Goal: Feedback & Contribution: Submit feedback/report problem

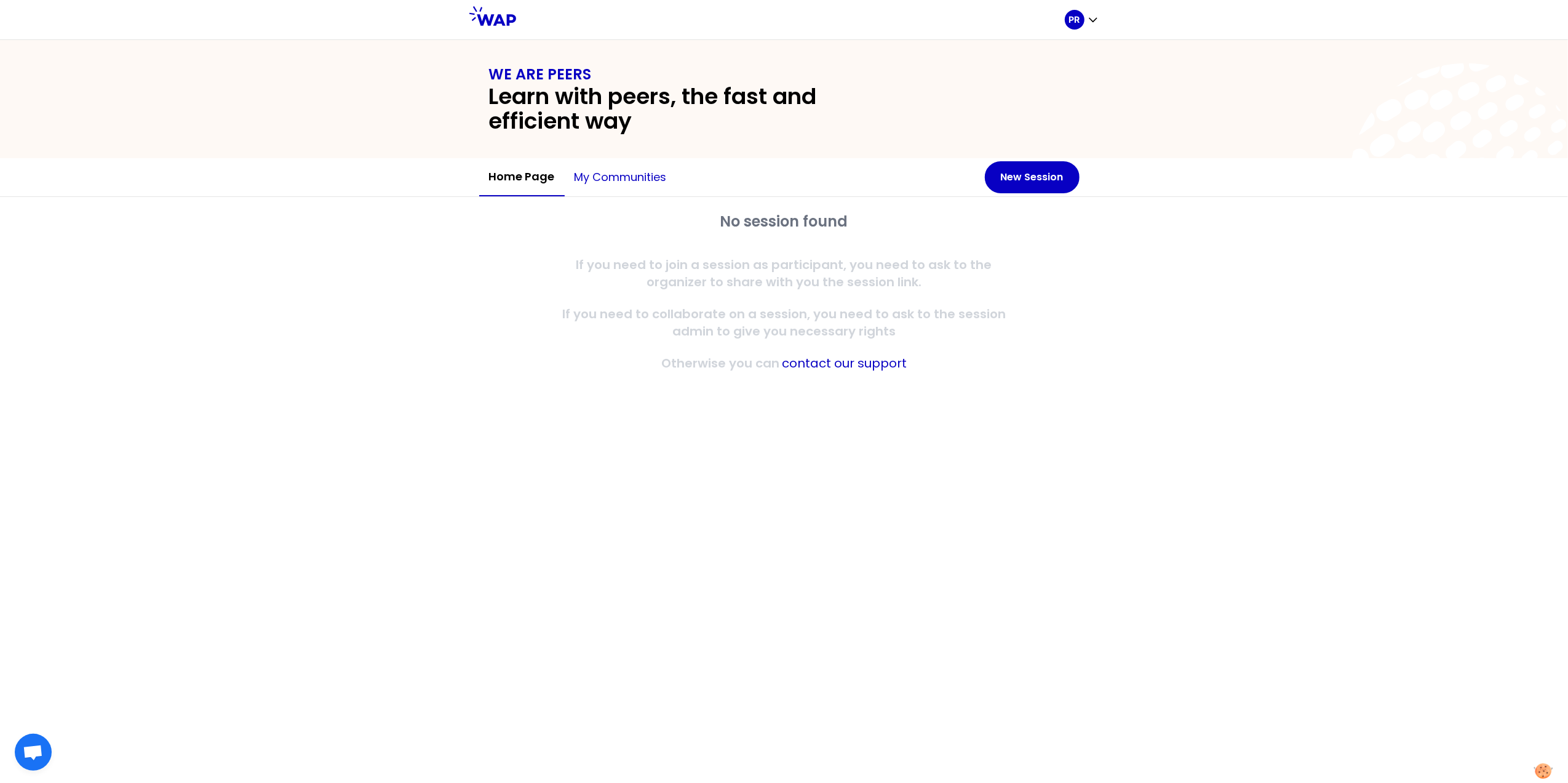
click at [621, 173] on button "My communities" at bounding box center [621, 177] width 112 height 37
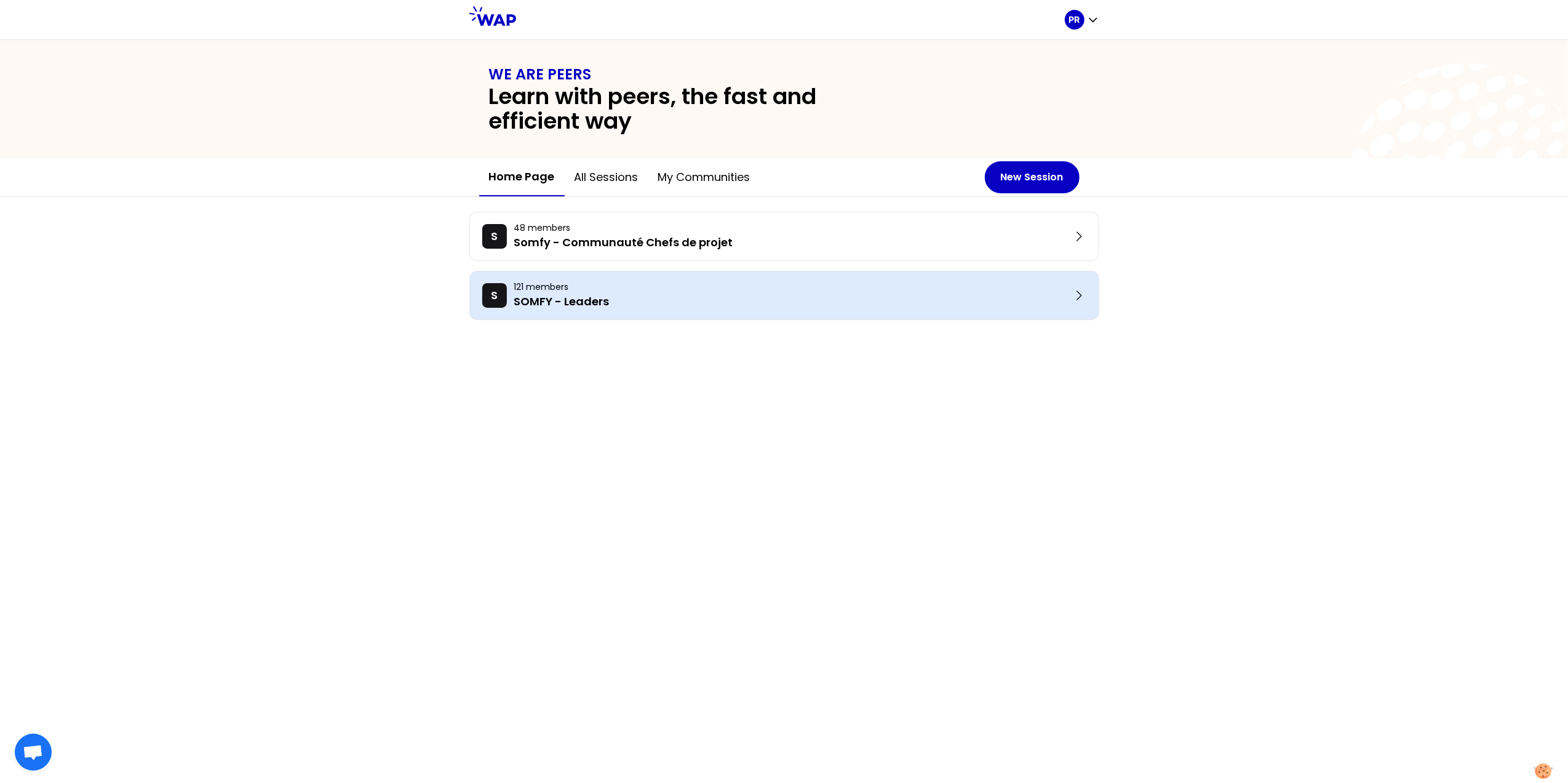
click at [589, 303] on p "SOMFY - Leaders" at bounding box center [793, 301] width 557 height 17
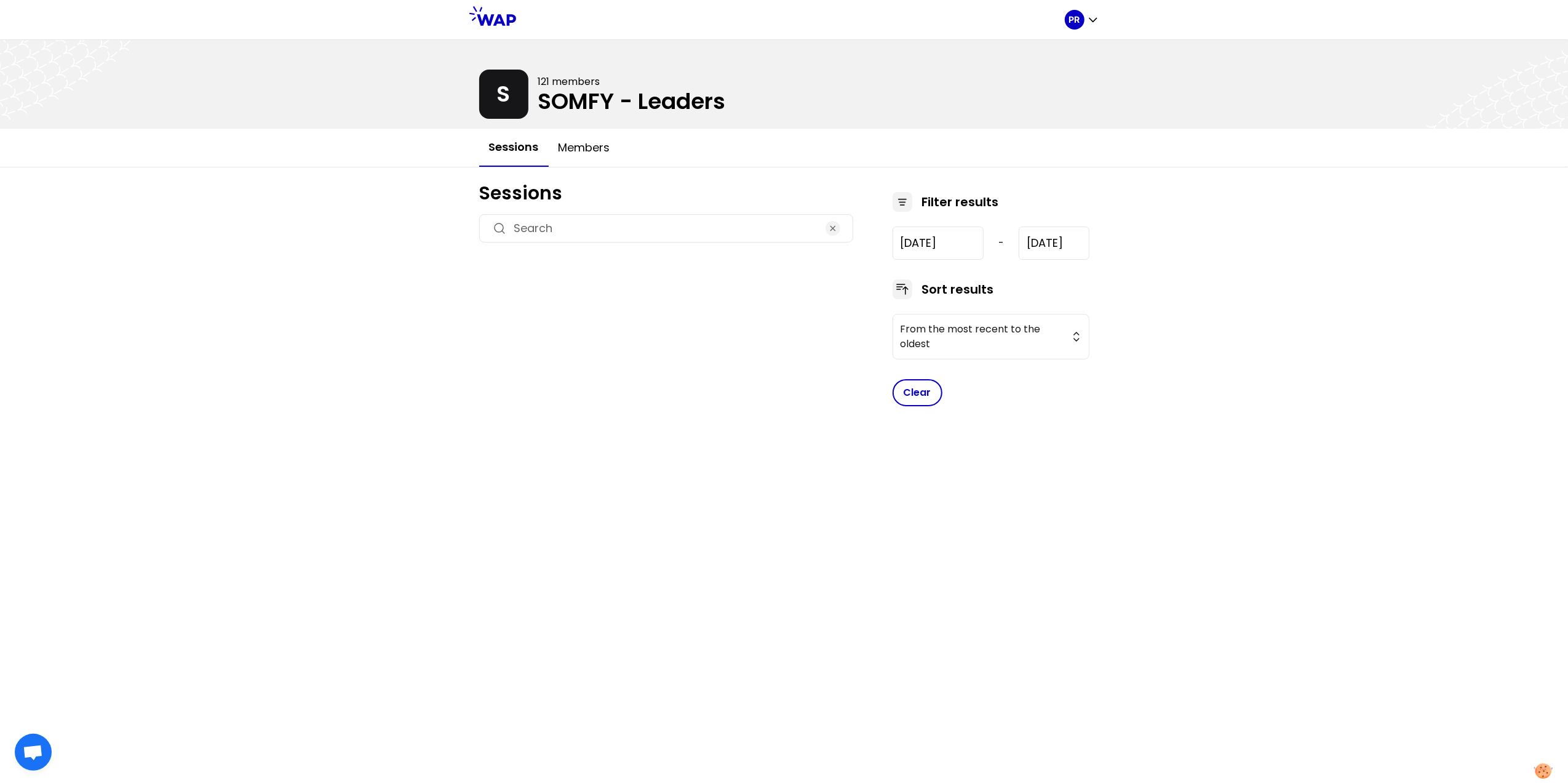
type input "2024-7-17"
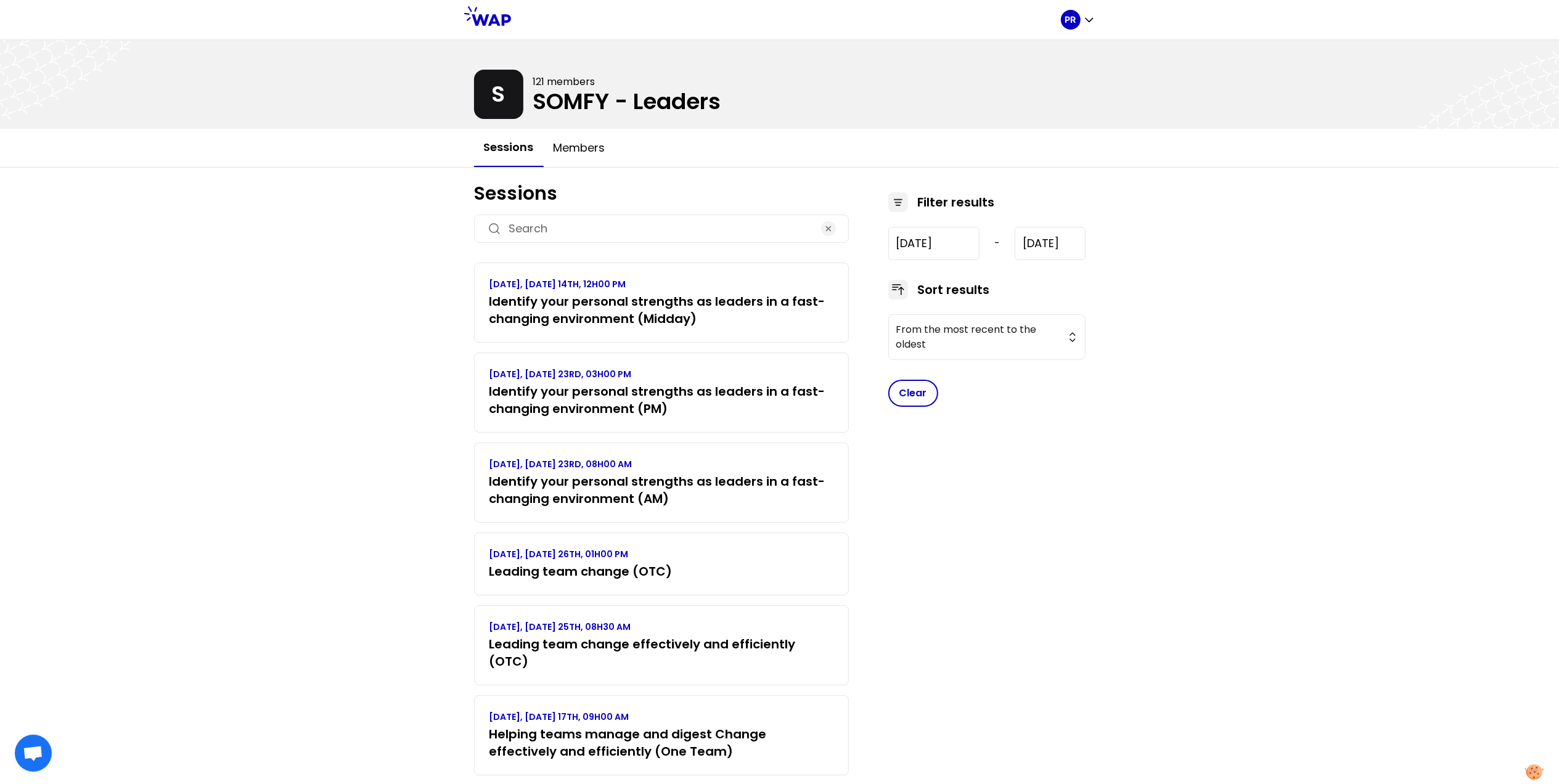
click at [601, 303] on h3 "Identify your personal strengths as leaders in a fast-changing environment (Mid…" at bounding box center [661, 310] width 344 height 34
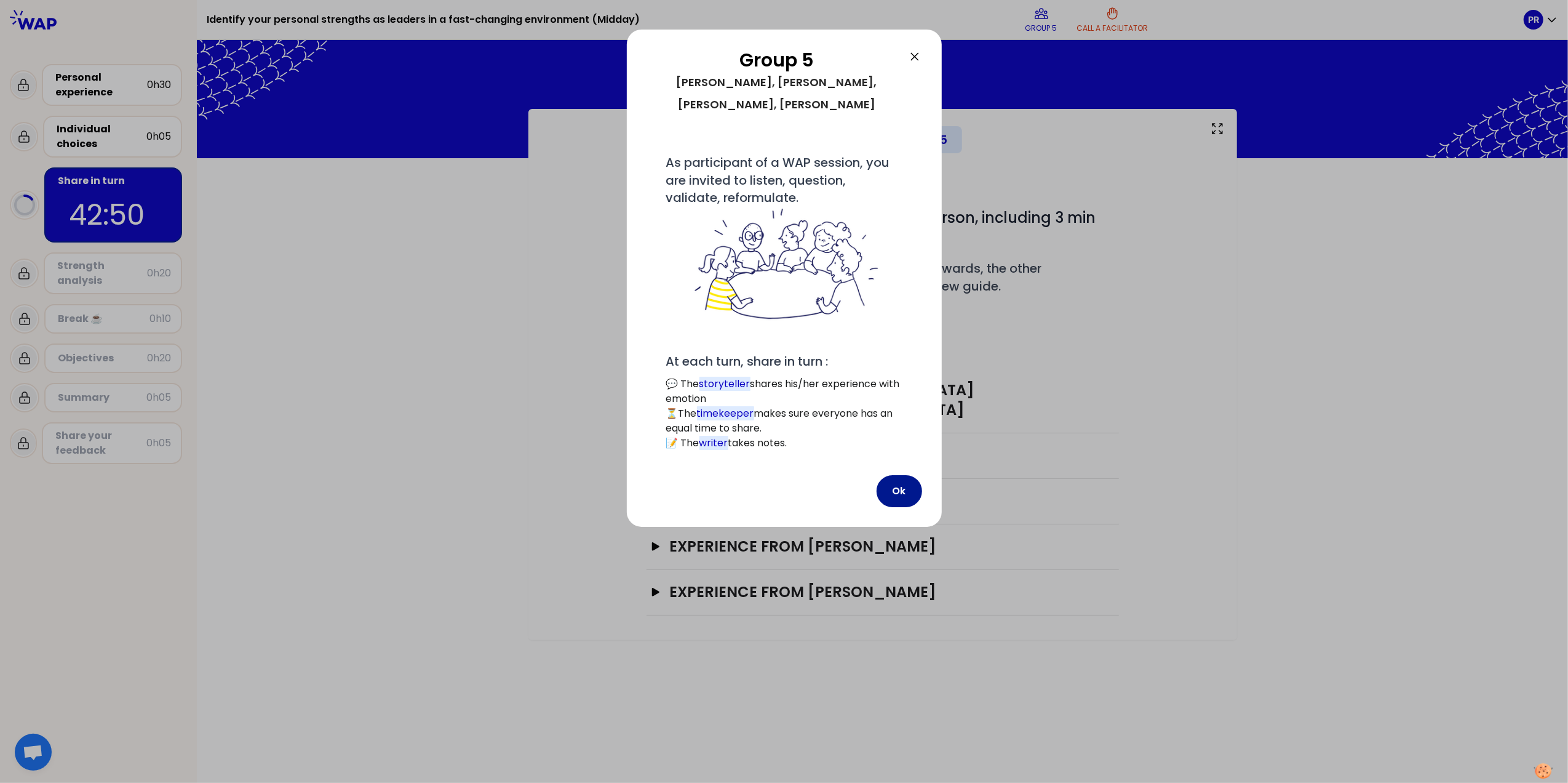
click at [899, 475] on button "Ok" at bounding box center [899, 490] width 45 height 32
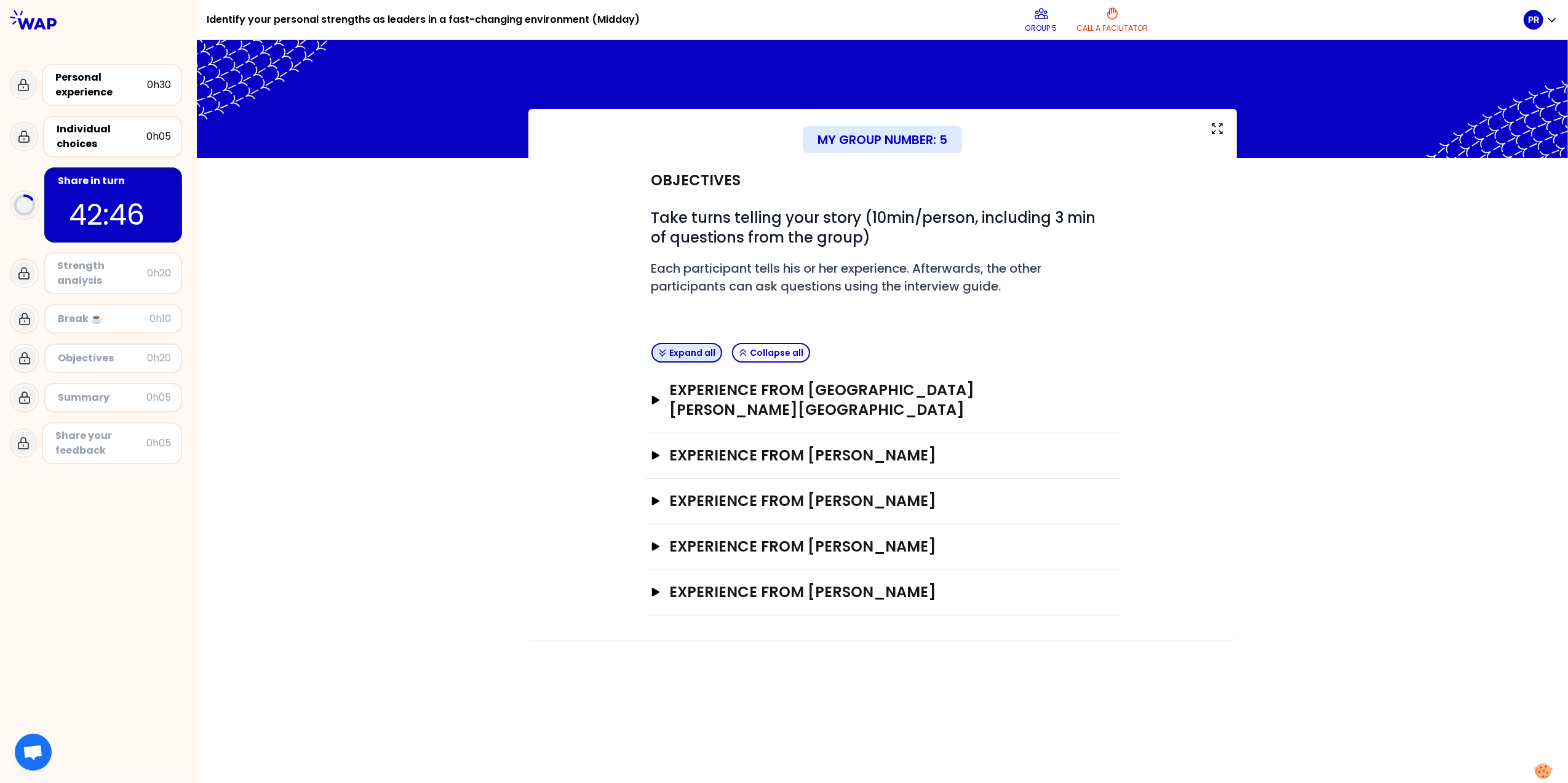
click at [685, 348] on button "Expand all" at bounding box center [687, 353] width 70 height 20
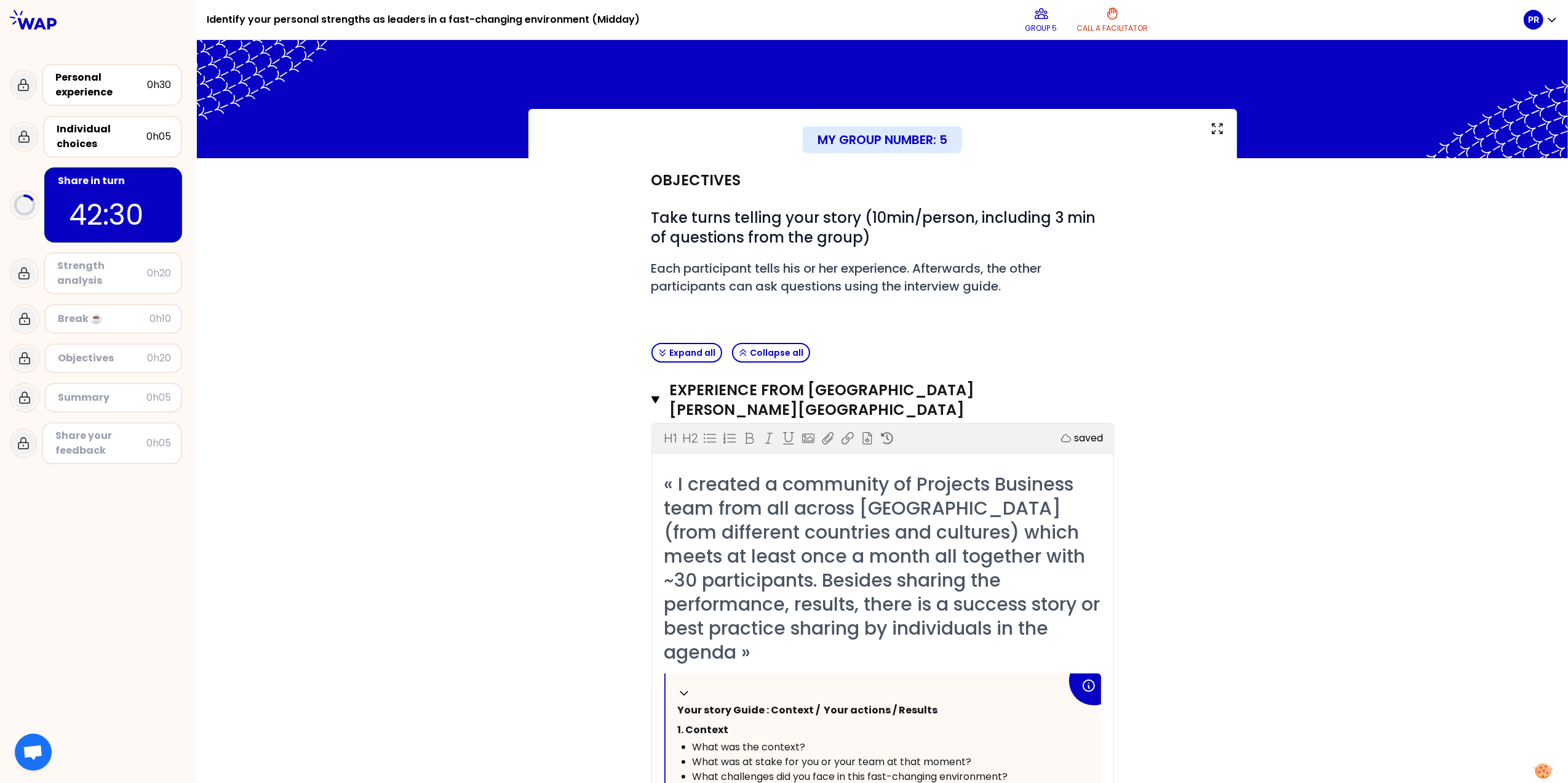
click at [41, 18] on icon at bounding box center [33, 20] width 47 height 20
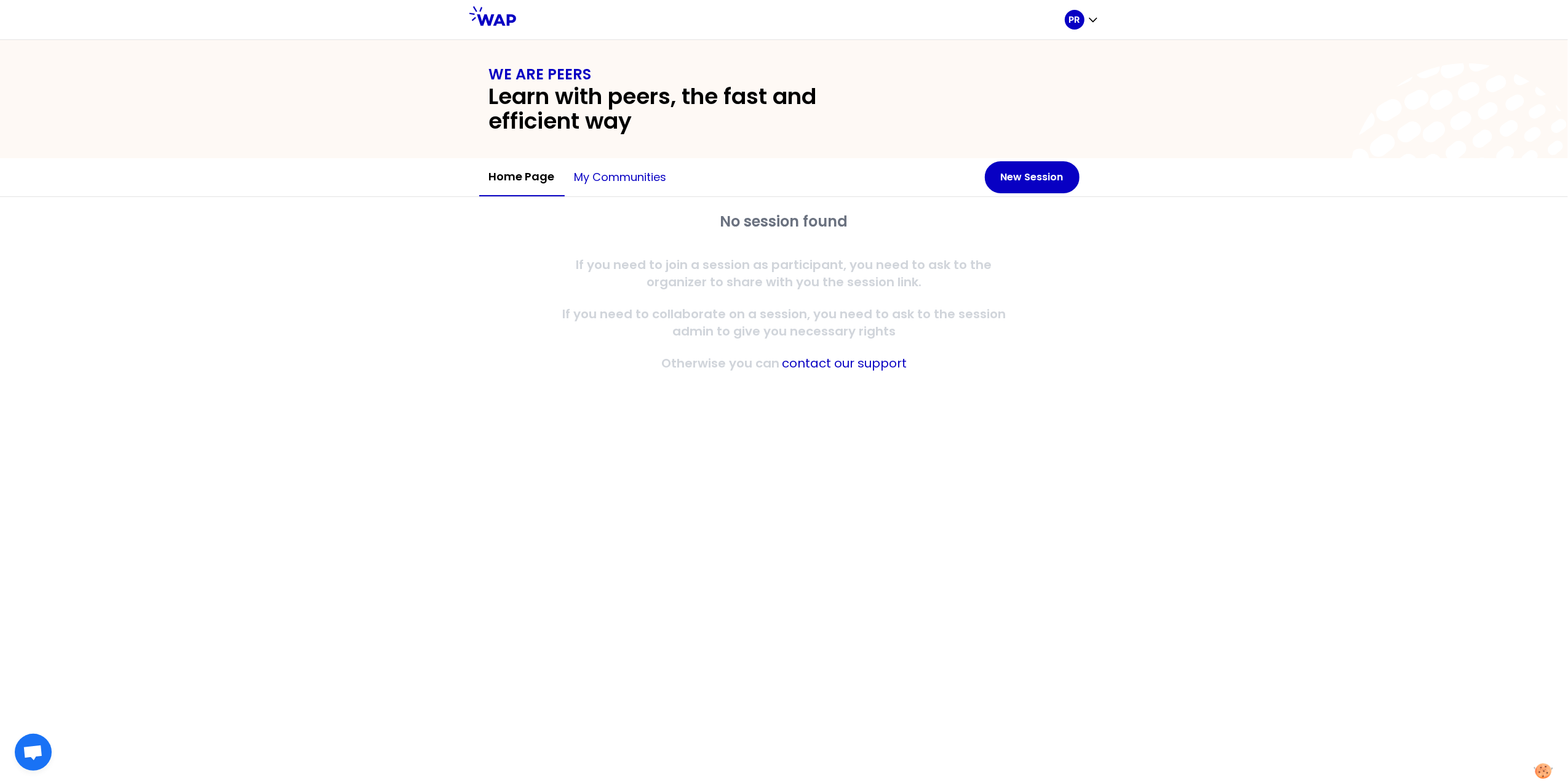
click at [630, 181] on button "My communities" at bounding box center [621, 177] width 112 height 37
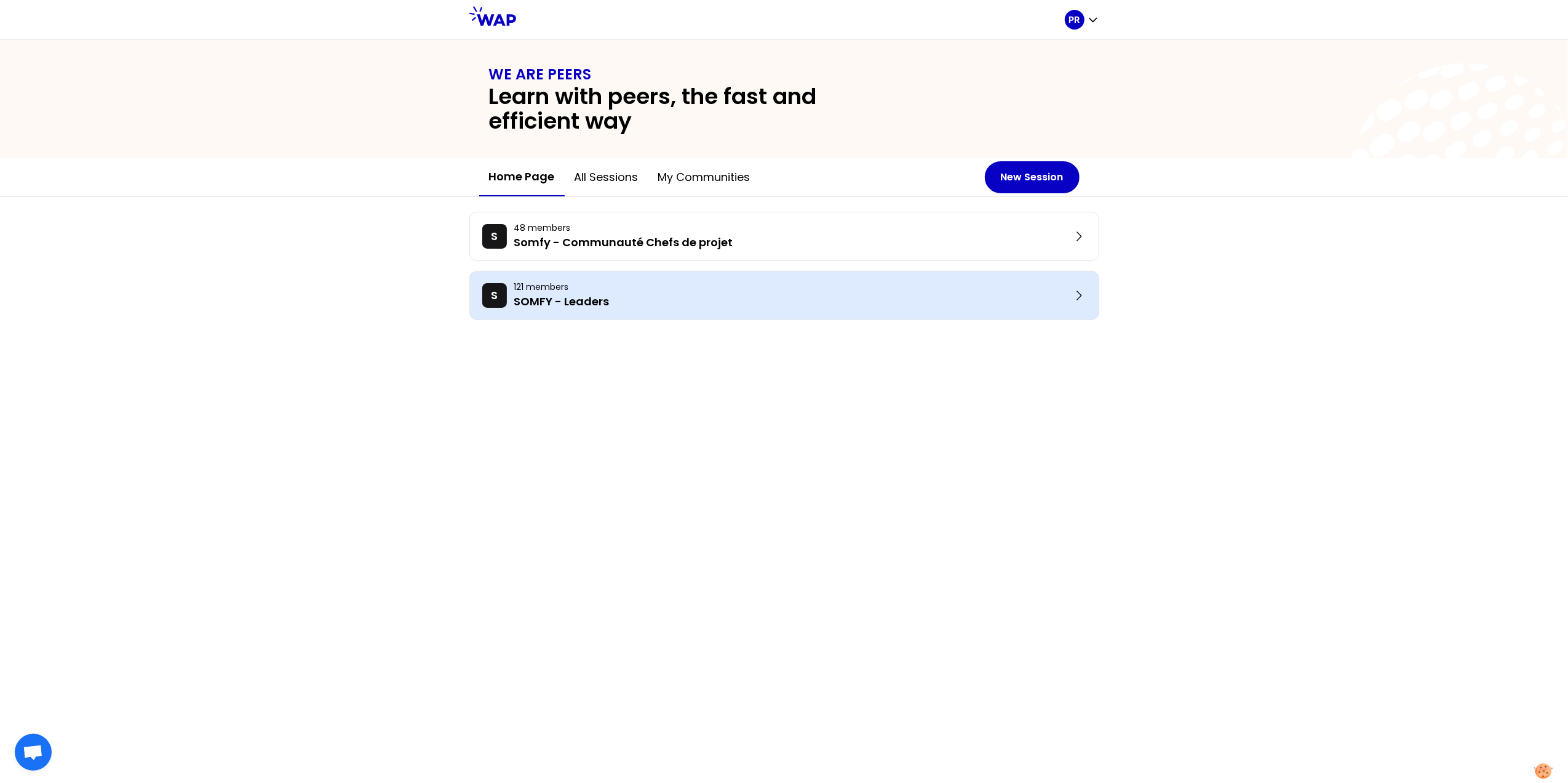
click at [566, 293] on p "SOMFY - Leaders" at bounding box center [793, 301] width 557 height 17
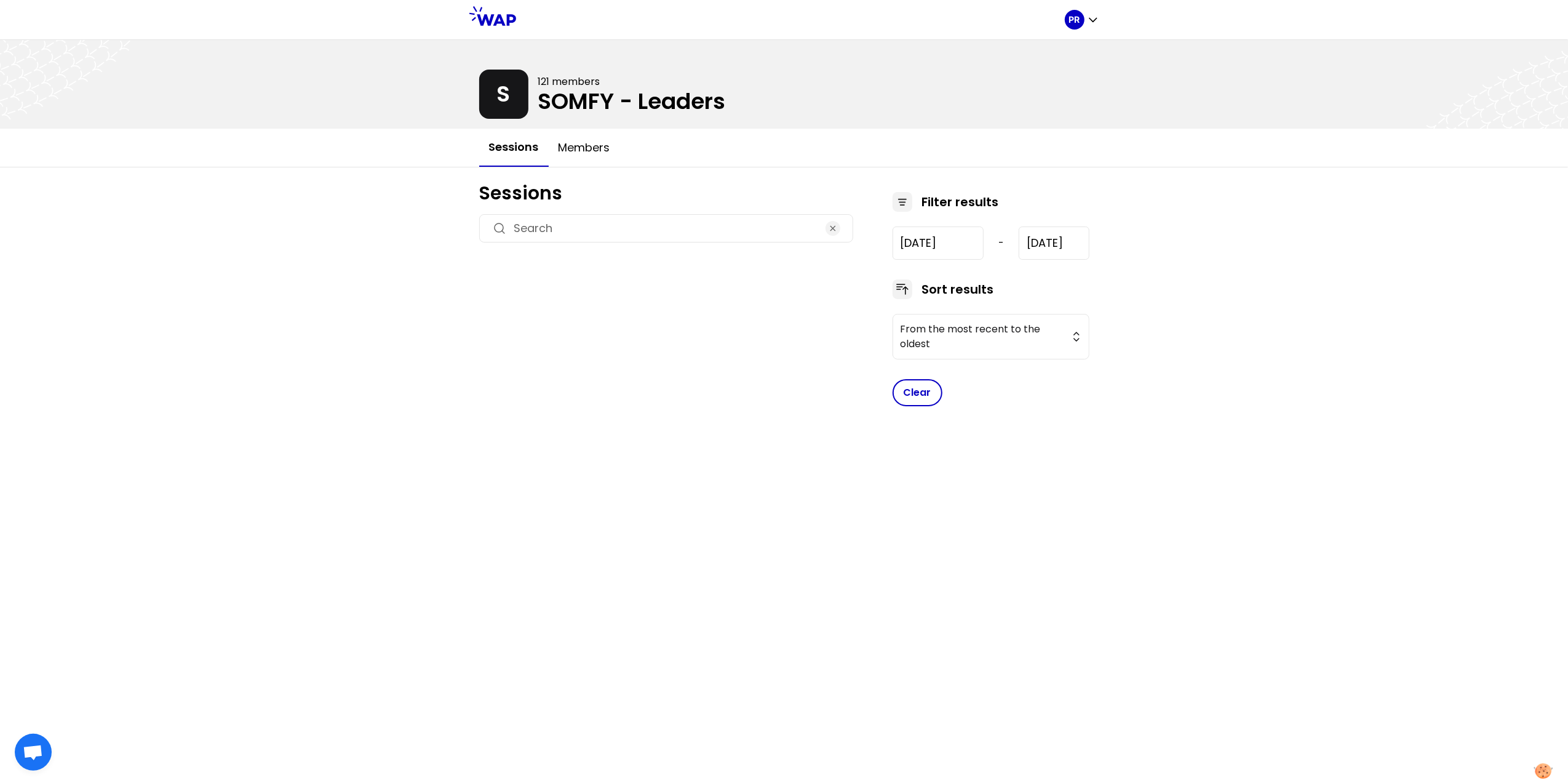
type input "2024-7-17"
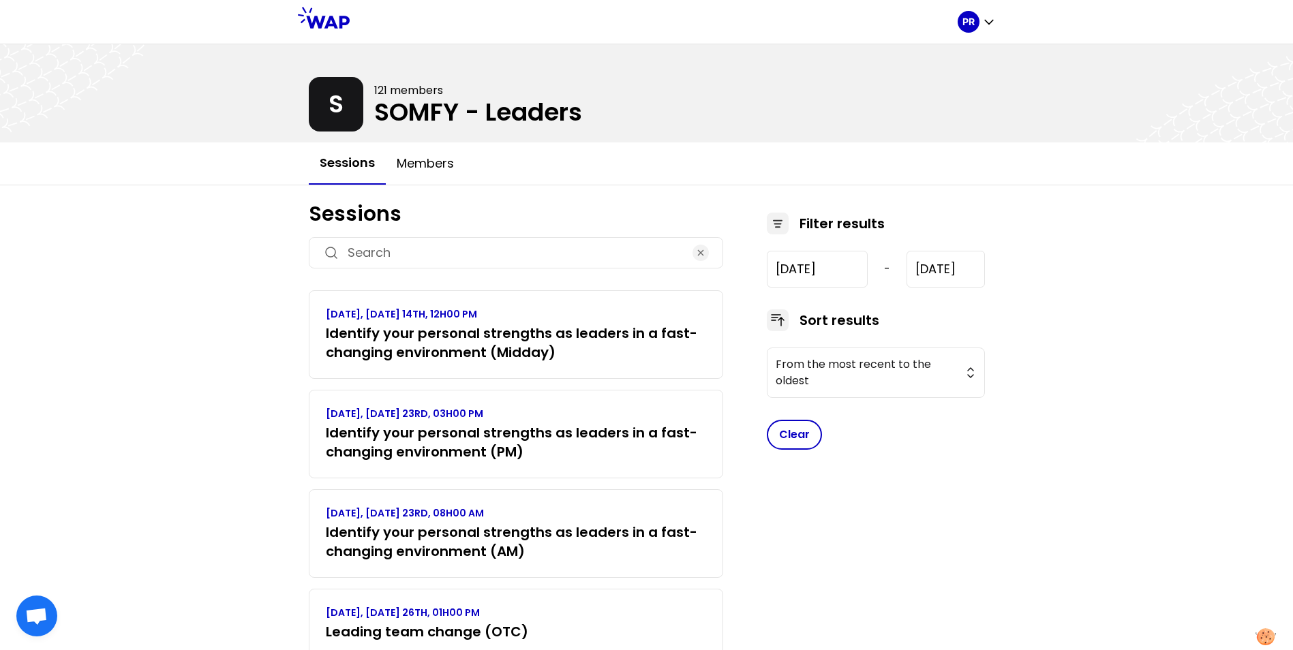
click at [345, 113] on div at bounding box center [646, 93] width 1293 height 98
click at [403, 116] on div at bounding box center [646, 93] width 1293 height 98
click at [507, 336] on h3 "Identify your personal strengths as leaders in a fast-changing environment (Mid…" at bounding box center [516, 343] width 380 height 38
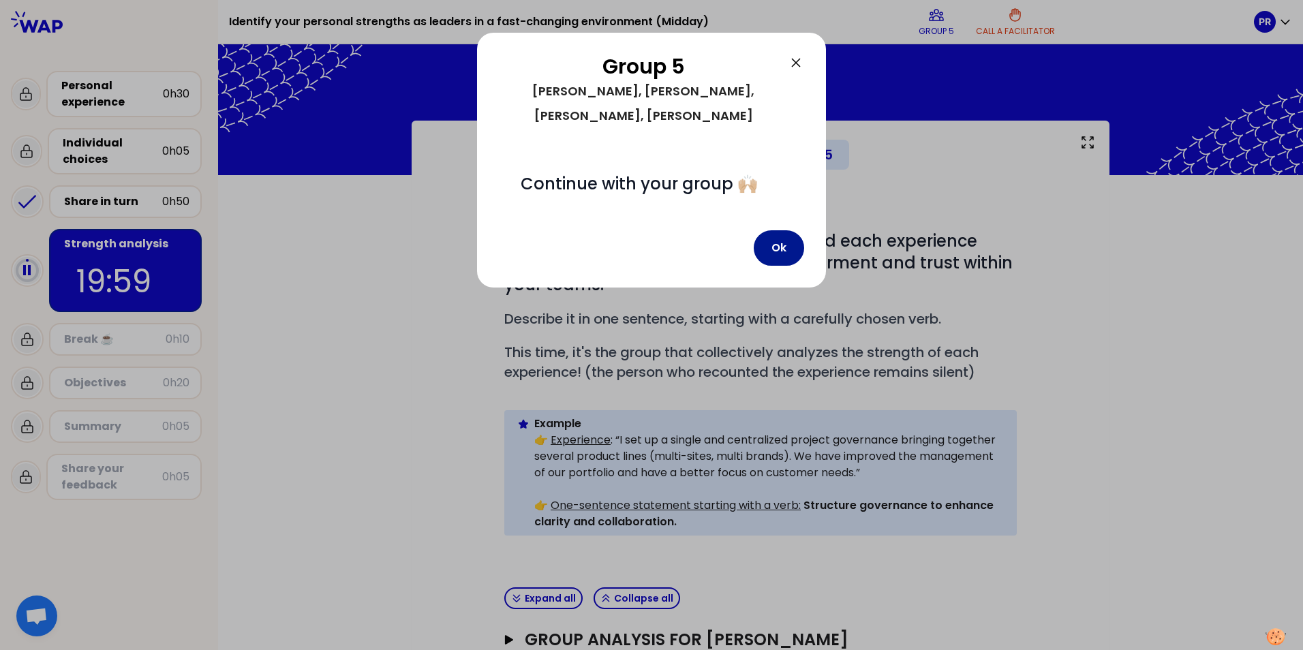
click at [784, 230] on button "Ok" at bounding box center [779, 247] width 50 height 35
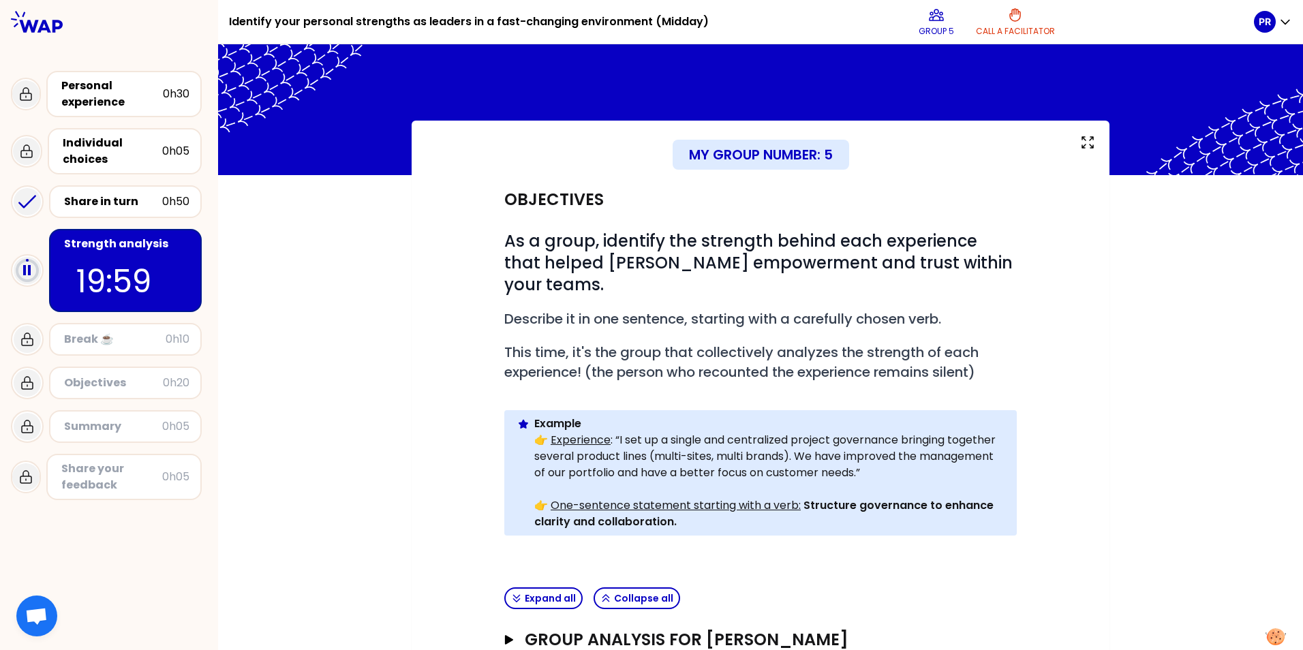
scroll to position [223, 0]
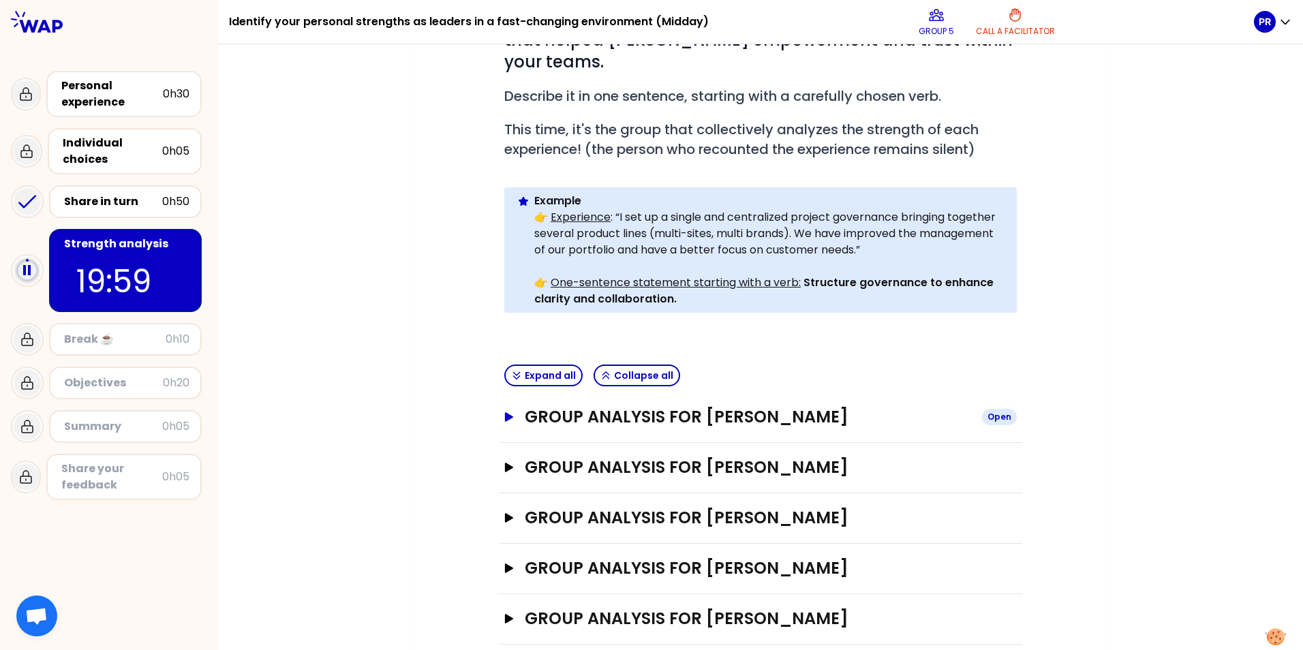
click at [720, 406] on h3 "Group analysis for [PERSON_NAME]" at bounding box center [748, 417] width 446 height 22
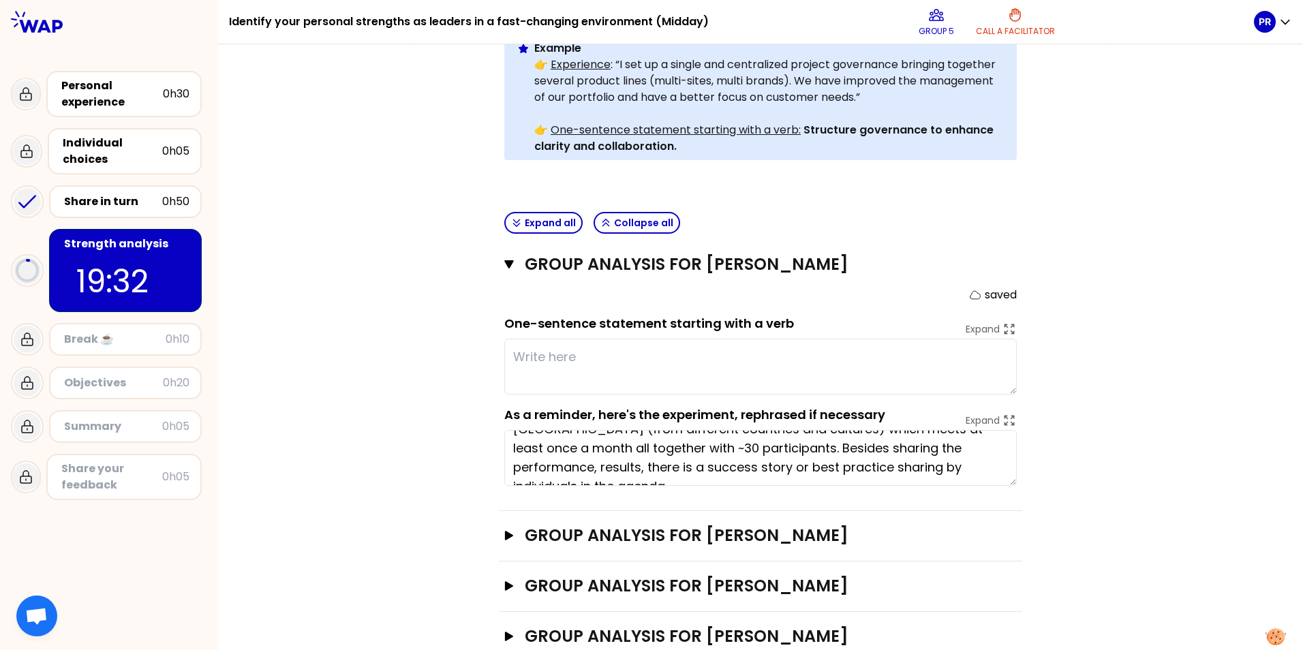
scroll to position [0, 0]
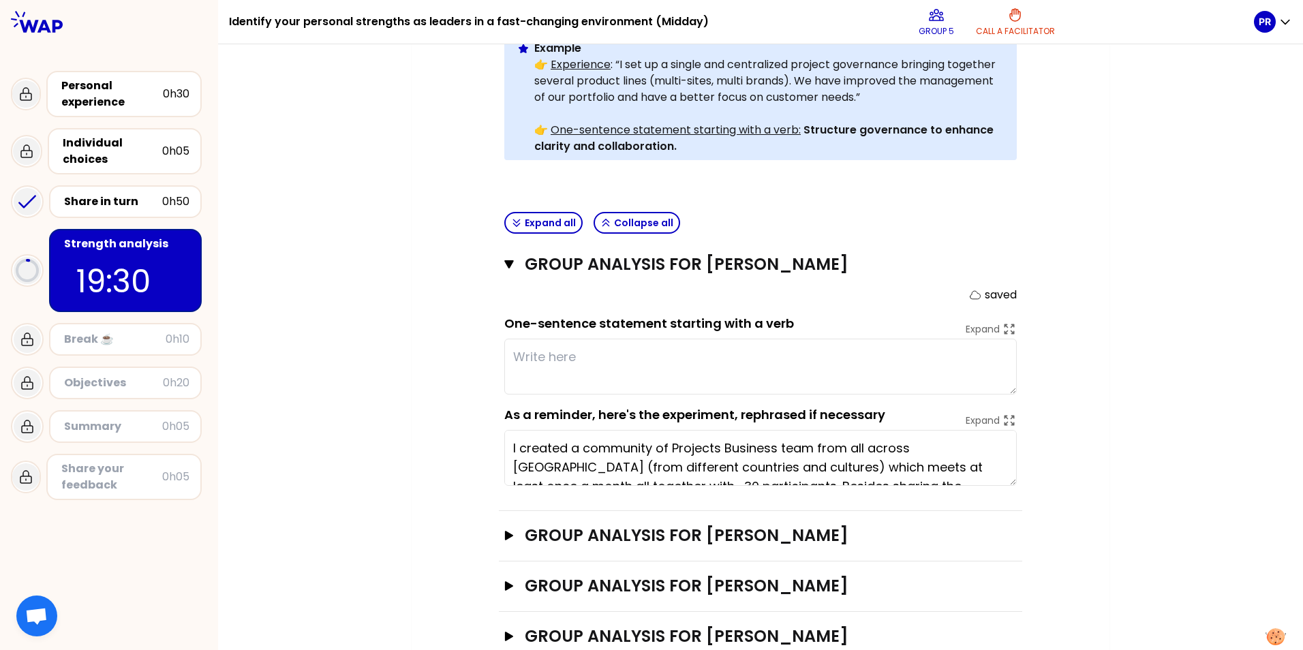
click at [684, 341] on textarea at bounding box center [760, 367] width 512 height 56
click at [1081, 335] on div "My group number: 5 Objectives # As a group, identify the strength behind each e…" at bounding box center [761, 242] width 698 height 995
type textarea "Shari"
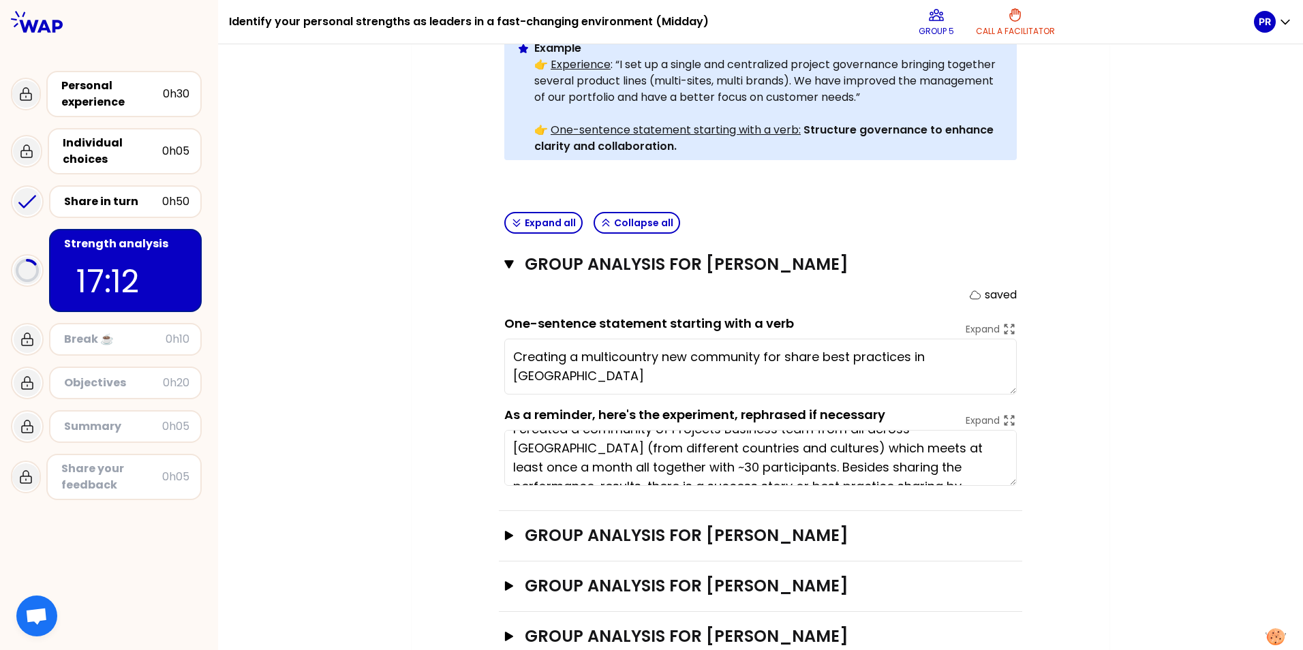
scroll to position [38, 0]
click at [804, 339] on textarea "Creating and driving a multicountry community foshare best practices in PB" at bounding box center [760, 367] width 512 height 56
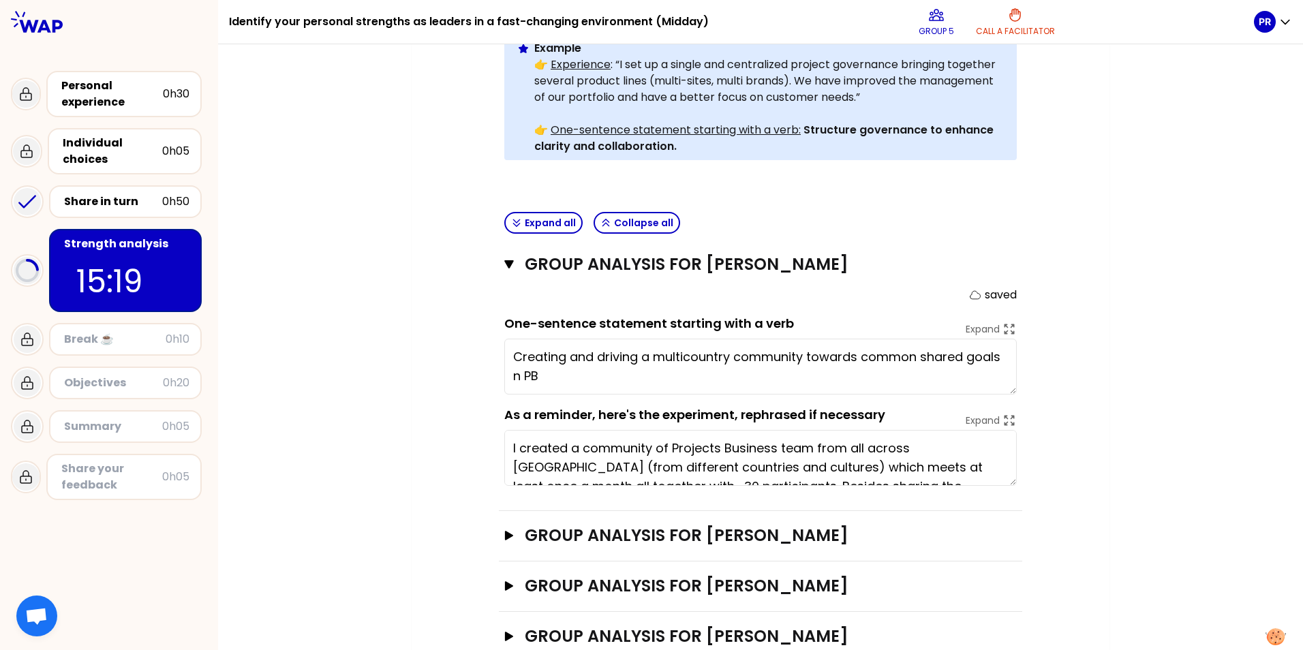
drag, startPoint x: 539, startPoint y: 355, endPoint x: 508, endPoint y: 354, distance: 31.4
click at [508, 354] on textarea "Creating and driving a multicountry community towards common shared goals n PB" at bounding box center [760, 367] width 512 height 56
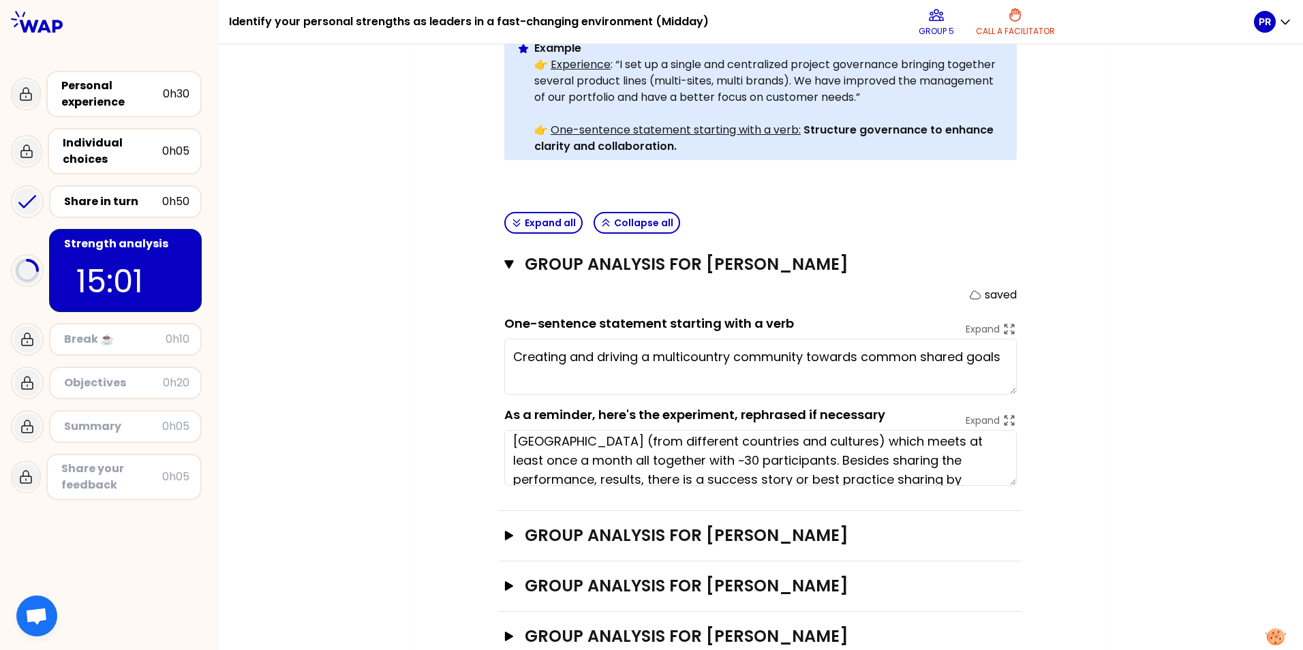
scroll to position [38, 0]
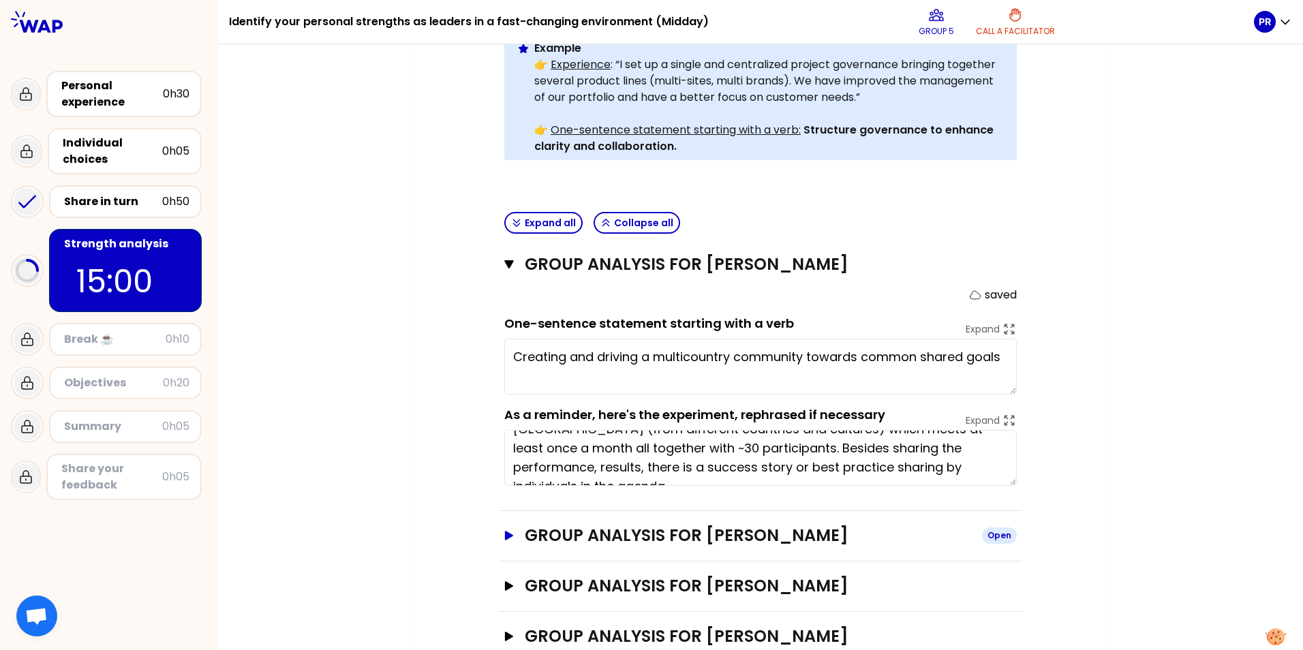
type textarea "Creating and driving a multicountry community towards common shared goals"
click at [697, 525] on h3 "Group analysis for [PERSON_NAME]" at bounding box center [748, 536] width 446 height 22
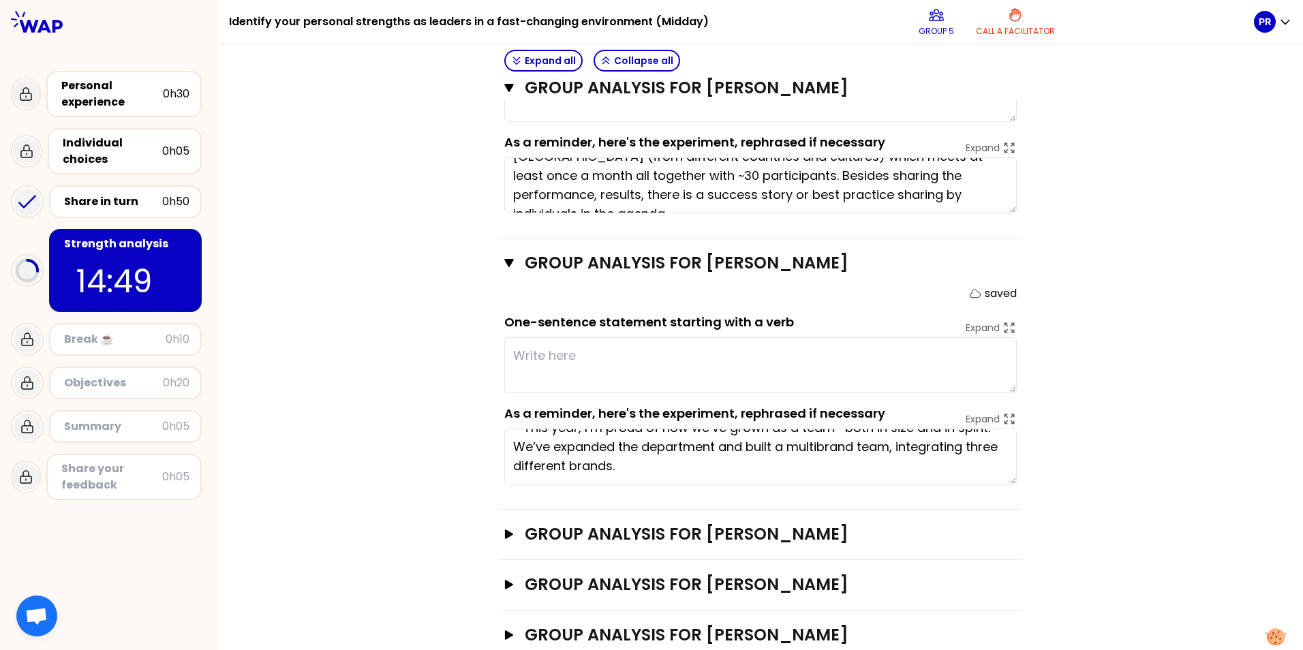
scroll to position [0, 0]
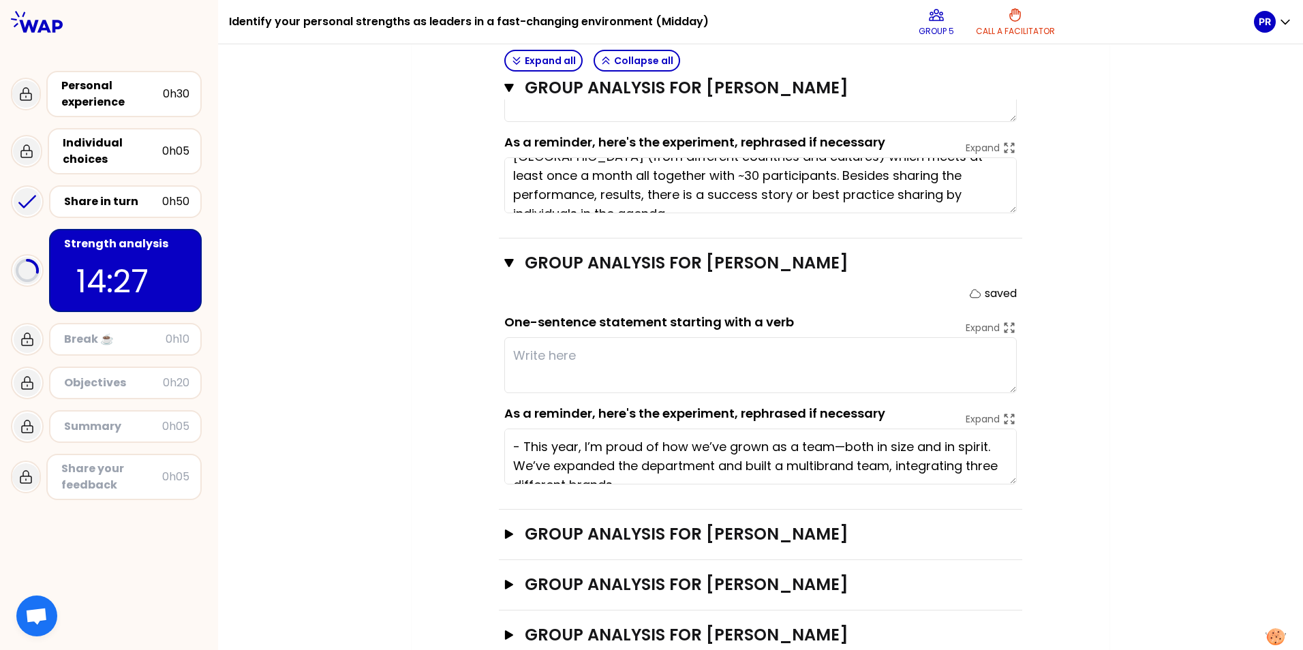
click at [716, 341] on textarea at bounding box center [760, 365] width 512 height 56
click at [719, 337] on textarea "Building a multibrand team out of unique brands" at bounding box center [760, 365] width 512 height 56
click at [932, 337] on textarea "Building a multibrand team out of individuals from unique brands" at bounding box center [760, 365] width 512 height 56
click at [861, 337] on textarea "Building a multibrand team out of individuals from unique brands experiences" at bounding box center [760, 365] width 512 height 56
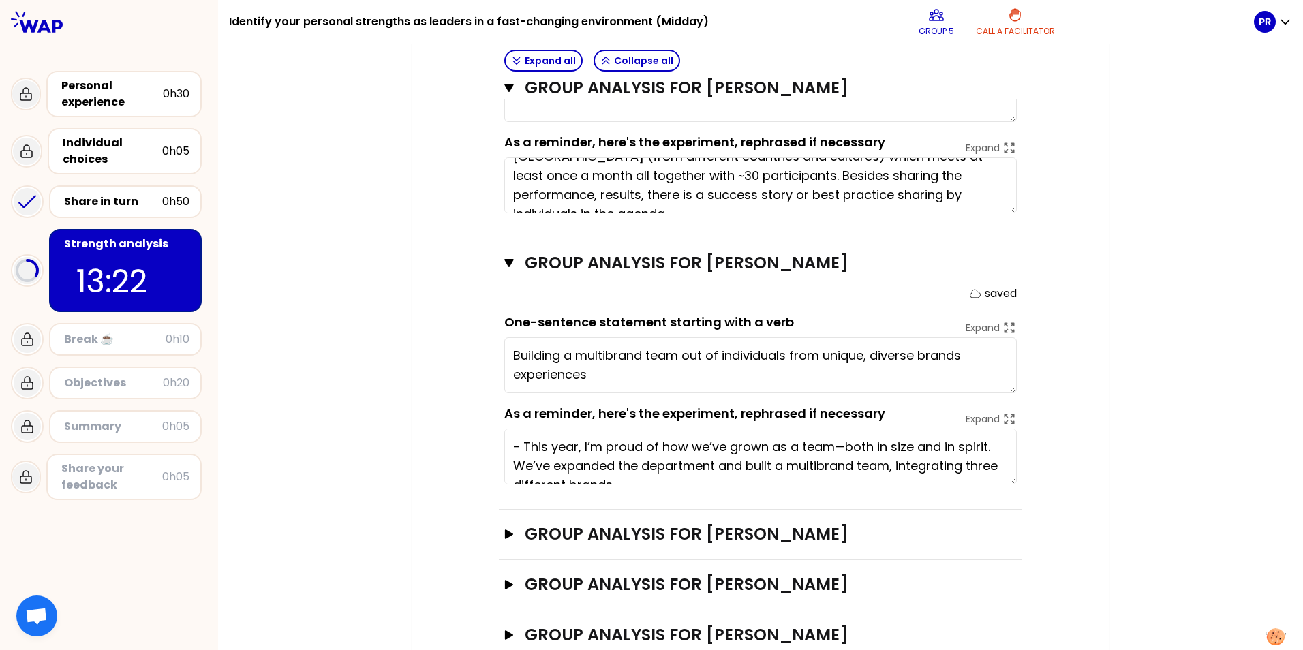
click at [827, 356] on textarea "Building a multibrand team out of individuals from unique, diverse brands exper…" at bounding box center [760, 365] width 512 height 56
drag, startPoint x: 585, startPoint y: 353, endPoint x: 502, endPoint y: 353, distance: 82.5
click at [504, 353] on textarea "Building a multibrand team out of individuals from unique, diverse brands exper…" at bounding box center [760, 365] width 512 height 56
click at [641, 337] on textarea "Building a multibrand team out of individuals from unique, diverse brands histo…" at bounding box center [760, 365] width 512 height 56
drag, startPoint x: 856, startPoint y: 335, endPoint x: 900, endPoint y: 331, distance: 44.4
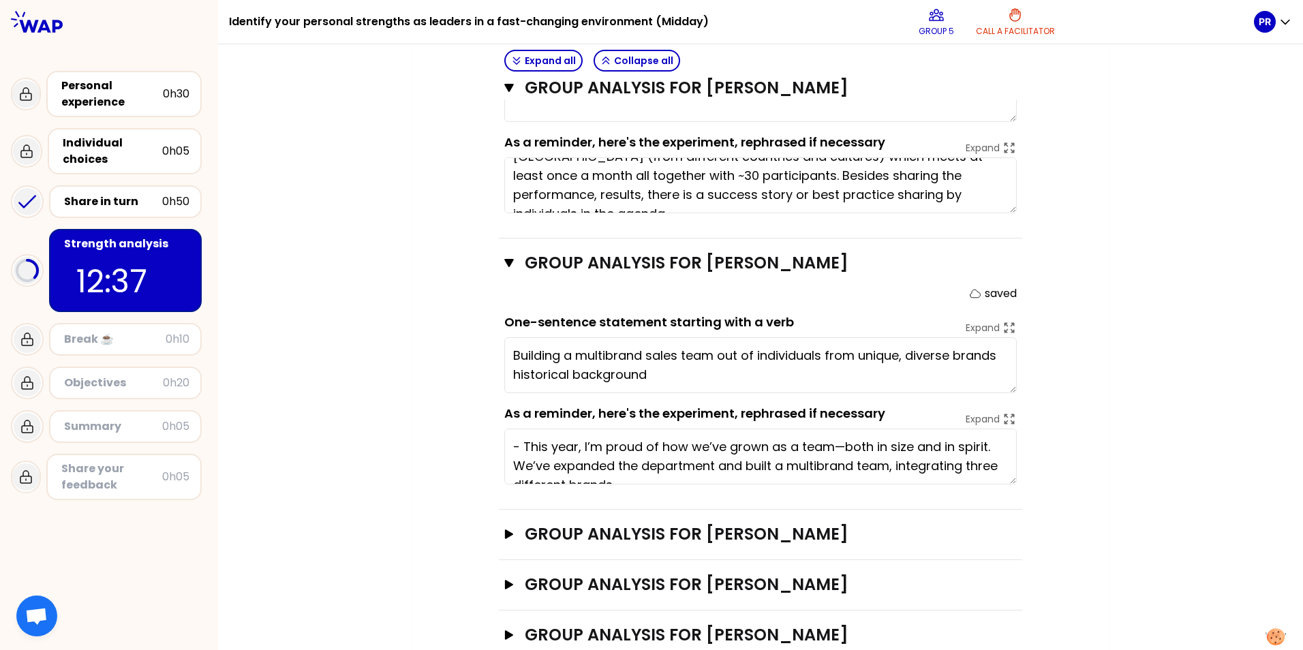
click at [900, 337] on textarea "Building a multibrand sales team out of individuals from unique, diverse brands…" at bounding box center [760, 365] width 512 height 56
paste textarea "unique,"
click at [756, 338] on textarea "Building a multibrand sales team out of individuals from diverse, unique, brand…" at bounding box center [760, 365] width 512 height 56
click at [754, 340] on textarea "Building a multibrand sales team out of individuals from diverse, unique, brand…" at bounding box center [760, 365] width 512 height 56
drag, startPoint x: 904, startPoint y: 333, endPoint x: 948, endPoint y: 337, distance: 44.6
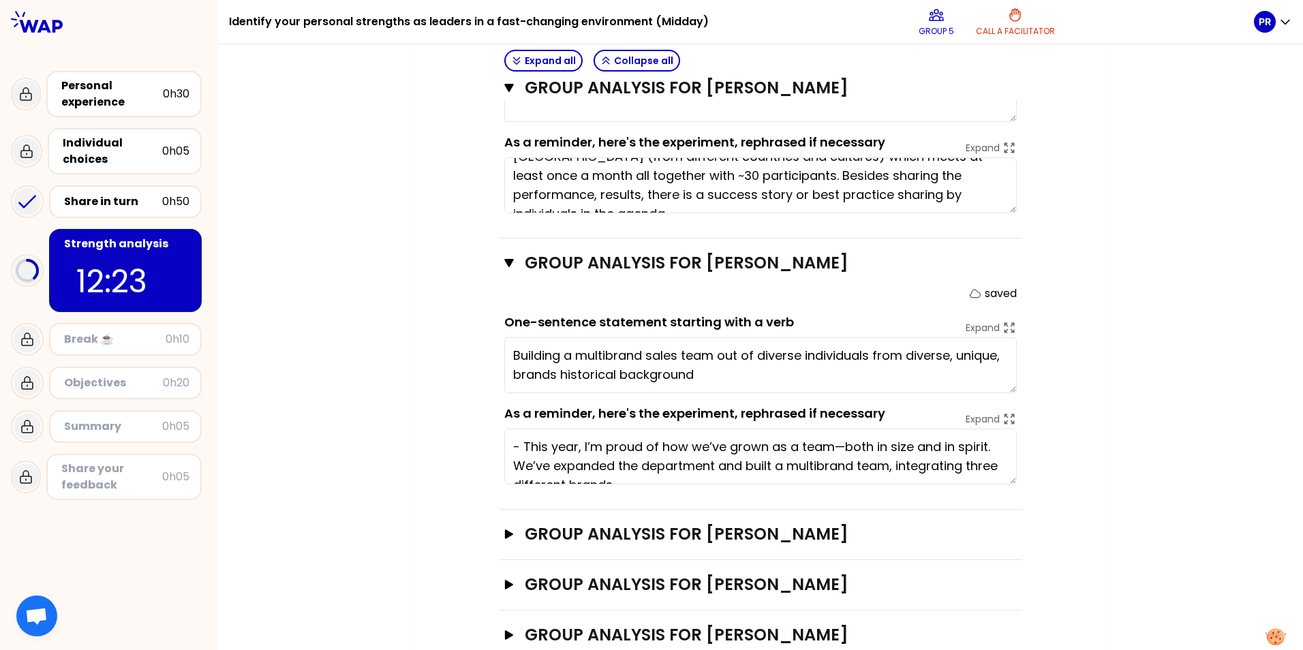
click at [948, 337] on textarea "Building a multibrand sales team out of diverse individuals from diverse, uniqu…" at bounding box center [760, 365] width 512 height 56
click at [947, 337] on textarea "Building a multibrand sales team out of diverse individuals from unique, brands…" at bounding box center [760, 365] width 512 height 56
click at [742, 349] on textarea "Building a multibrand sales team out of diverse individuals from unique brands …" at bounding box center [760, 365] width 512 height 56
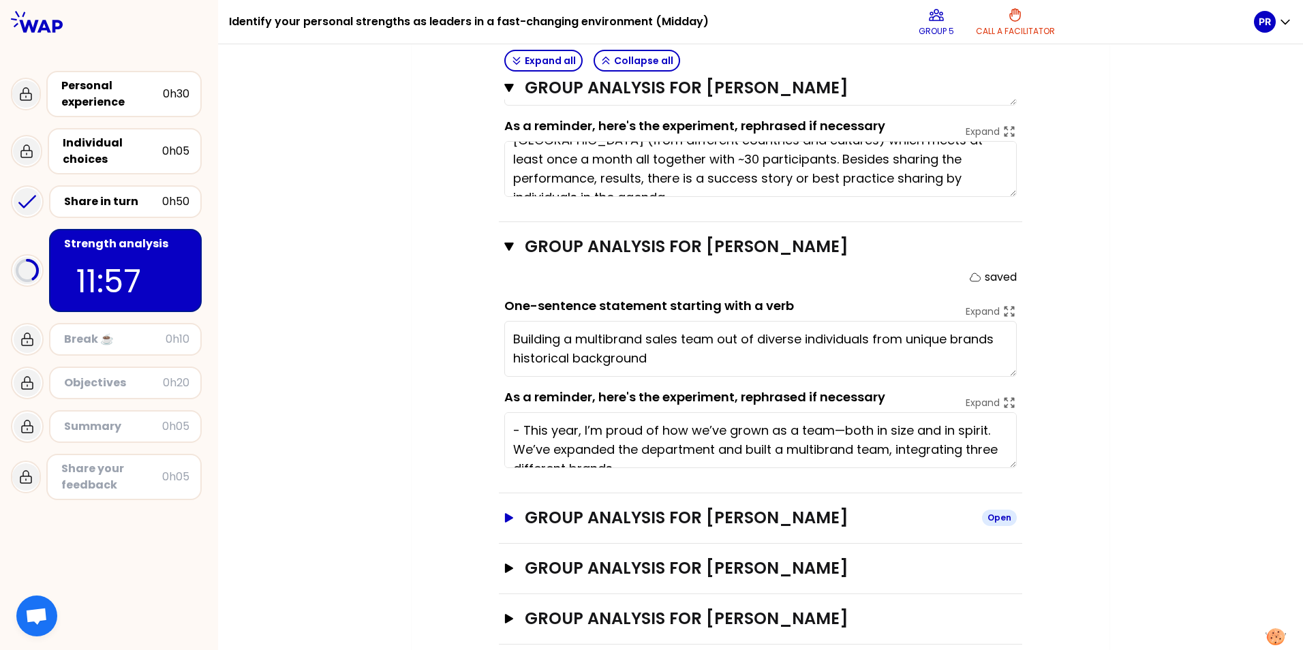
type textarea "Building a multibrand sales team out of diverse individuals from unique brands …"
click at [750, 507] on h3 "Group analysis for [PERSON_NAME]" at bounding box center [748, 518] width 446 height 22
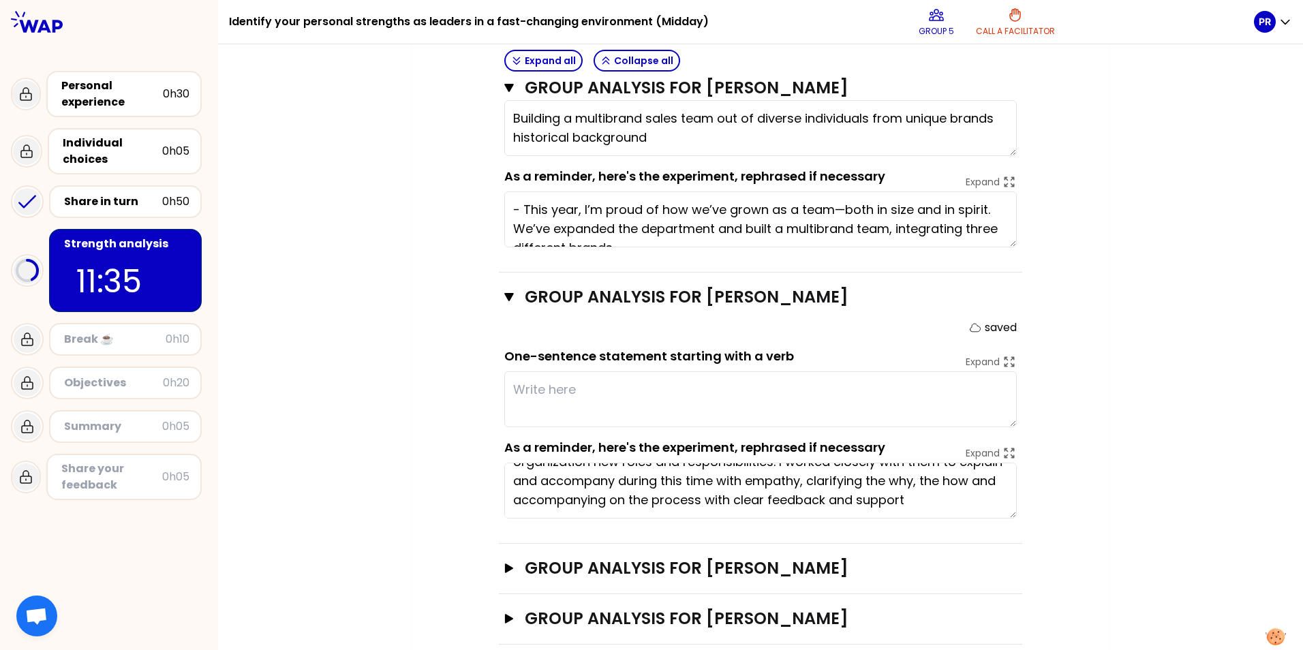
scroll to position [0, 0]
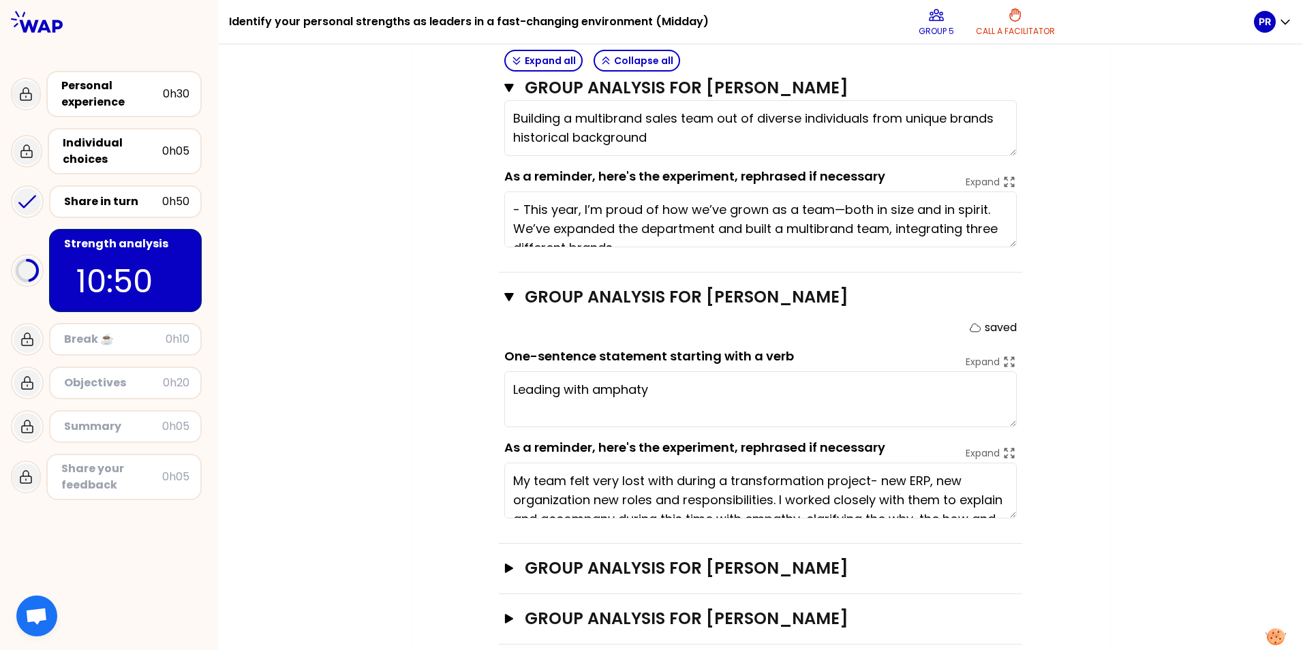
click at [595, 371] on textarea "Leading with amphaty" at bounding box center [760, 399] width 512 height 56
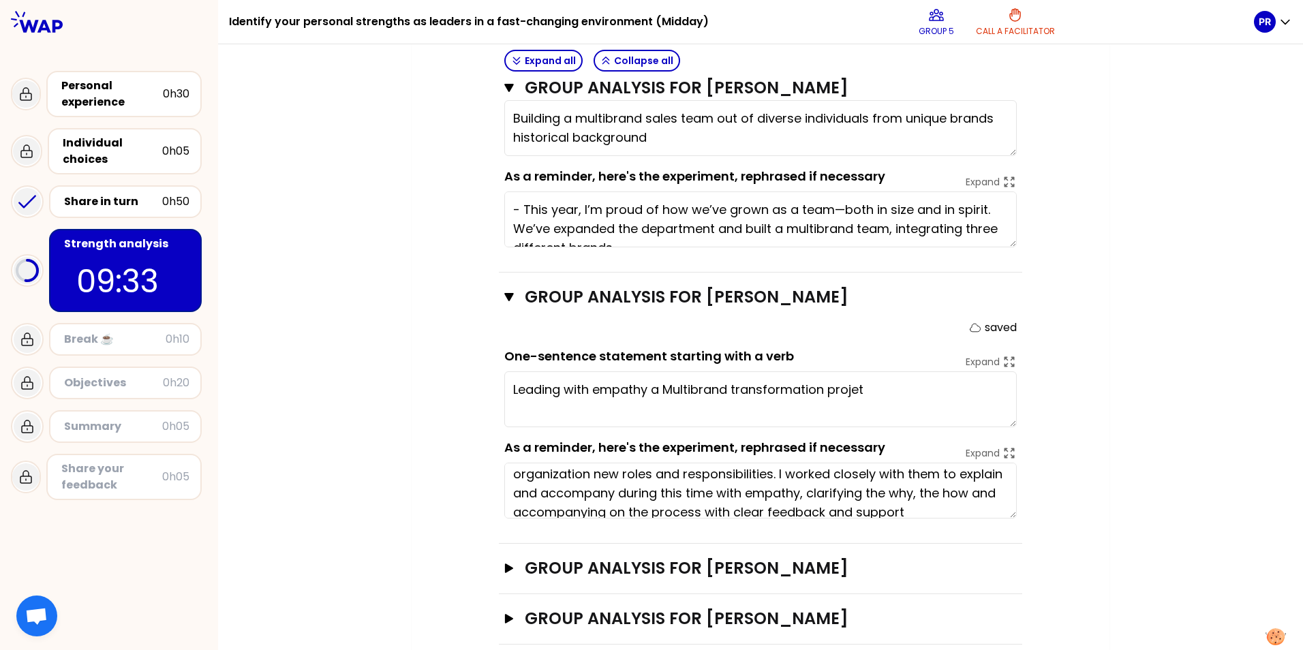
scroll to position [38, 0]
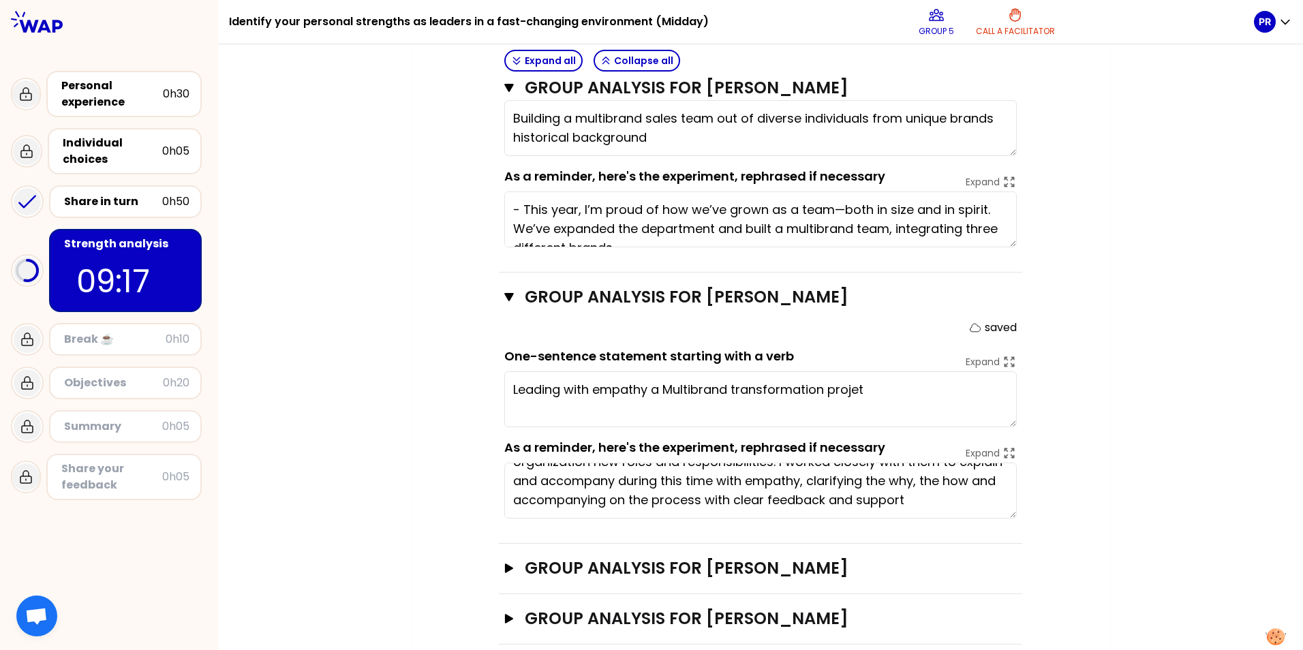
click at [857, 373] on textarea "Leading with empathy a Multibrand transformation projet" at bounding box center [760, 399] width 512 height 56
type textarea "Leading with empathy a Multibrand transformation project"
click at [825, 557] on h3 "Group analysis for [PERSON_NAME]" at bounding box center [748, 568] width 446 height 22
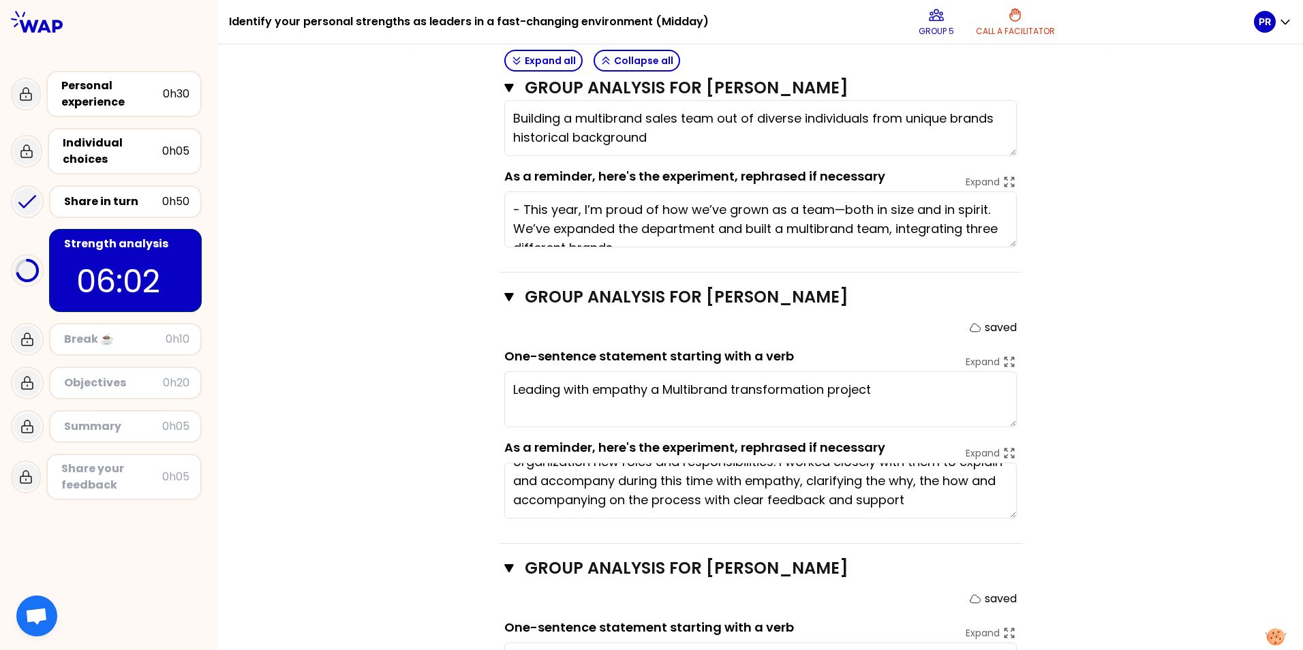
type textarea "Improved team communication and growth throught soft skills workshops"
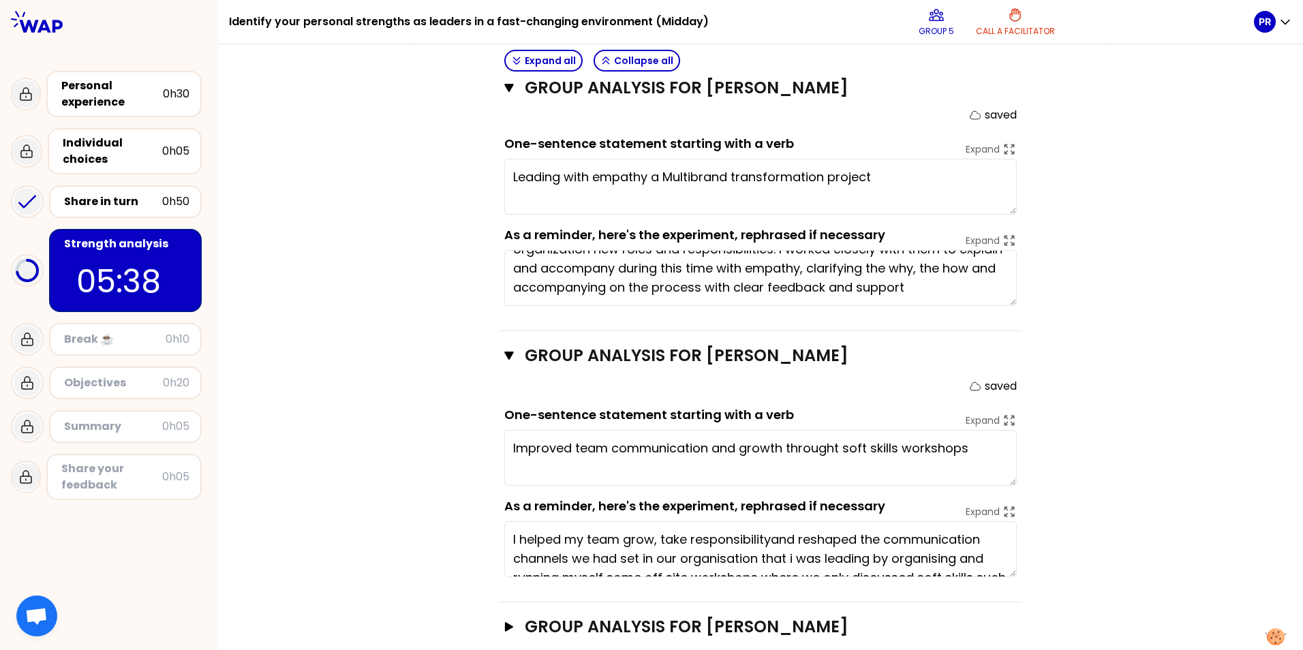
scroll to position [1106, 0]
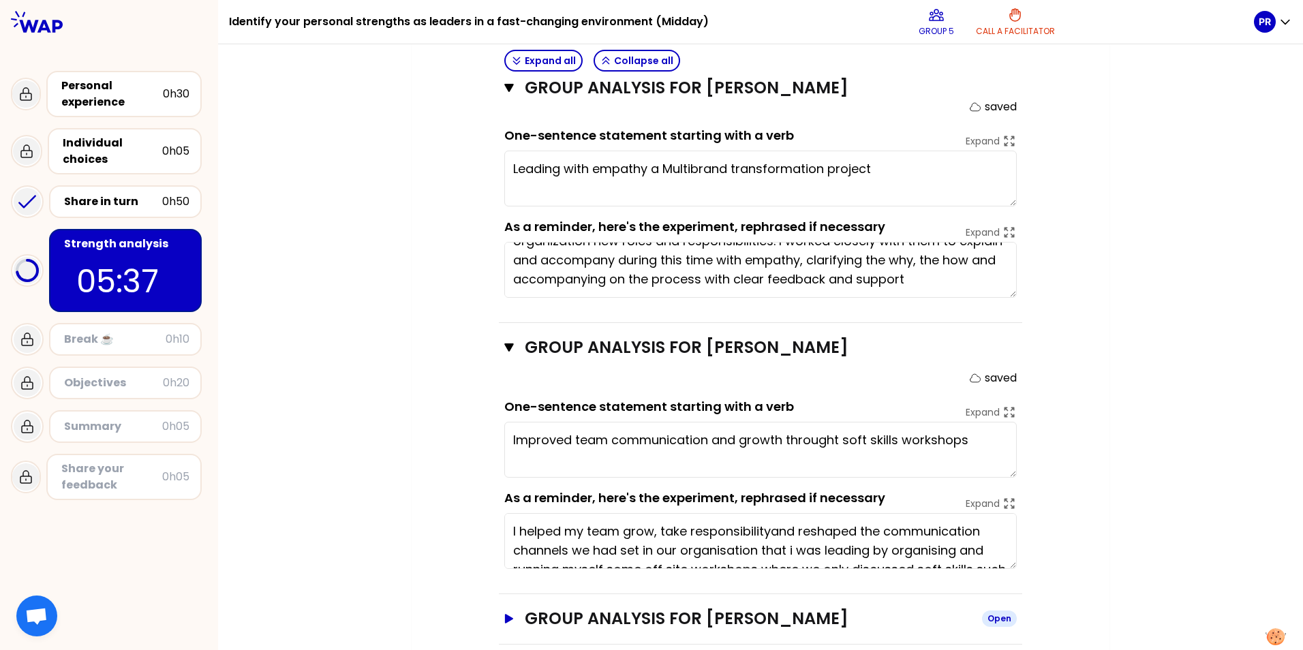
click at [718, 608] on h3 "Group analysis for [PERSON_NAME]" at bounding box center [748, 619] width 446 height 22
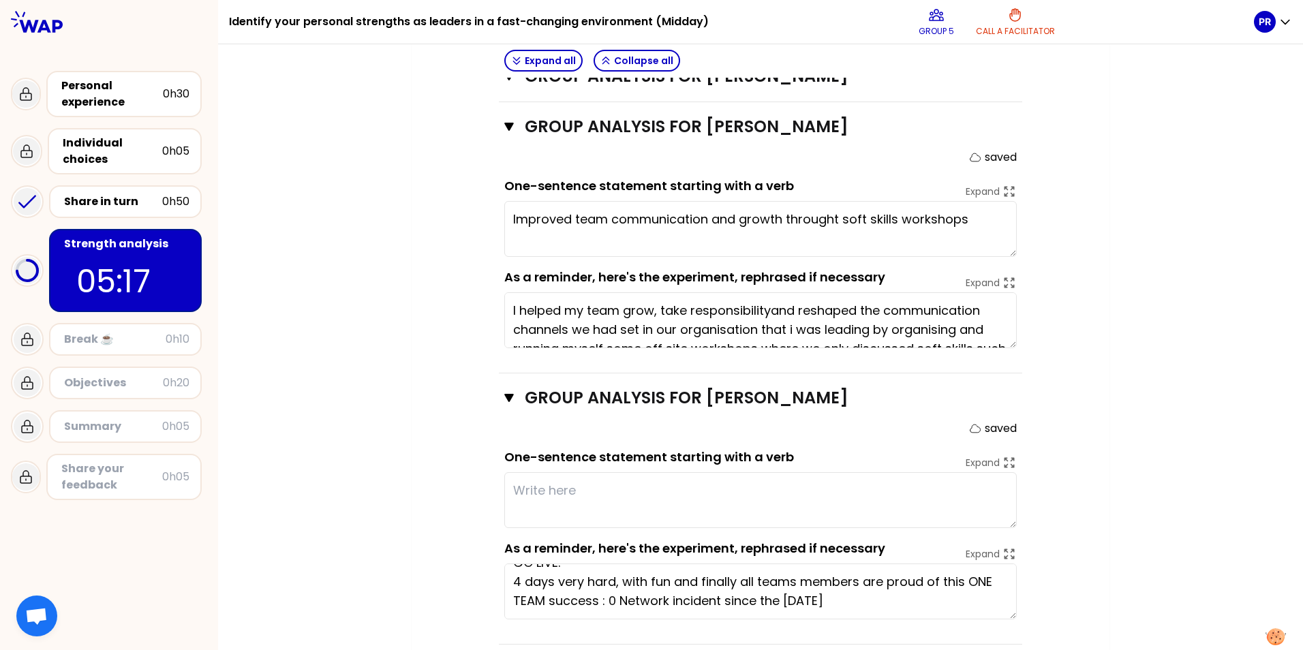
scroll to position [0, 0]
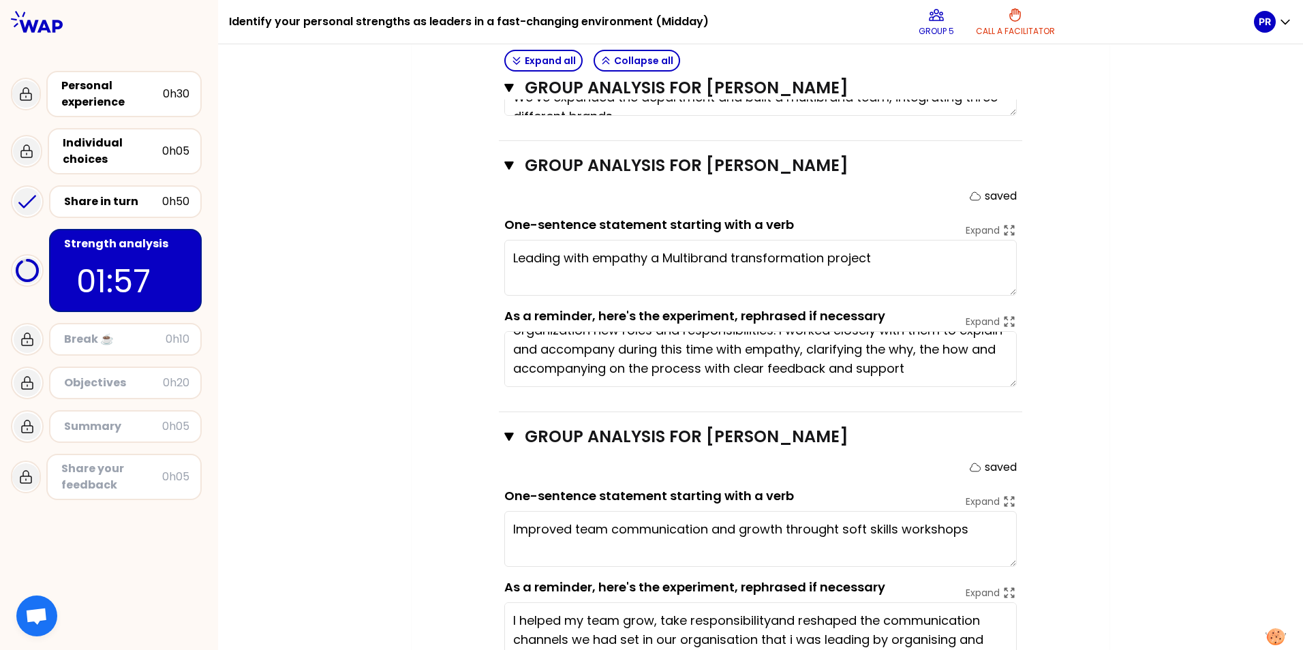
scroll to position [1327, 0]
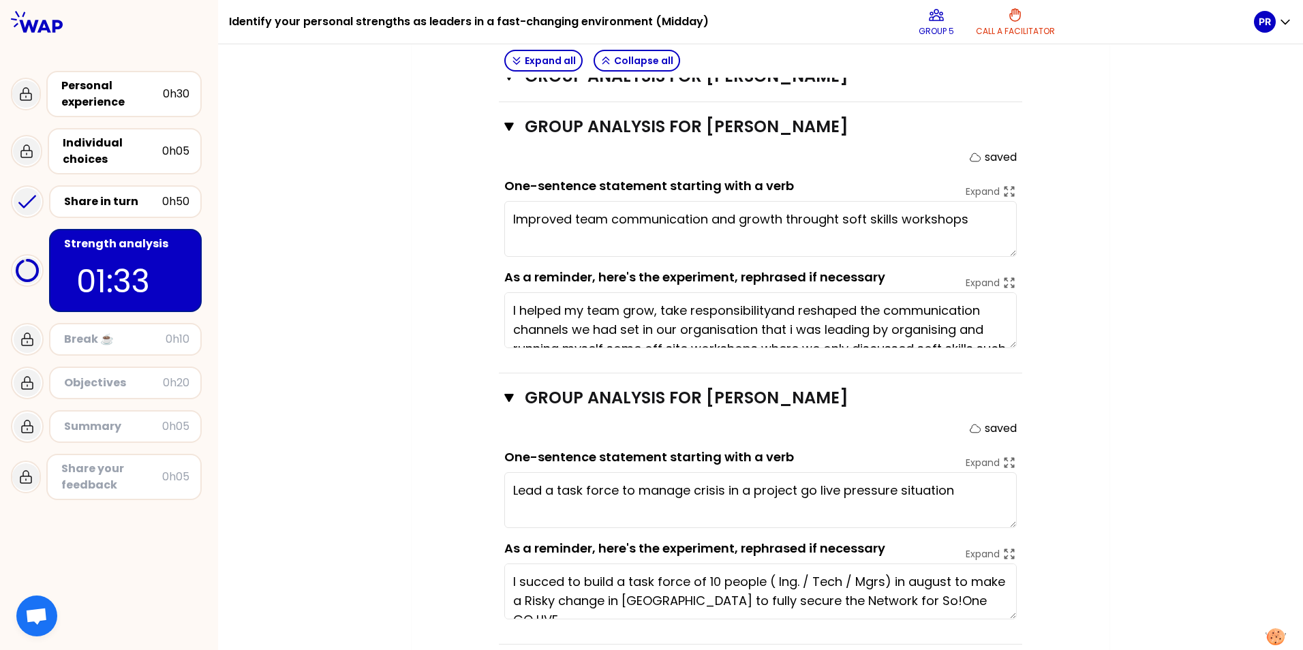
type textarea "Lead a task force to manage a crisis in a go live pressure situation"
click at [557, 201] on textarea "Improved team communication and growth throught soft skills workshops" at bounding box center [760, 229] width 512 height 56
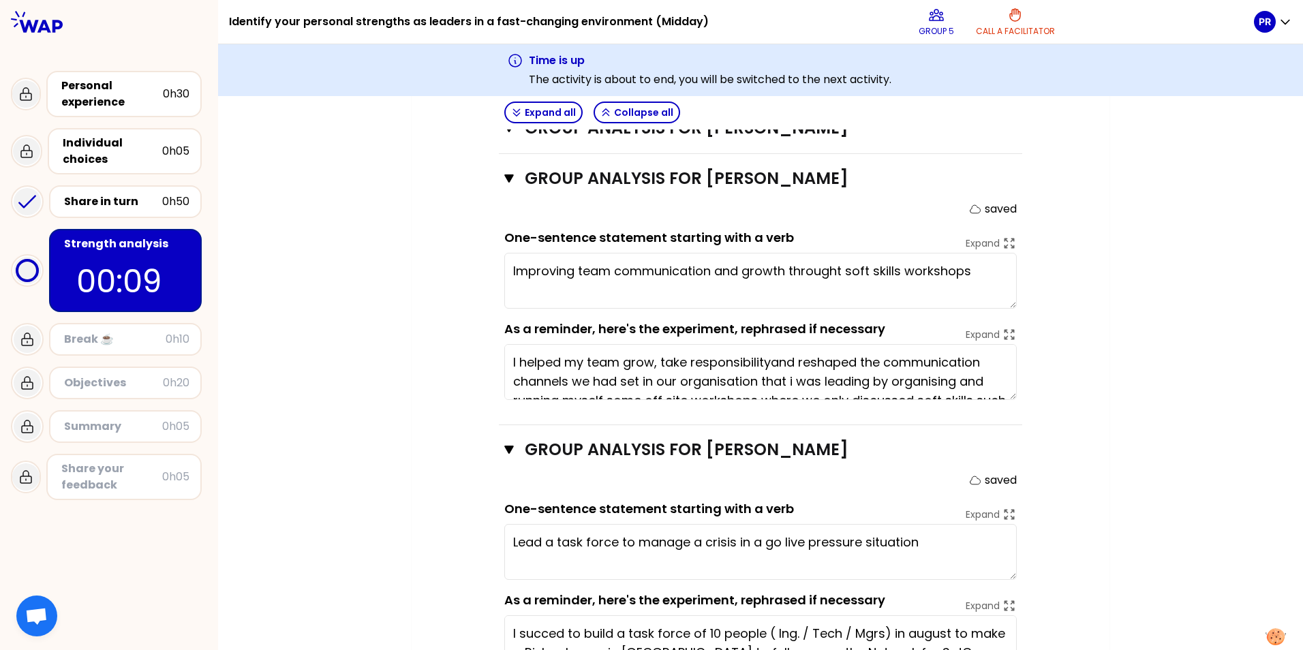
click at [831, 253] on textarea "Improving team communication and growth throught soft skills workshops" at bounding box center [760, 281] width 512 height 56
click at [707, 253] on textarea "Improving team communication and growth through soft skills workshops" at bounding box center [760, 281] width 512 height 56
type textarea "Improving team communications and growth through soft skills workshops"
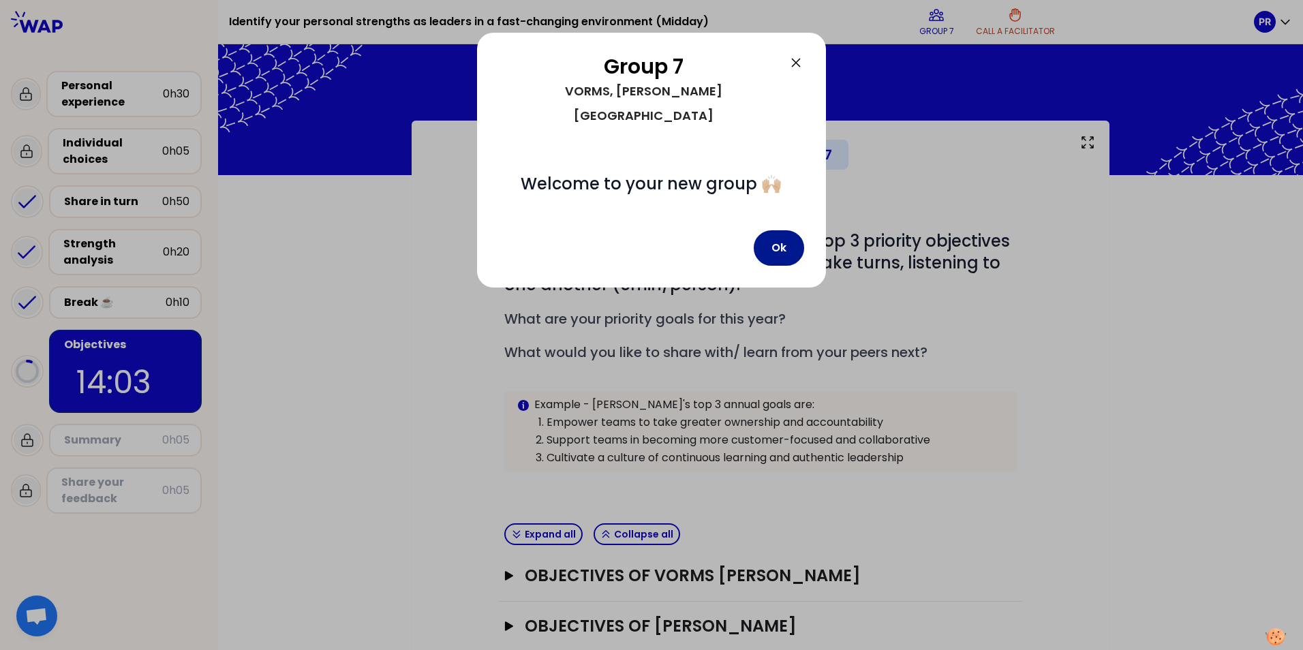
click at [776, 230] on button "Ok" at bounding box center [779, 247] width 50 height 35
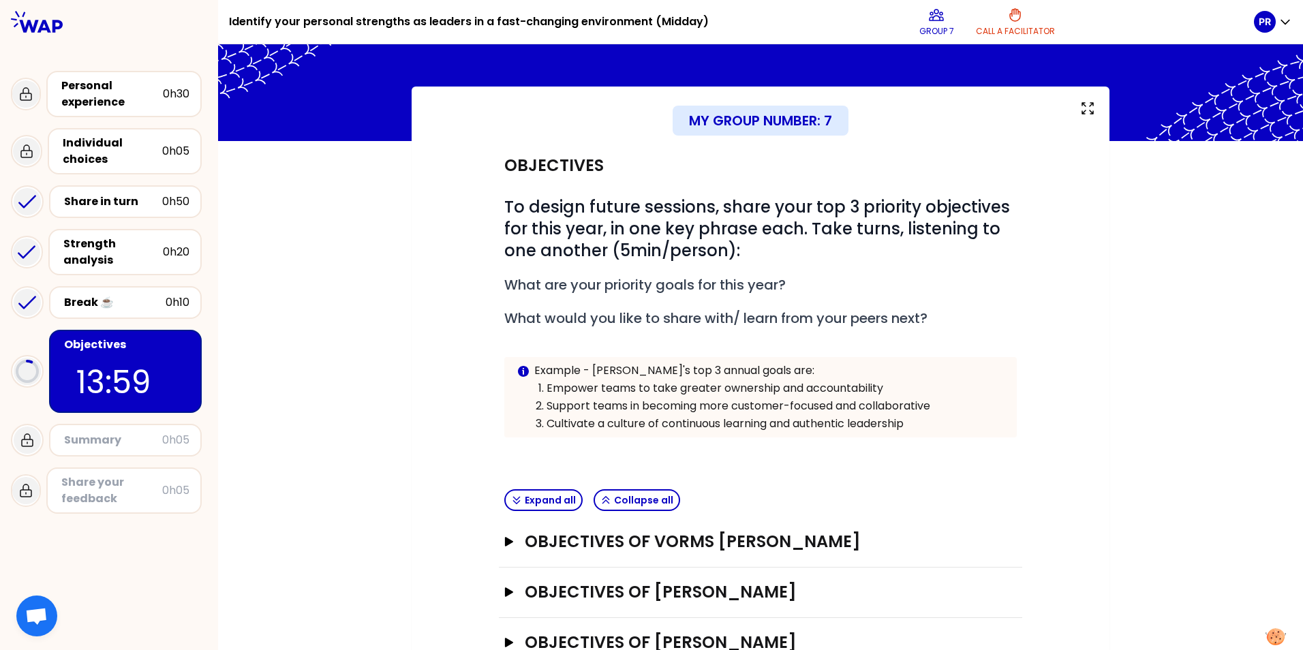
scroll to position [80, 0]
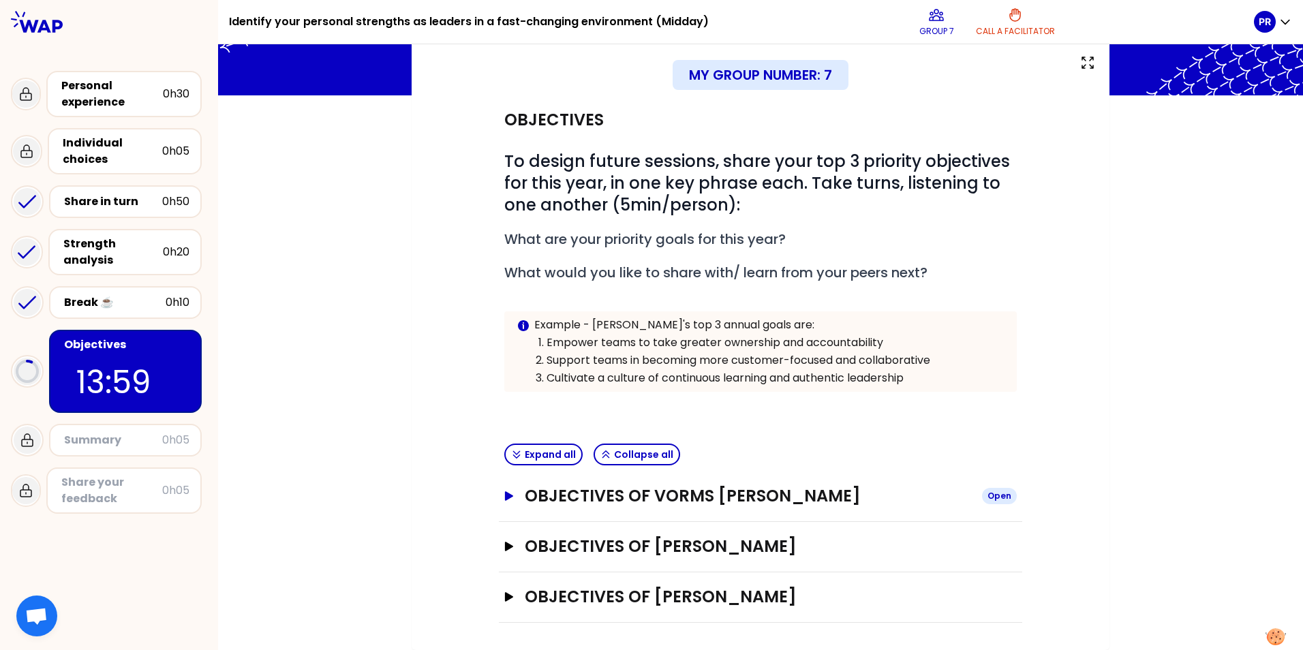
click at [667, 493] on h3 "Objectives of VORMS Johan" at bounding box center [748, 496] width 446 height 22
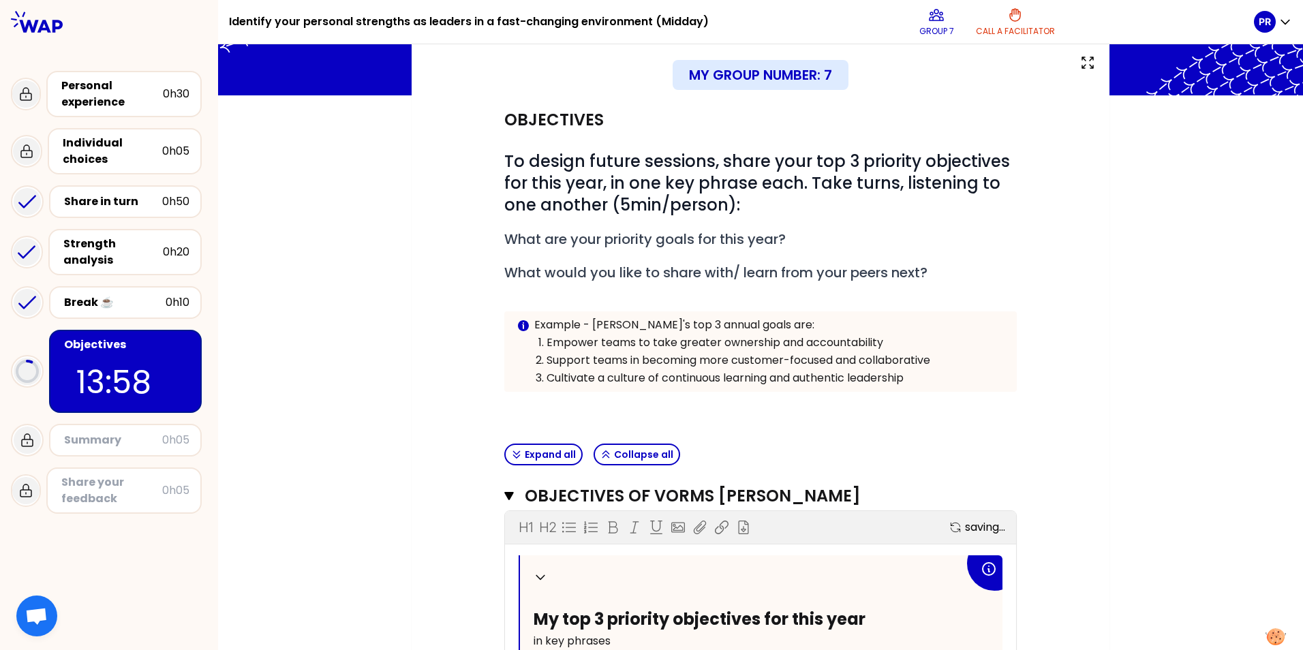
scroll to position [352, 0]
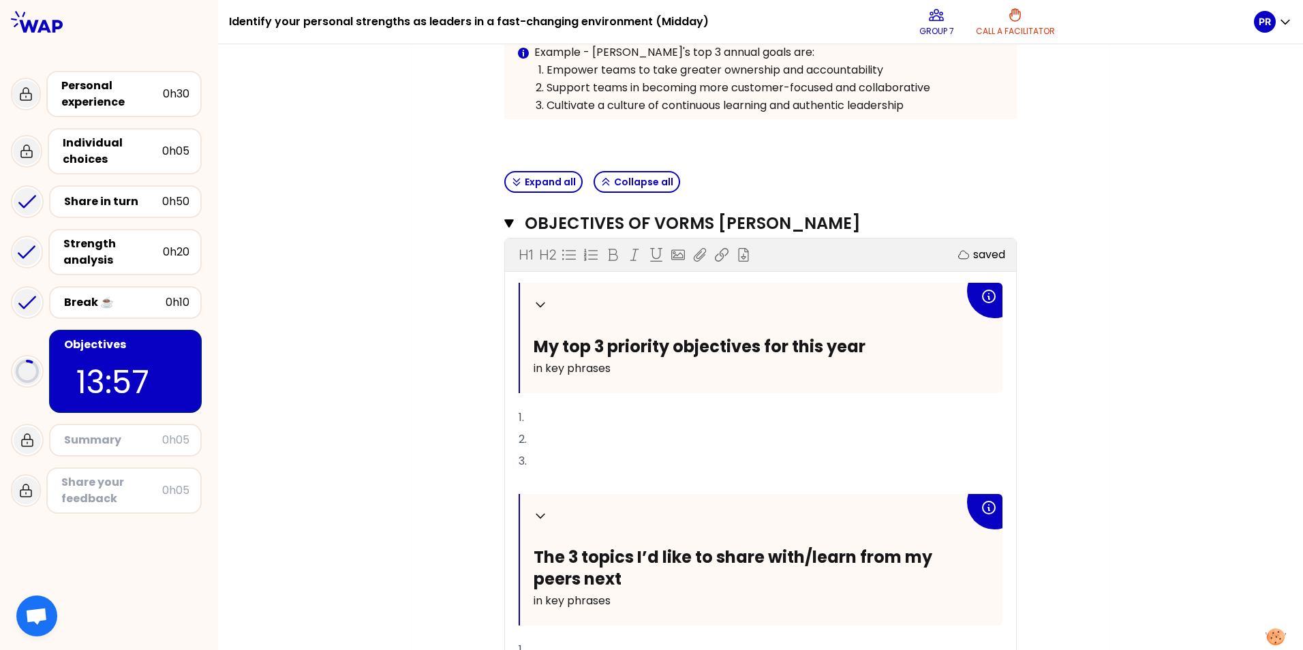
click at [592, 420] on p "1." at bounding box center [761, 418] width 484 height 22
click at [604, 418] on p "1." at bounding box center [761, 418] width 484 height 22
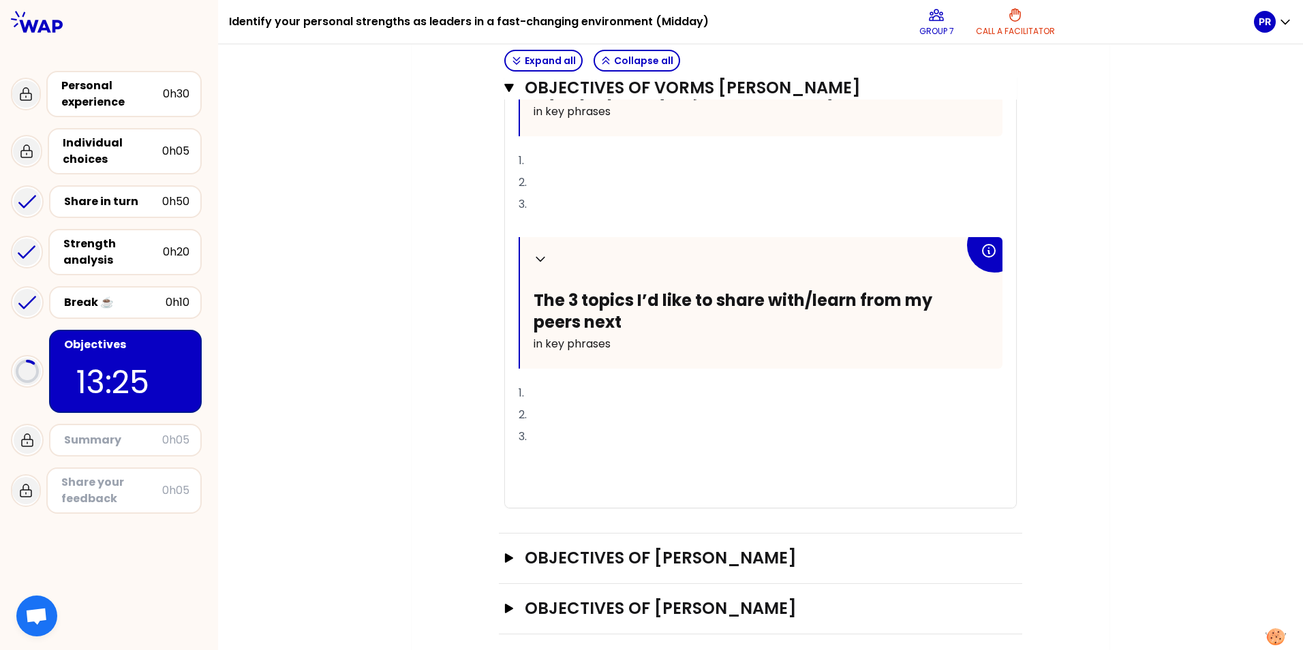
scroll to position [621, 0]
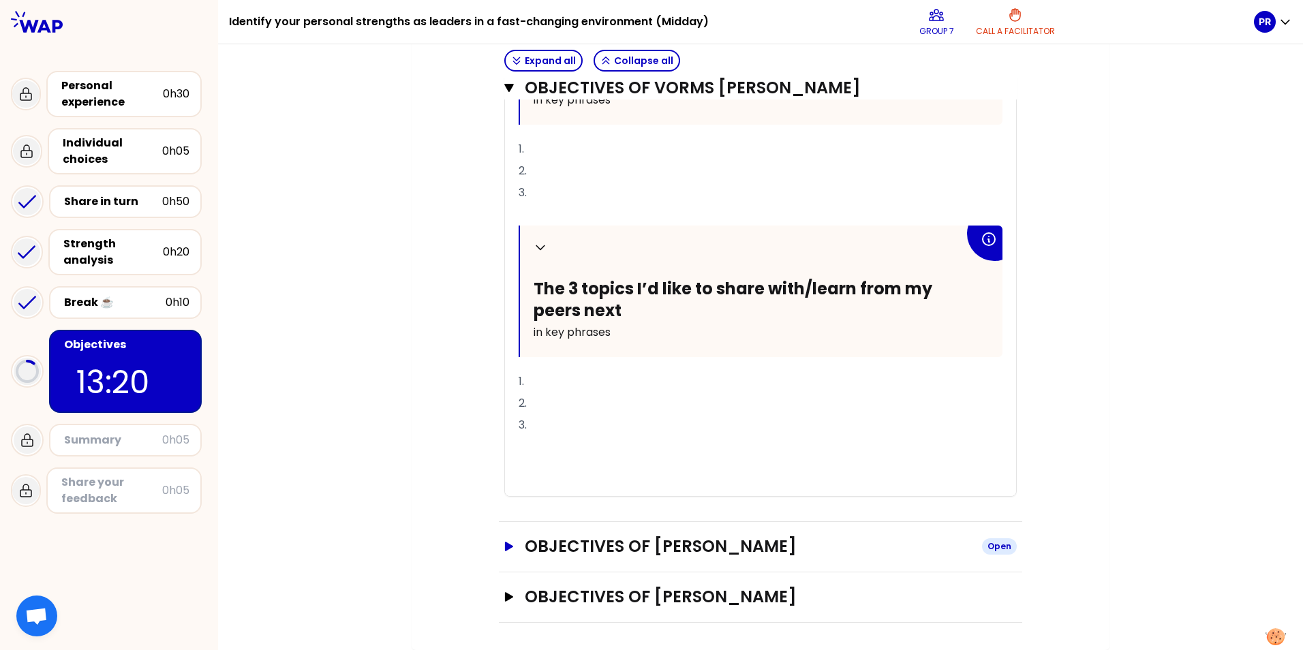
click at [645, 541] on h3 "Objectives of patrick rambaud" at bounding box center [748, 547] width 446 height 22
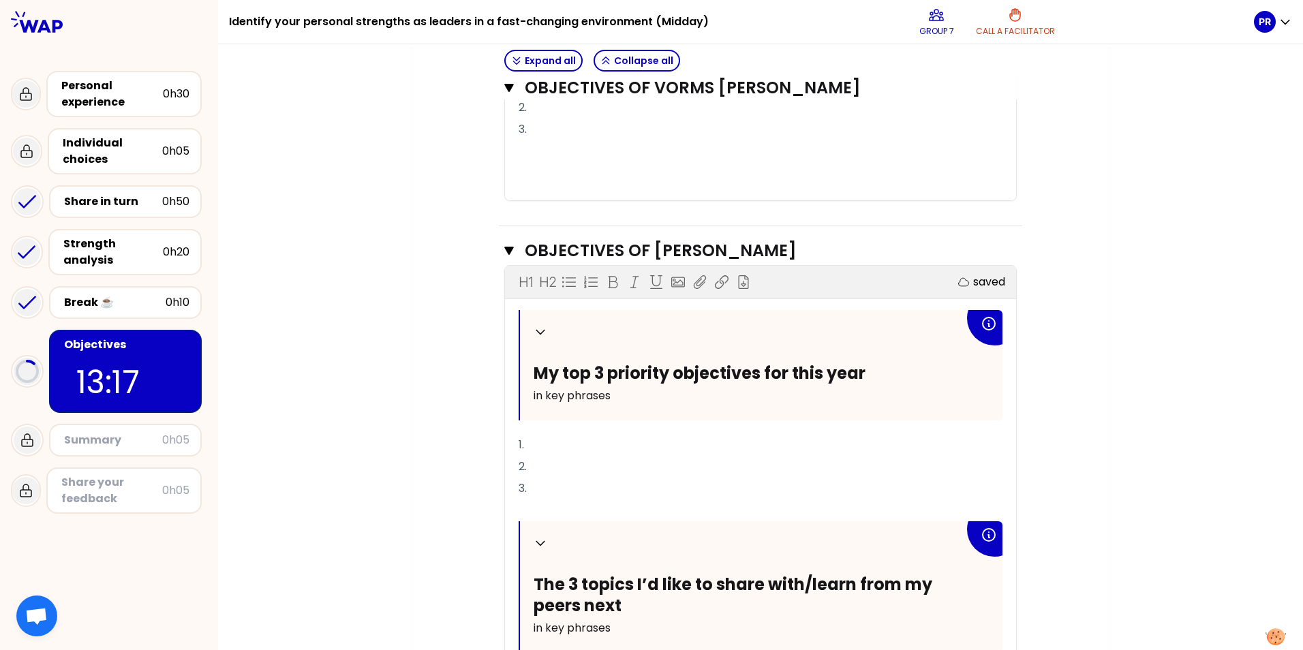
scroll to position [685, 0]
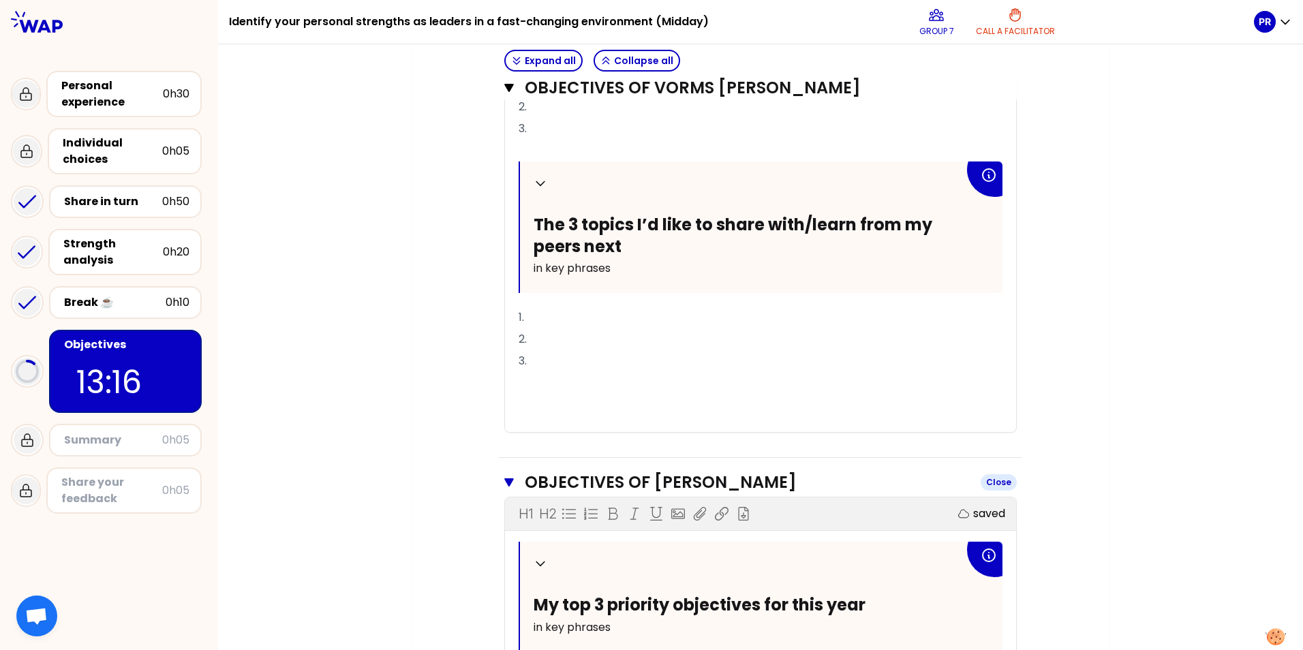
click at [630, 476] on h3 "Objectives of patrick rambaud" at bounding box center [747, 483] width 445 height 22
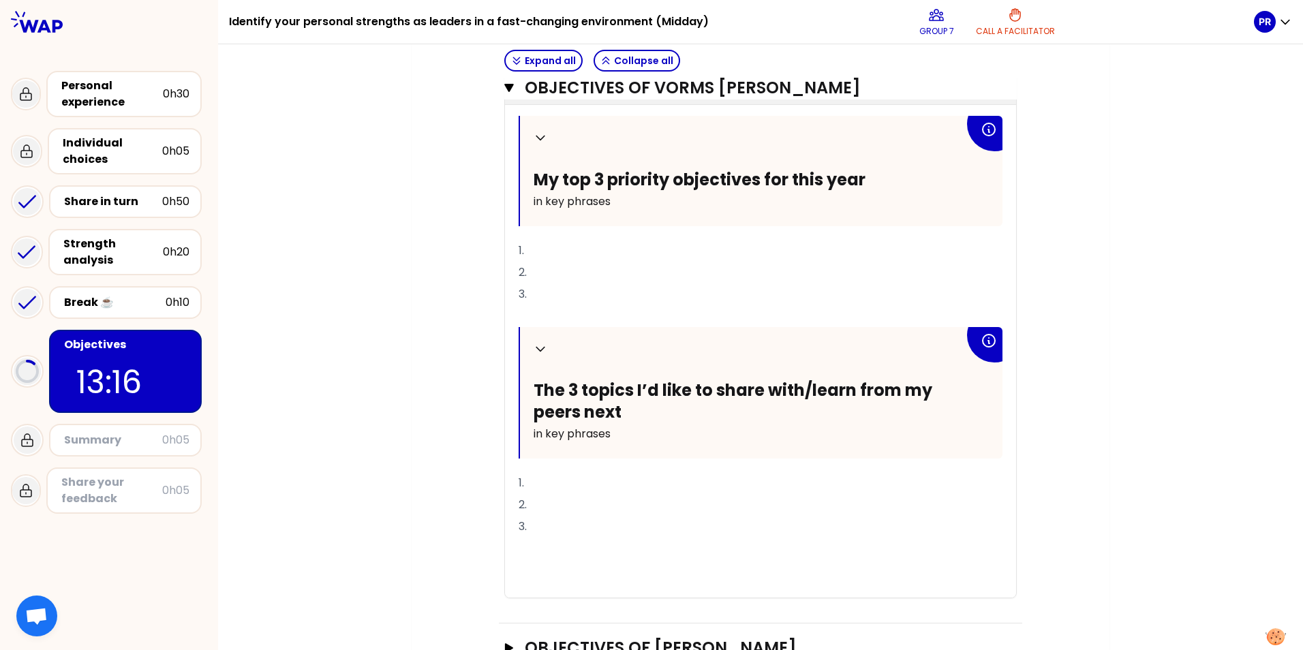
scroll to position [485, 0]
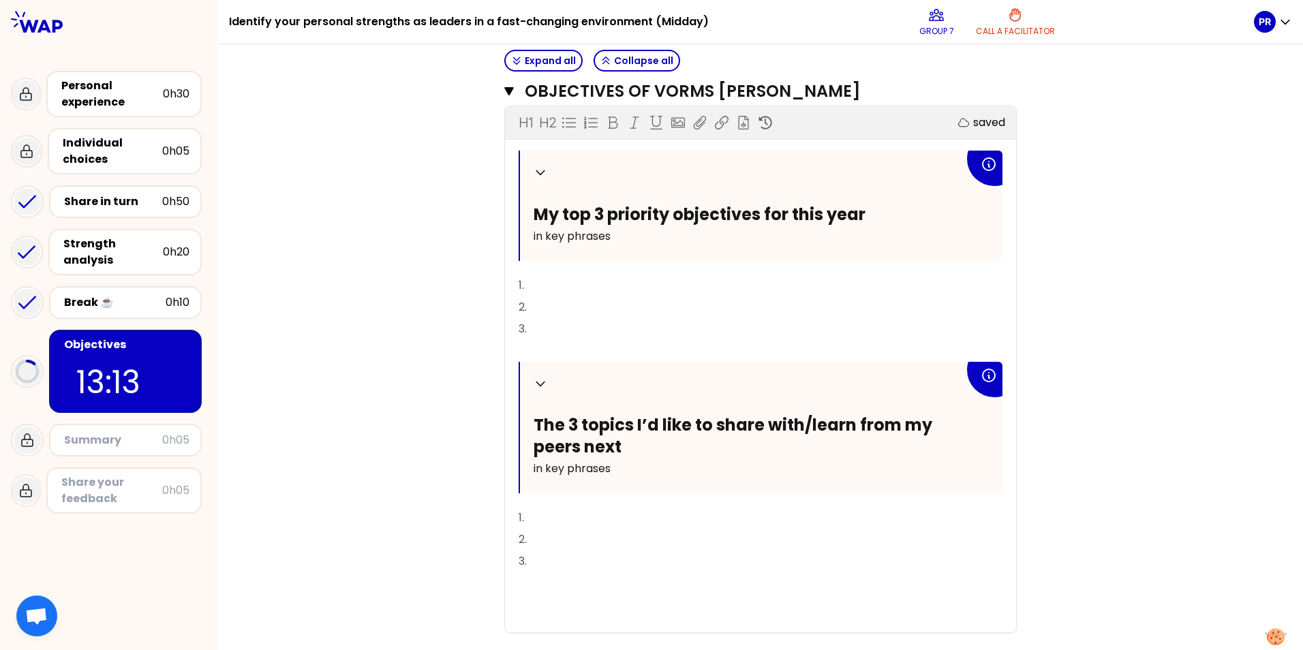
click at [624, 287] on p "1." at bounding box center [761, 286] width 484 height 22
click at [590, 305] on p "2." at bounding box center [761, 307] width 484 height 22
click at [609, 324] on p "3." at bounding box center [761, 329] width 484 height 22
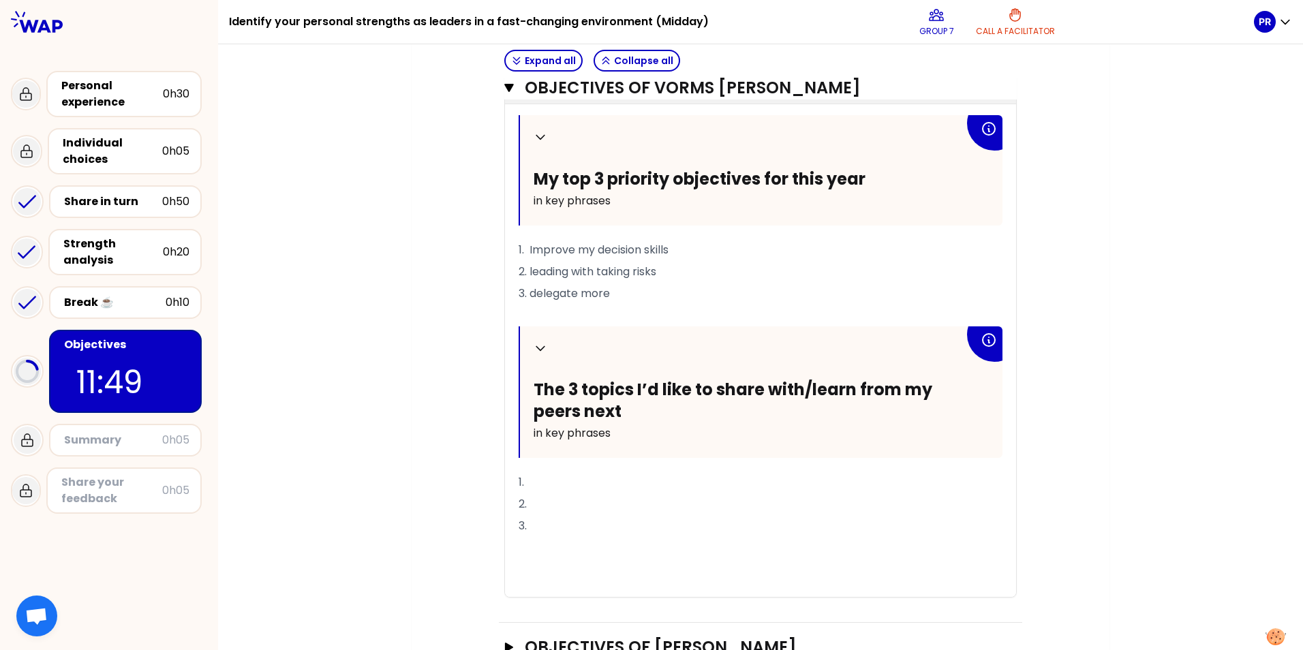
scroll to position [553, 0]
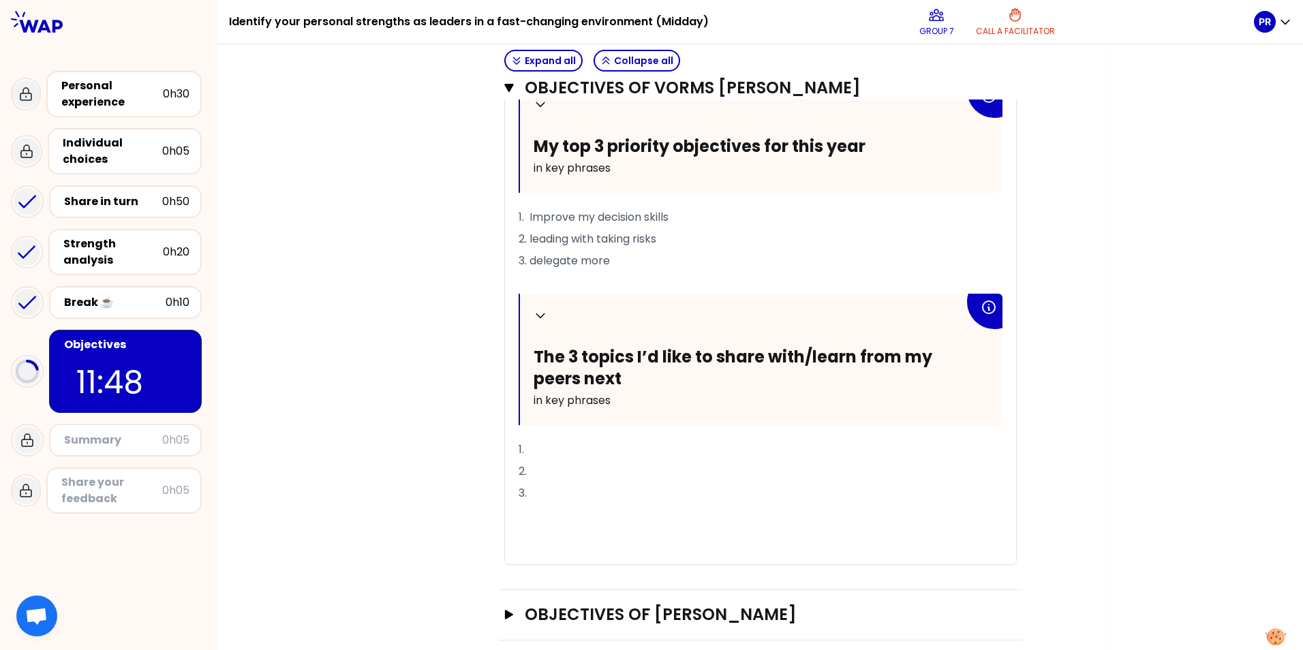
click at [572, 444] on p "1." at bounding box center [761, 450] width 484 height 22
click at [574, 450] on span "1. how do lymy peers manage risks for faster decion taking" at bounding box center [675, 450] width 313 height 16
click at [600, 469] on p "2." at bounding box center [761, 472] width 484 height 22
click at [840, 448] on p "1. how do my peers manage risks for faster decion taking" at bounding box center [761, 450] width 484 height 22
click at [729, 475] on p "2." at bounding box center [761, 472] width 484 height 22
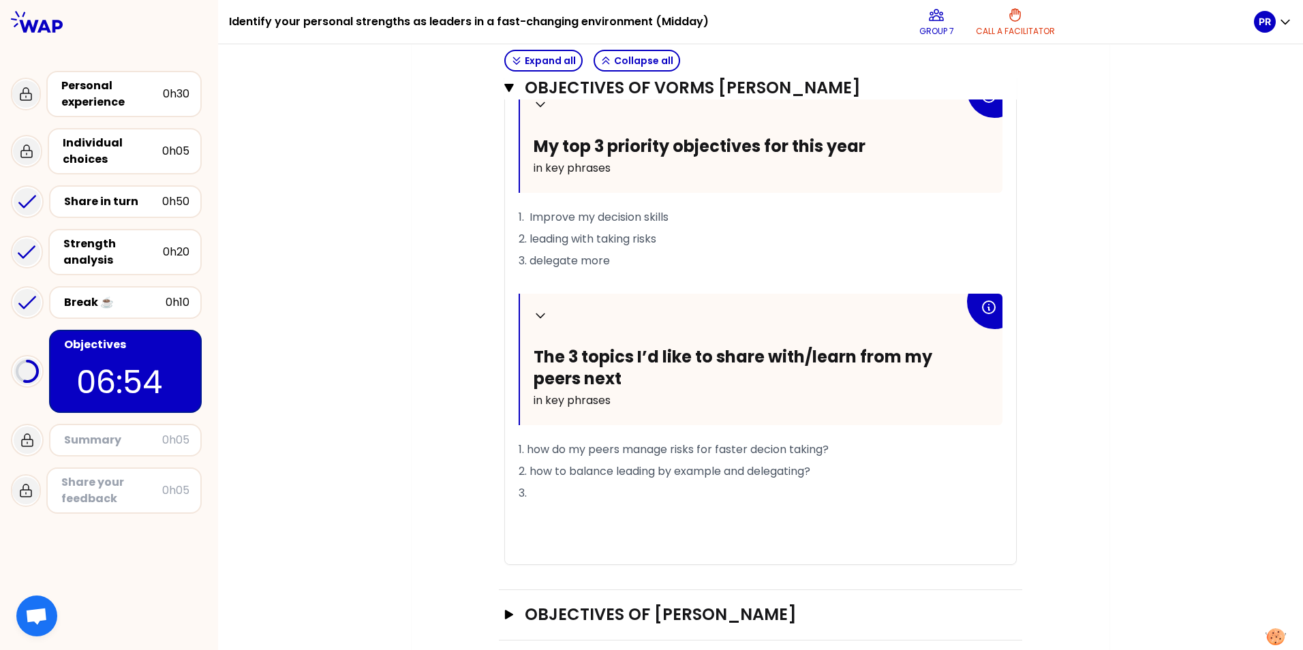
click at [696, 488] on p "3." at bounding box center [761, 494] width 484 height 22
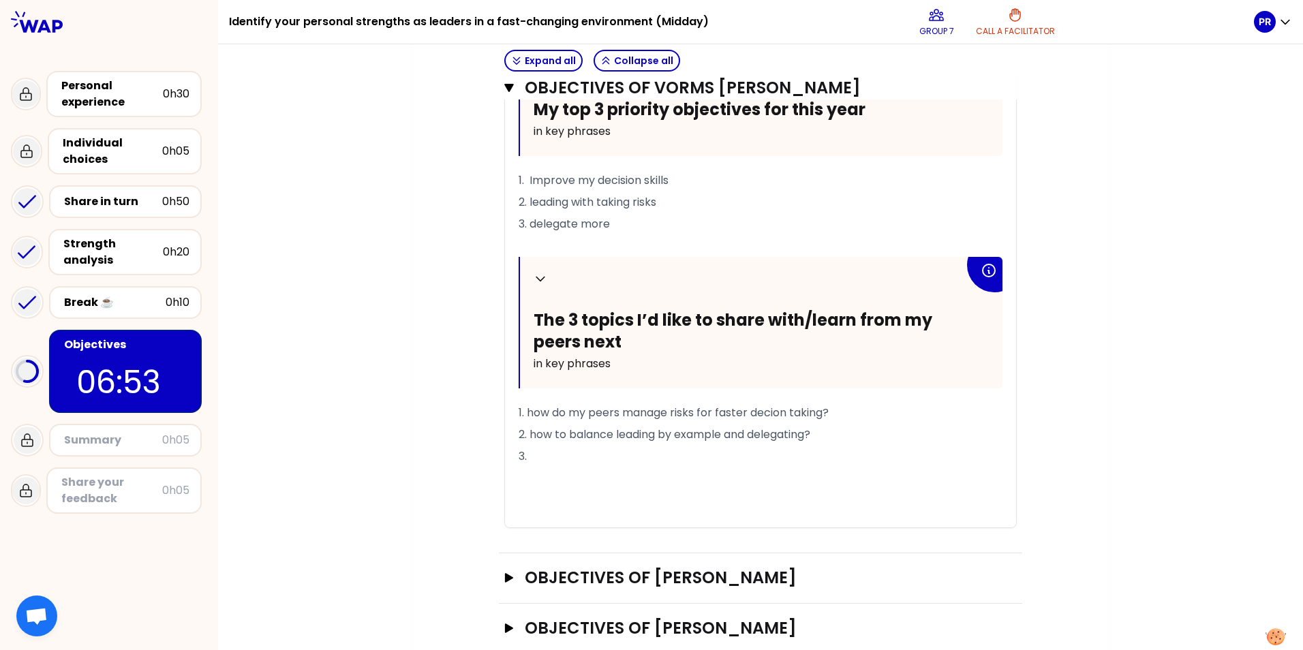
scroll to position [621, 0]
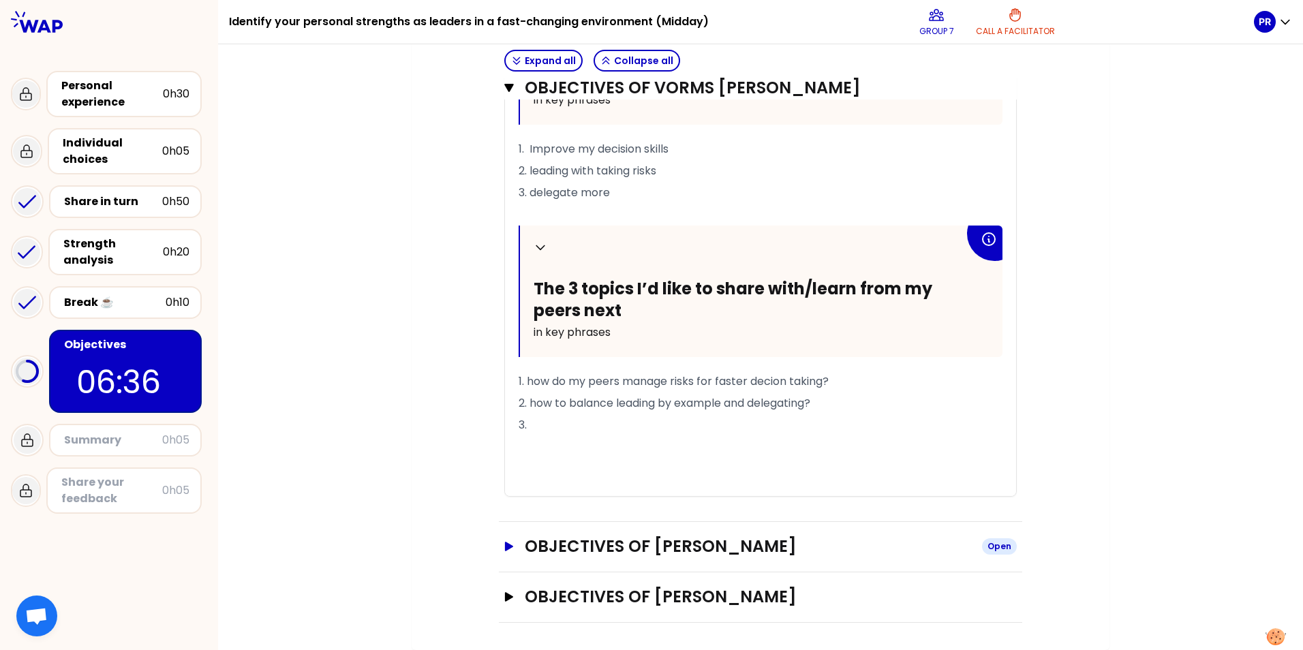
click at [638, 542] on h3 "Objectives of patrick rambaud" at bounding box center [748, 547] width 446 height 22
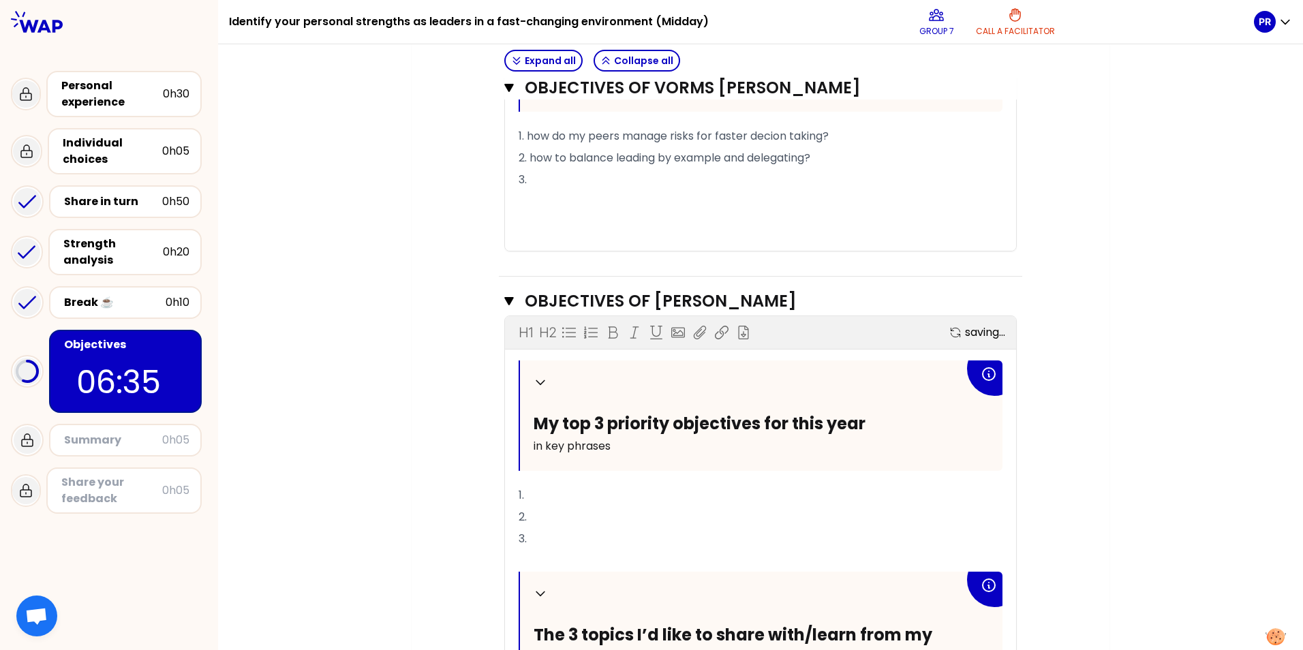
scroll to position [962, 0]
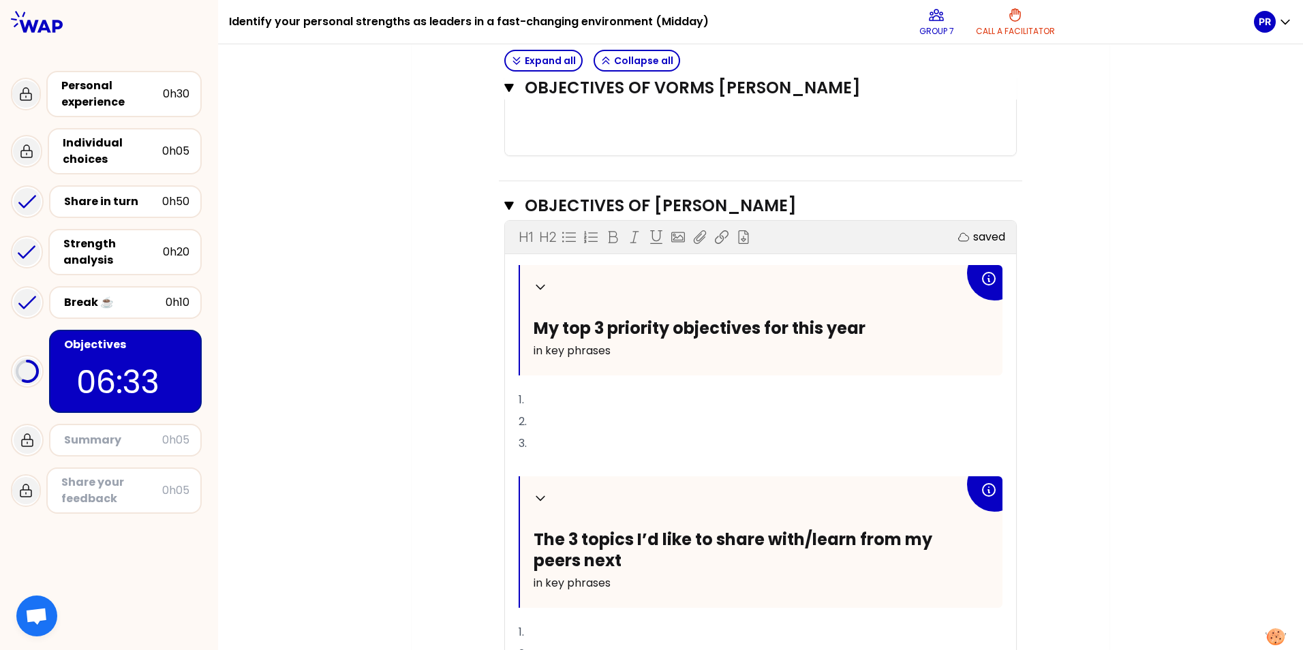
click at [600, 400] on p "1." at bounding box center [761, 400] width 484 height 22
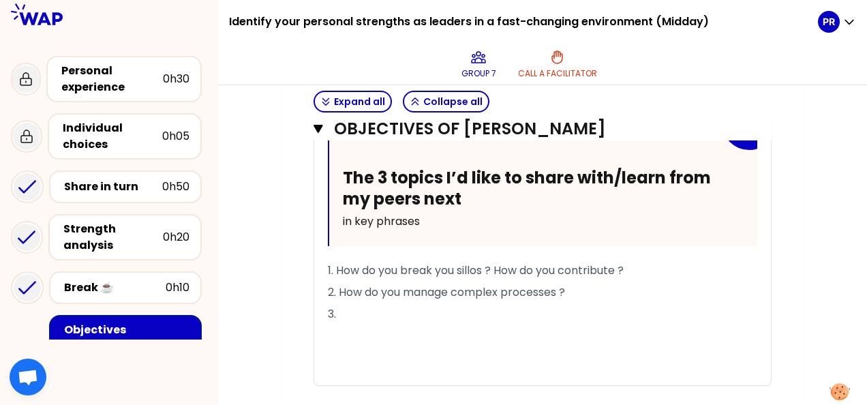
scroll to position [1371, 0]
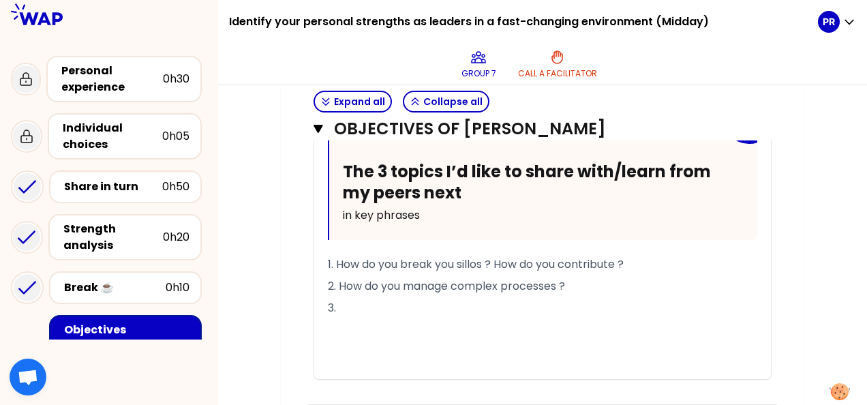
click at [395, 305] on p "3." at bounding box center [542, 308] width 429 height 22
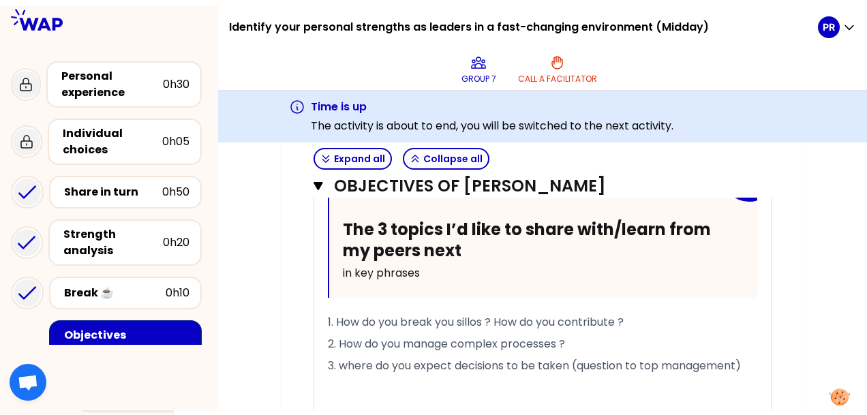
scroll to position [1357, 0]
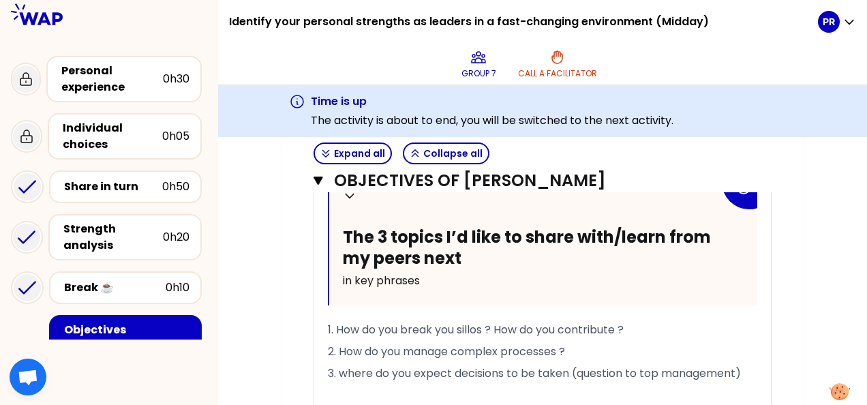
click at [342, 365] on span "3. where do you expect decisions to be taken (question to top management)" at bounding box center [534, 373] width 413 height 16
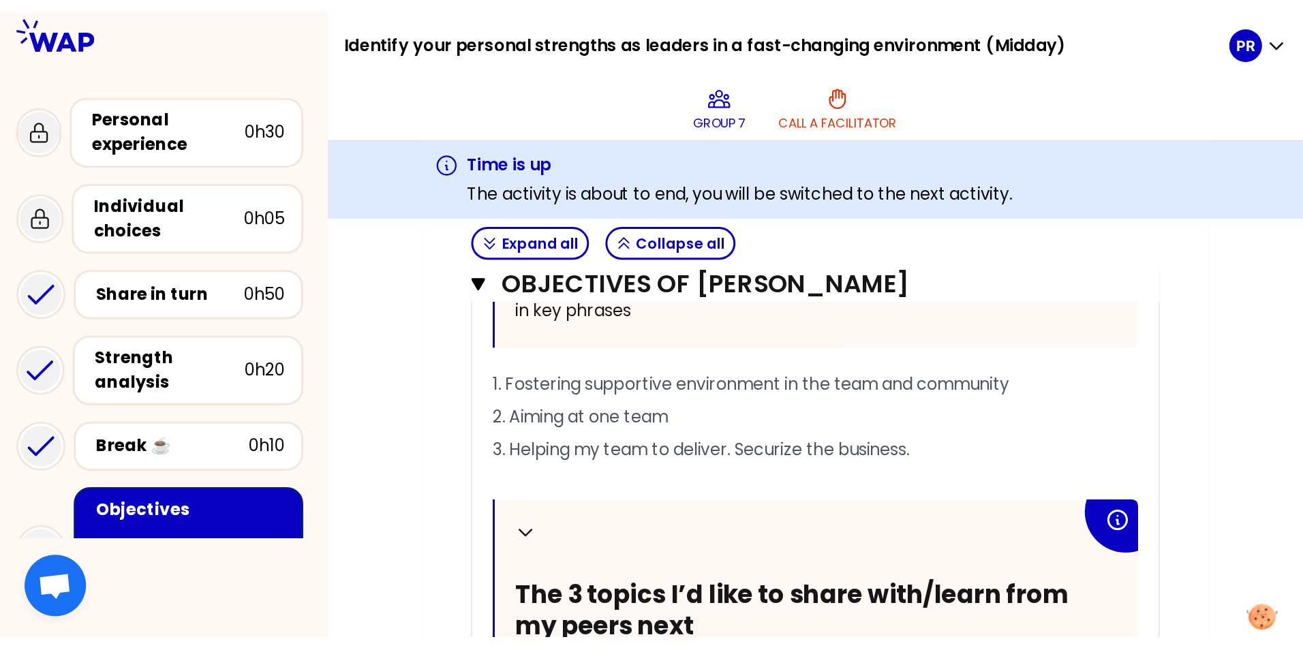
scroll to position [1207, 0]
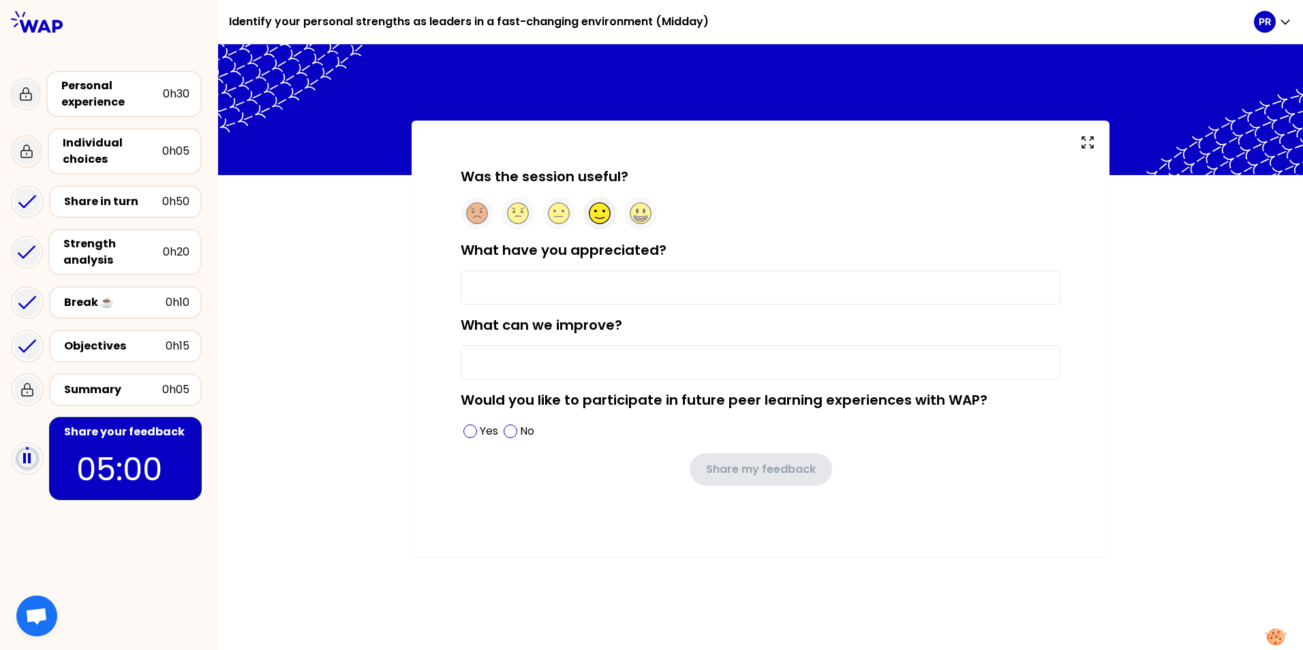
click at [597, 213] on circle at bounding box center [600, 213] width 21 height 21
click at [579, 282] on input "What have you appreciated?" at bounding box center [761, 288] width 600 height 34
click at [427, 316] on div "Was the session useful? What have you appreciated? What can we improve? Would y…" at bounding box center [761, 340] width 698 height 439
click at [514, 351] on input "What can we improve?" at bounding box center [761, 363] width 600 height 34
click at [532, 344] on div "What can we improve?" at bounding box center [761, 348] width 600 height 64
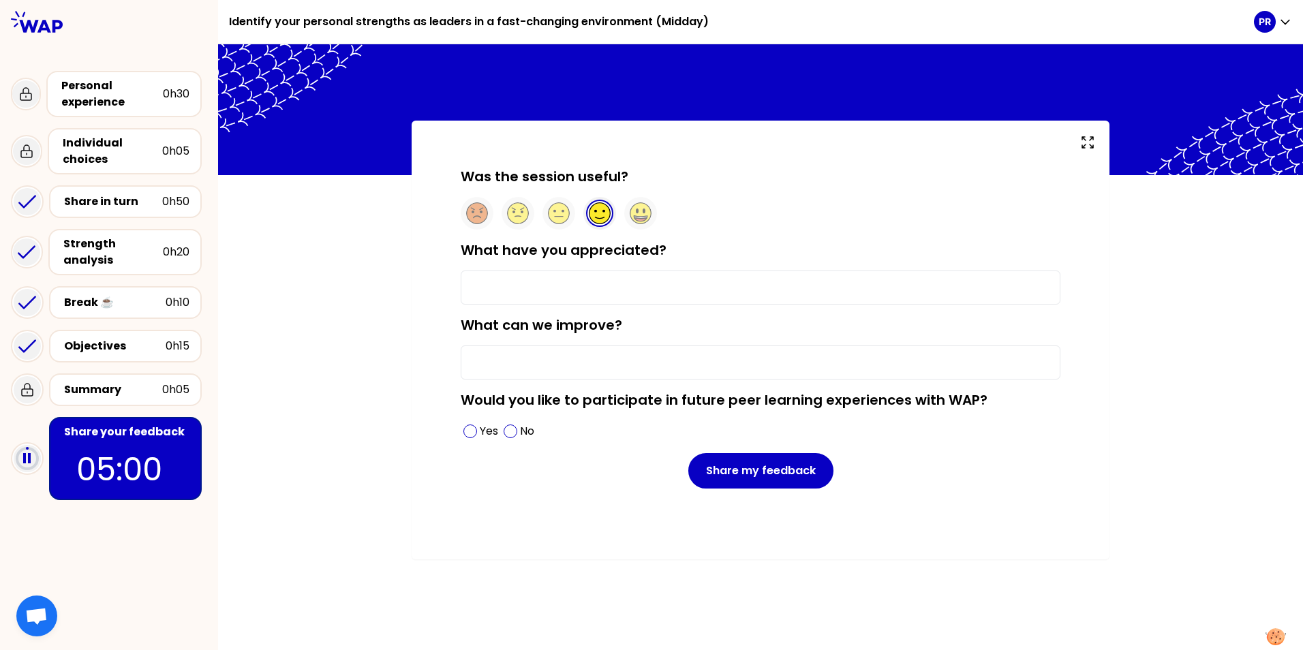
click at [536, 360] on input "What can we improve?" at bounding box center [761, 363] width 600 height 34
click at [542, 362] on input "What can we improve?" at bounding box center [761, 363] width 600 height 34
type input "G"
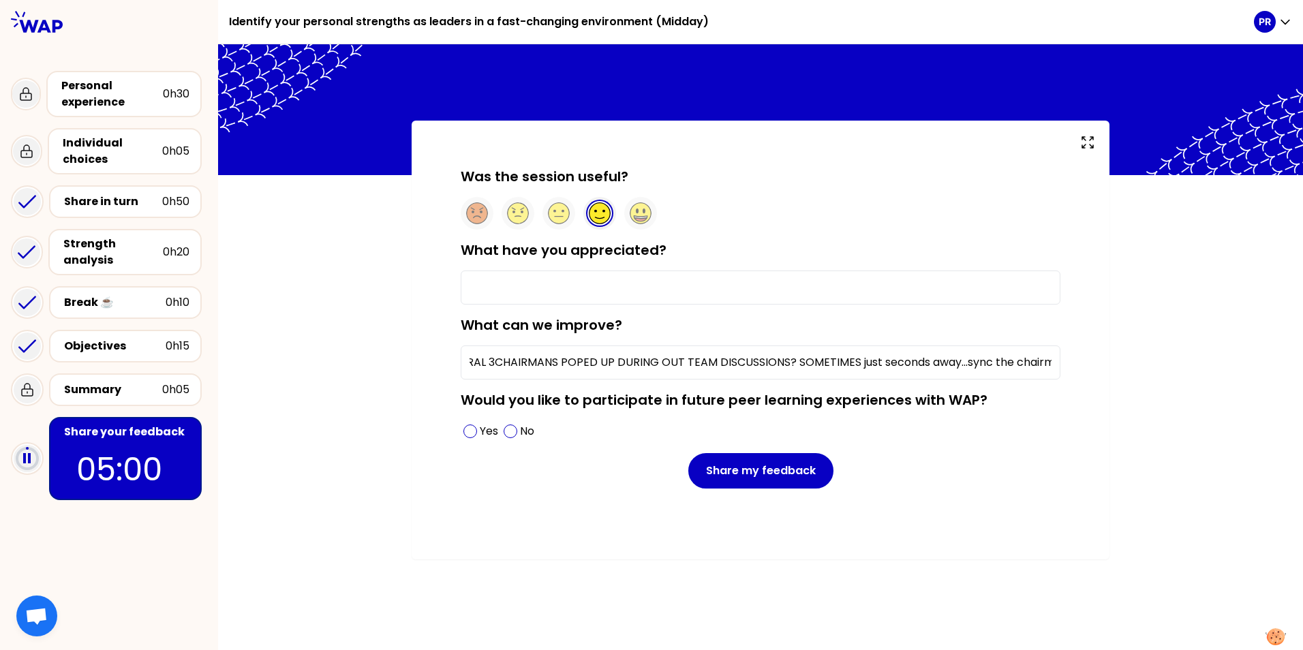
scroll to position [0, 43]
click at [477, 364] on input "SEVERAL 3CHAIRMANS POPED UP DURING OUT TEAM DISCUSSIONS? SOMETIMES just seconds…" at bounding box center [761, 363] width 600 height 34
click at [770, 361] on input "SEVERAL CHAIRMANS POPED UP DURING OUT TEAM DISCUSSIONS? SOMETIMES just seconds …" at bounding box center [761, 363] width 600 height 34
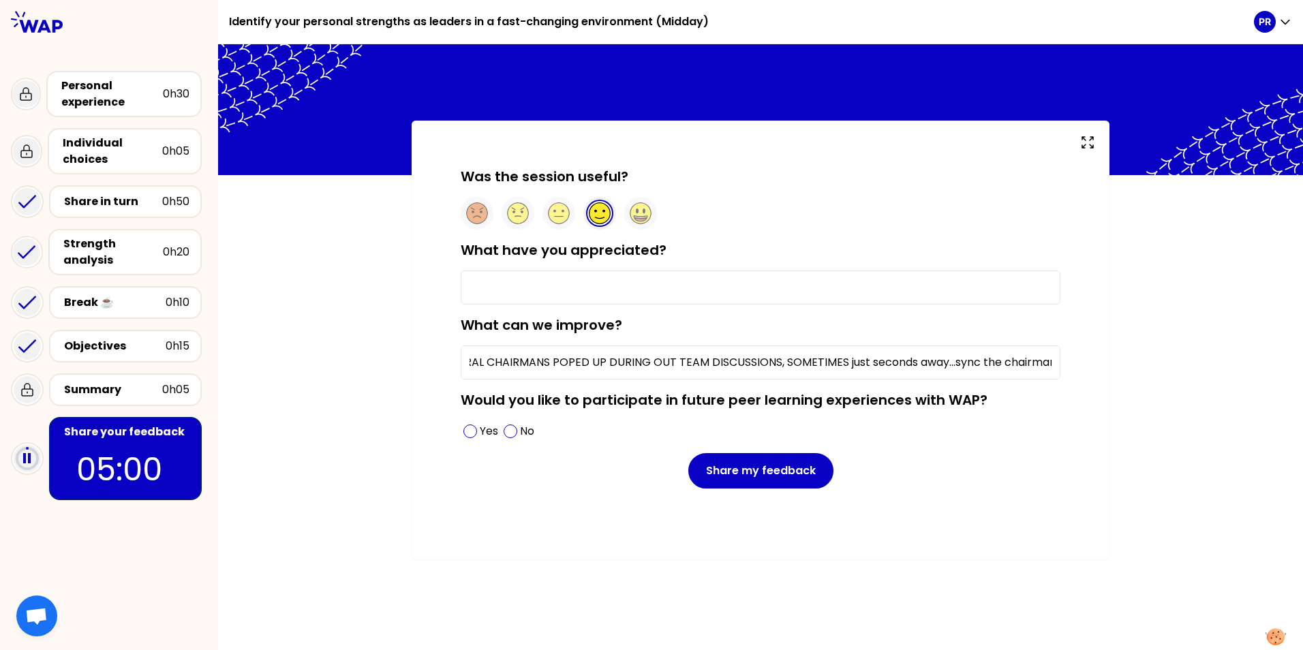
type input "SEVERAL CHAIRMANS POPED UP DURING OUT TEAM DISCUSSIONS, SOMETIMES just seconds …"
click at [617, 288] on input "What have you appreciated?" at bounding box center [761, 288] width 600 height 34
type input "i like the methods and the opportunity to expand my network and meet new people"
click at [734, 352] on input "SEVERAL CHAIRMANS POPED UP DURING OUT TEAM DISCUSSIONS, SOMETIMES just seconds …" at bounding box center [761, 363] width 600 height 34
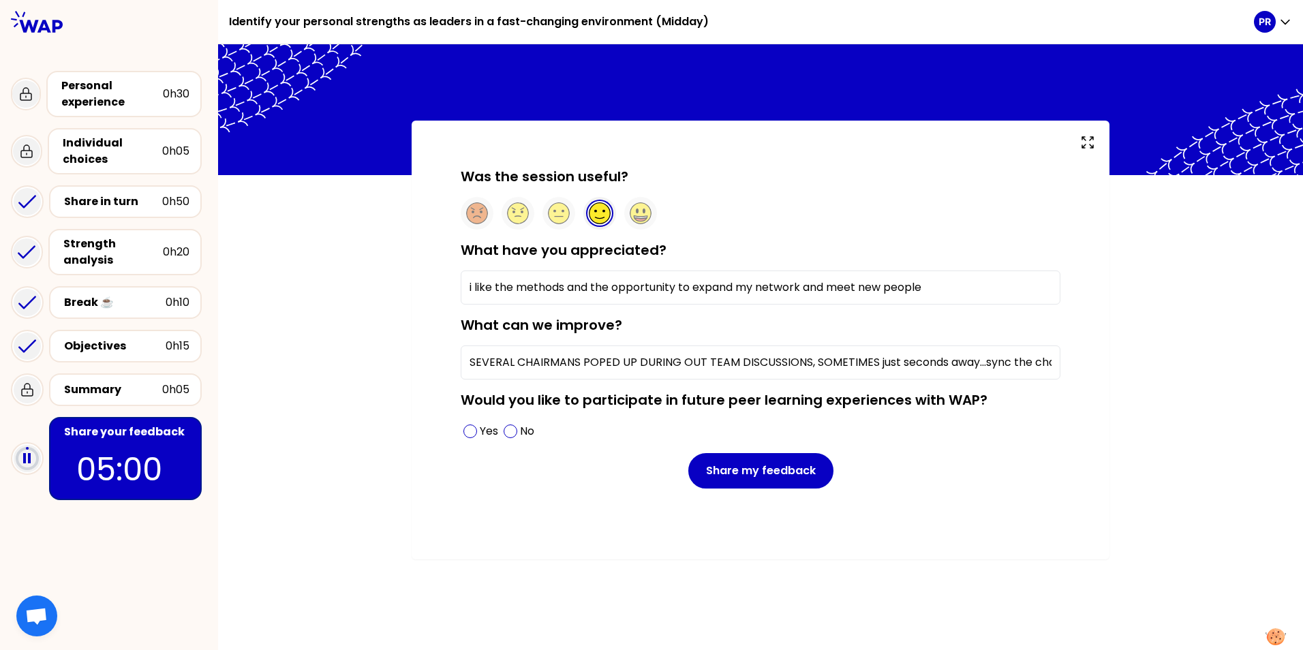
click at [1017, 366] on input "SEVERAL CHAIRMANS POPED UP DURING OUT TEAM DISCUSSIONS, SOMETIMES just seconds …" at bounding box center [761, 363] width 600 height 34
drag, startPoint x: 1028, startPoint y: 363, endPoint x: 1088, endPoint y: 361, distance: 60.0
click at [1088, 361] on div "Was the session useful? What have you appreciated? i like the methods and the o…" at bounding box center [761, 340] width 698 height 439
click at [1052, 362] on input "SEVERAL CHAIRMANS POPED UP DURING OUT TEAM DISCUSSIONS, SOMETIMES just seconds …" at bounding box center [761, 363] width 600 height 34
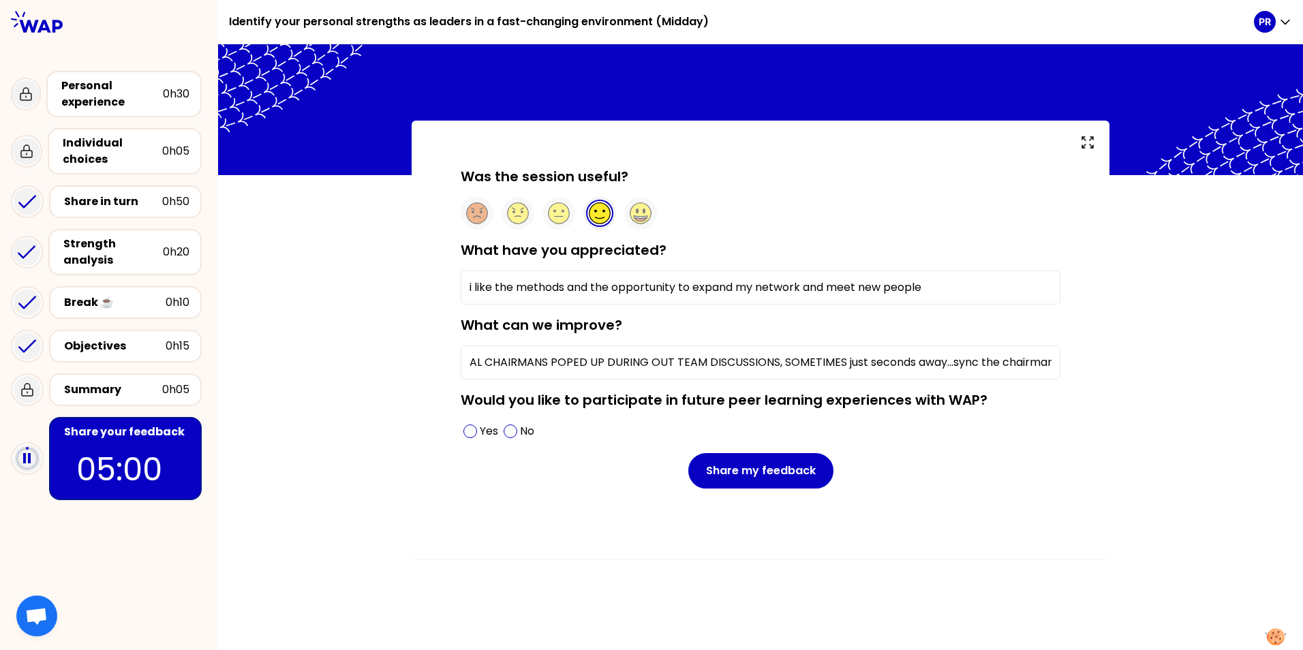
click at [688, 453] on button "Share my feedback" at bounding box center [760, 470] width 145 height 35
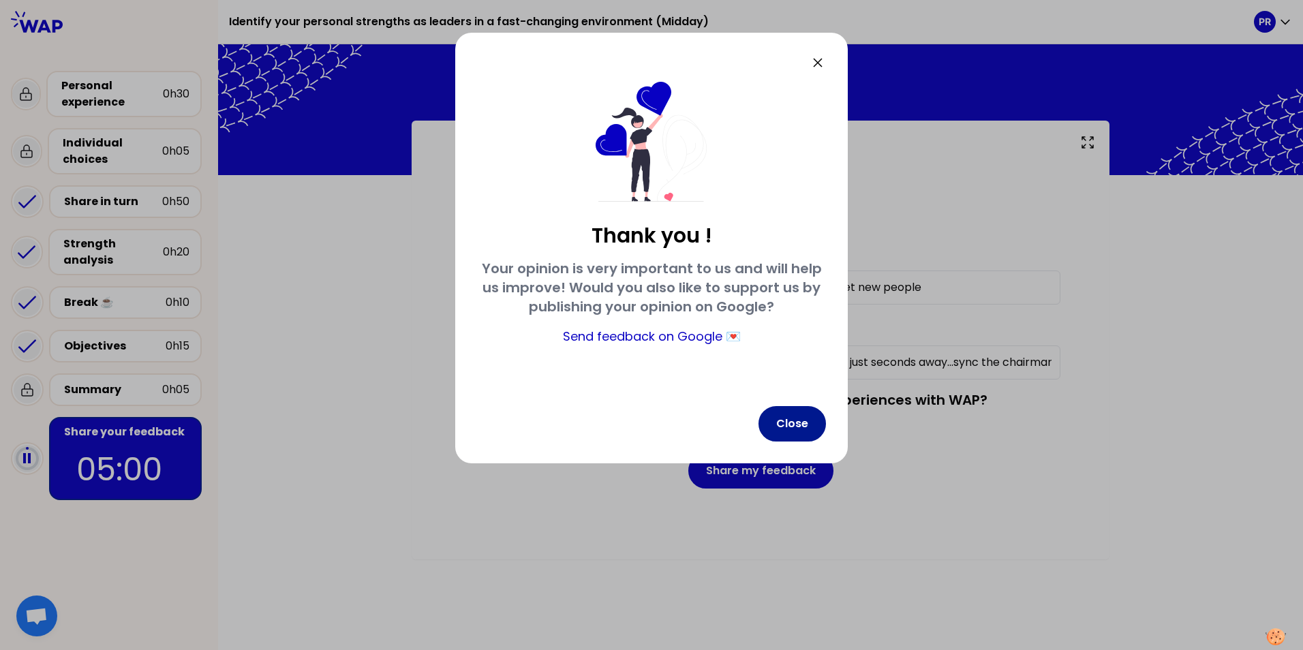
click at [808, 420] on button "Close" at bounding box center [792, 423] width 67 height 35
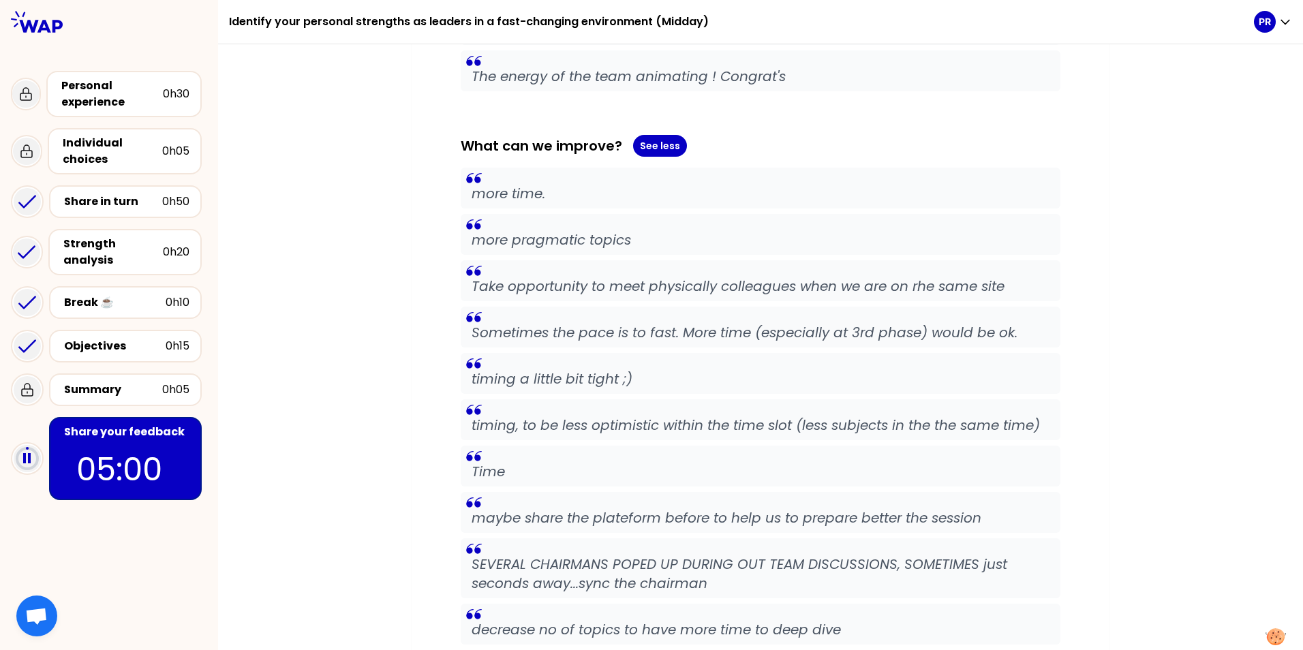
scroll to position [1227, 0]
drag, startPoint x: 496, startPoint y: 427, endPoint x: 587, endPoint y: 425, distance: 91.3
click at [587, 425] on p "timing, to be less optimistic within the time slot (less subjects in the the sa…" at bounding box center [761, 424] width 578 height 19
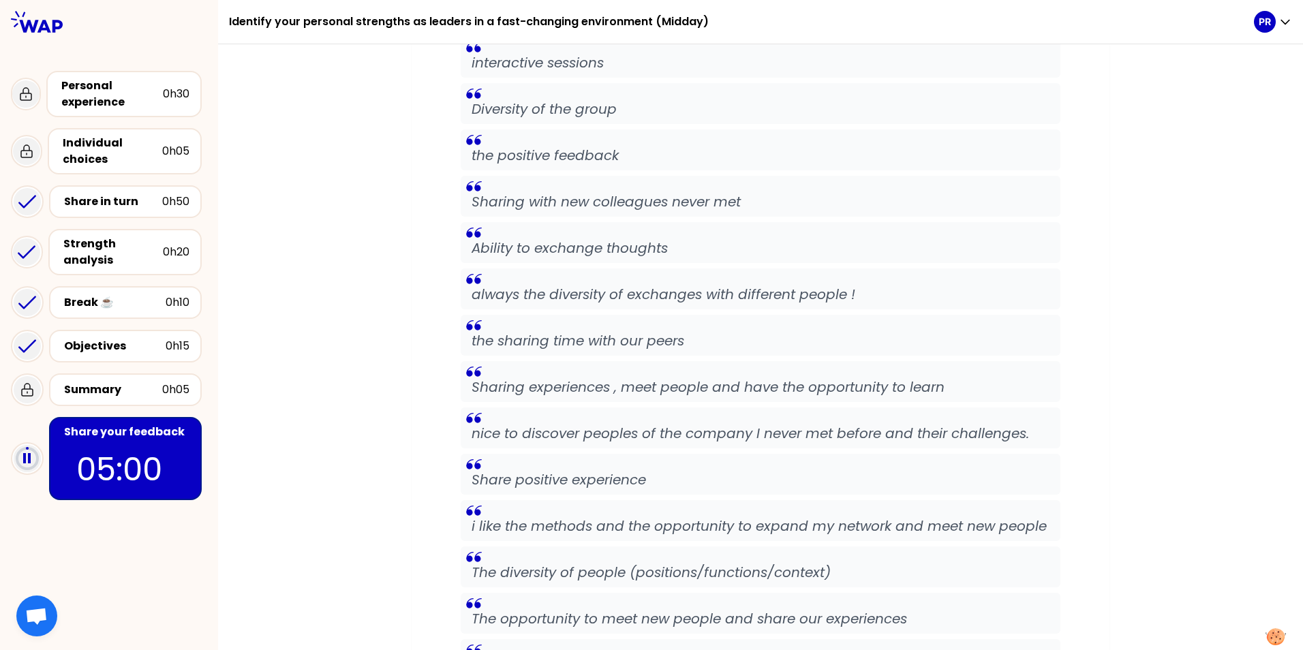
scroll to position [409, 0]
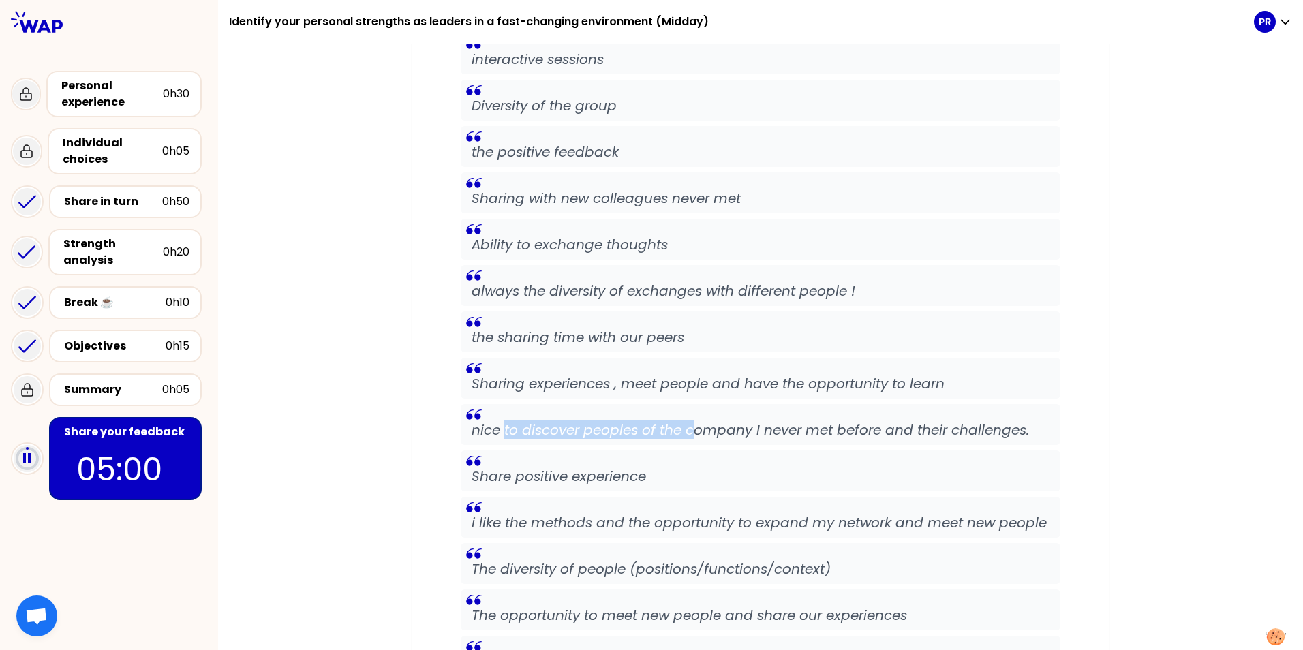
drag, startPoint x: 549, startPoint y: 428, endPoint x: 687, endPoint y: 431, distance: 138.4
click at [687, 431] on p "nice to discover peoples of the company I never met before and their challenges." at bounding box center [761, 429] width 578 height 19
drag, startPoint x: 687, startPoint y: 431, endPoint x: 669, endPoint y: 433, distance: 17.8
click at [669, 433] on p "nice to discover peoples of the company I never met before and their challenges." at bounding box center [761, 429] width 578 height 19
drag, startPoint x: 506, startPoint y: 472, endPoint x: 570, endPoint y: 483, distance: 65.7
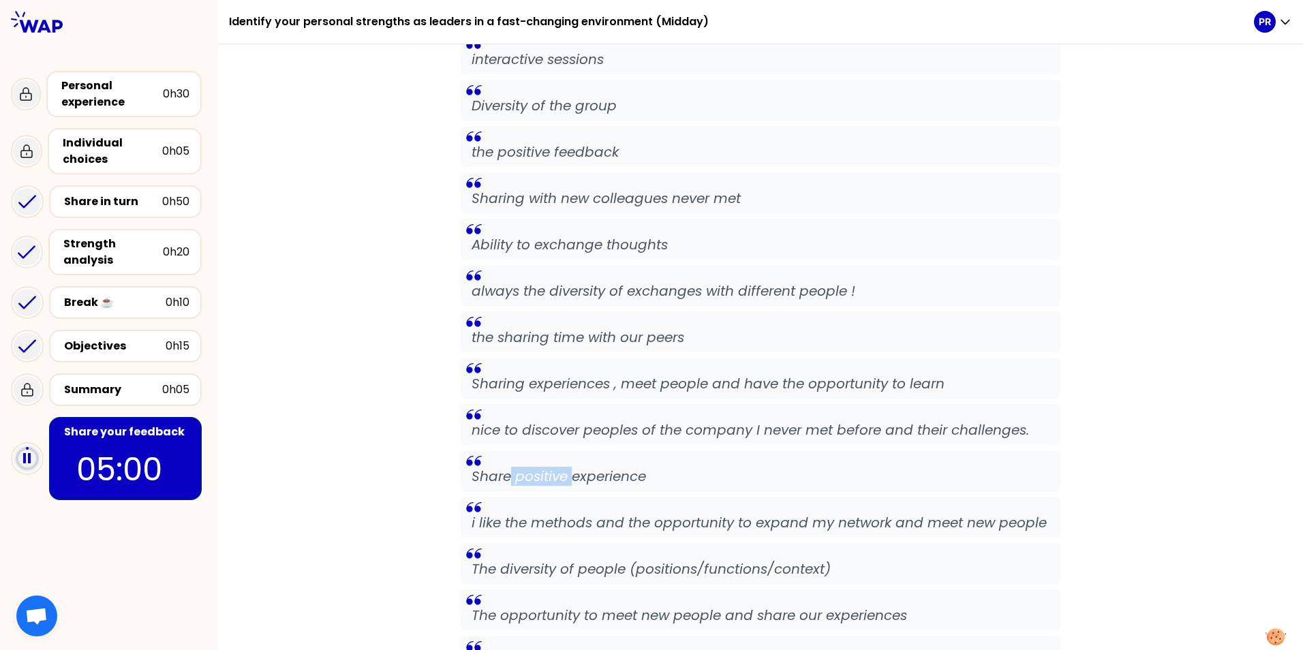
click at [570, 483] on p "Share positive experience" at bounding box center [761, 476] width 578 height 19
drag, startPoint x: 570, startPoint y: 483, endPoint x: 509, endPoint y: 524, distance: 74.1
click at [509, 524] on p "i like the methods and the opportunity to expand my network and meet new people" at bounding box center [761, 522] width 578 height 19
drag, startPoint x: 531, startPoint y: 521, endPoint x: 647, endPoint y: 521, distance: 115.9
click at [647, 521] on p "i like the methods and the opportunity to expand my network and meet new people" at bounding box center [761, 522] width 578 height 19
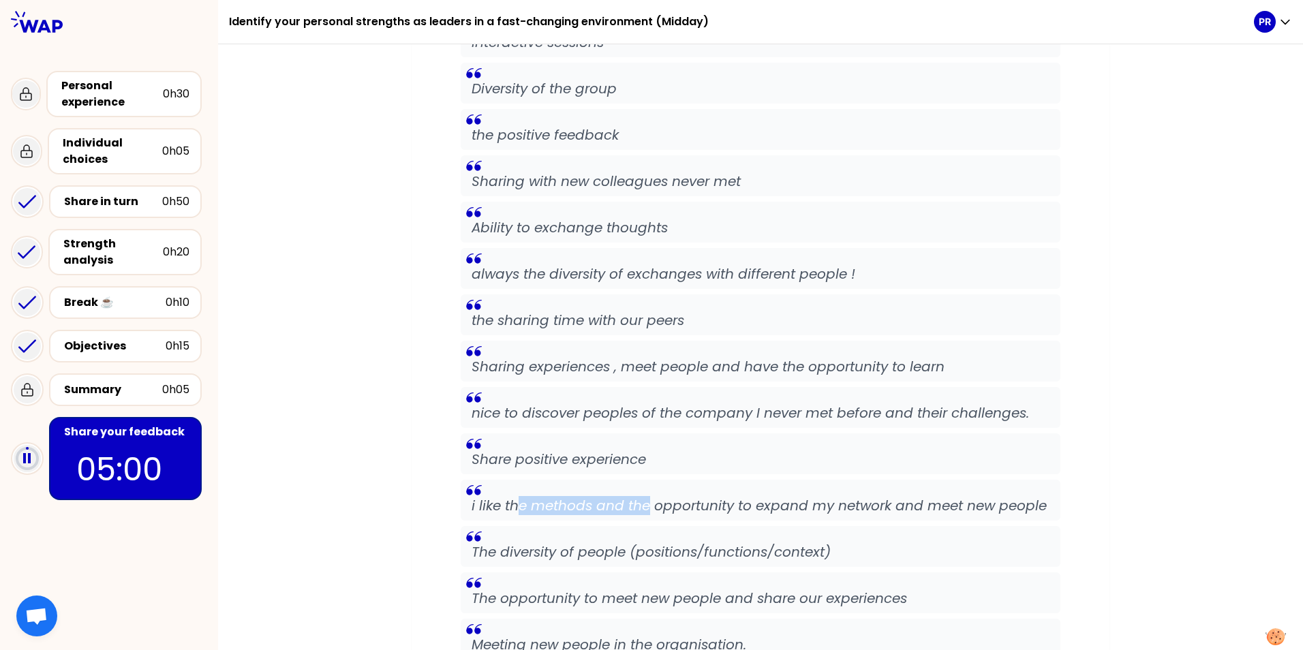
scroll to position [477, 0]
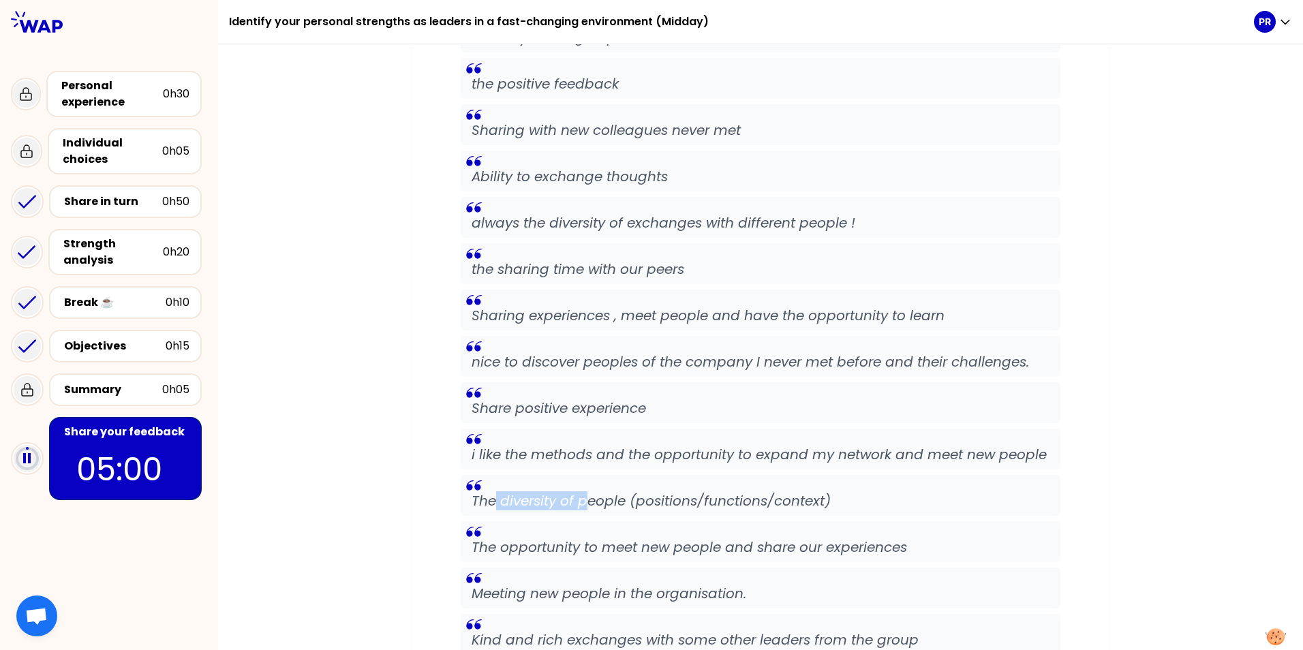
drag, startPoint x: 491, startPoint y: 502, endPoint x: 583, endPoint y: 508, distance: 92.9
click at [583, 508] on p "The diversity of people (positions/functions/context)" at bounding box center [761, 500] width 578 height 19
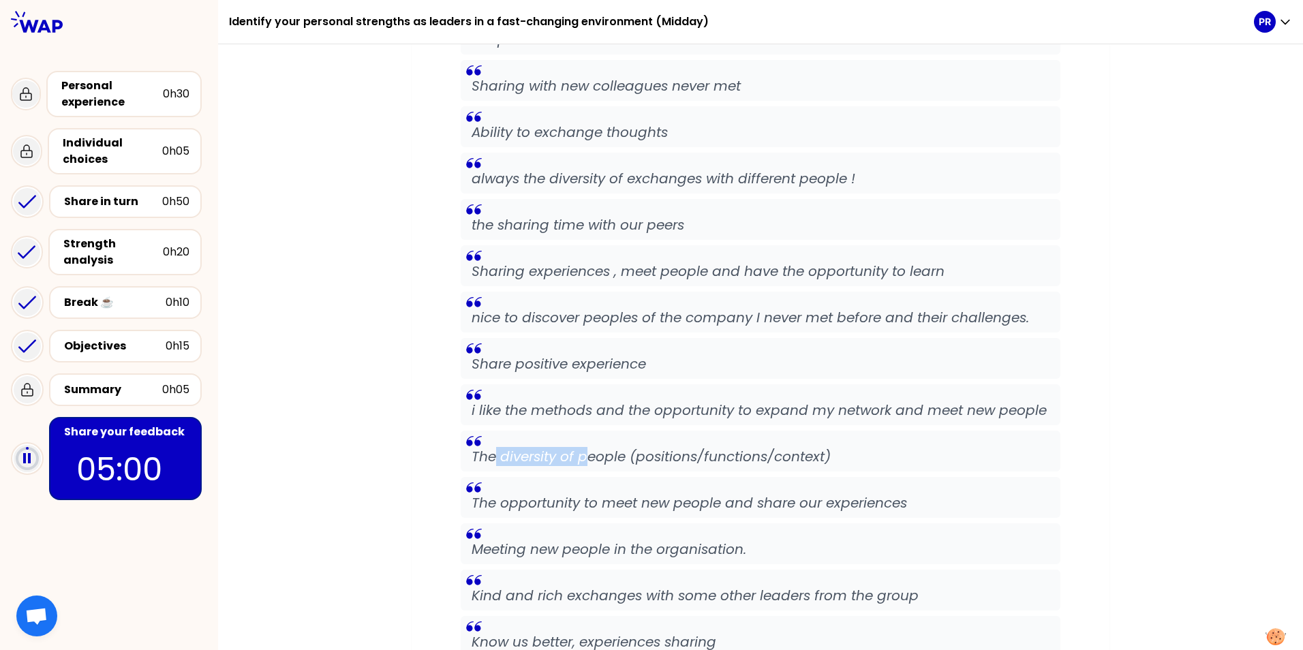
scroll to position [545, 0]
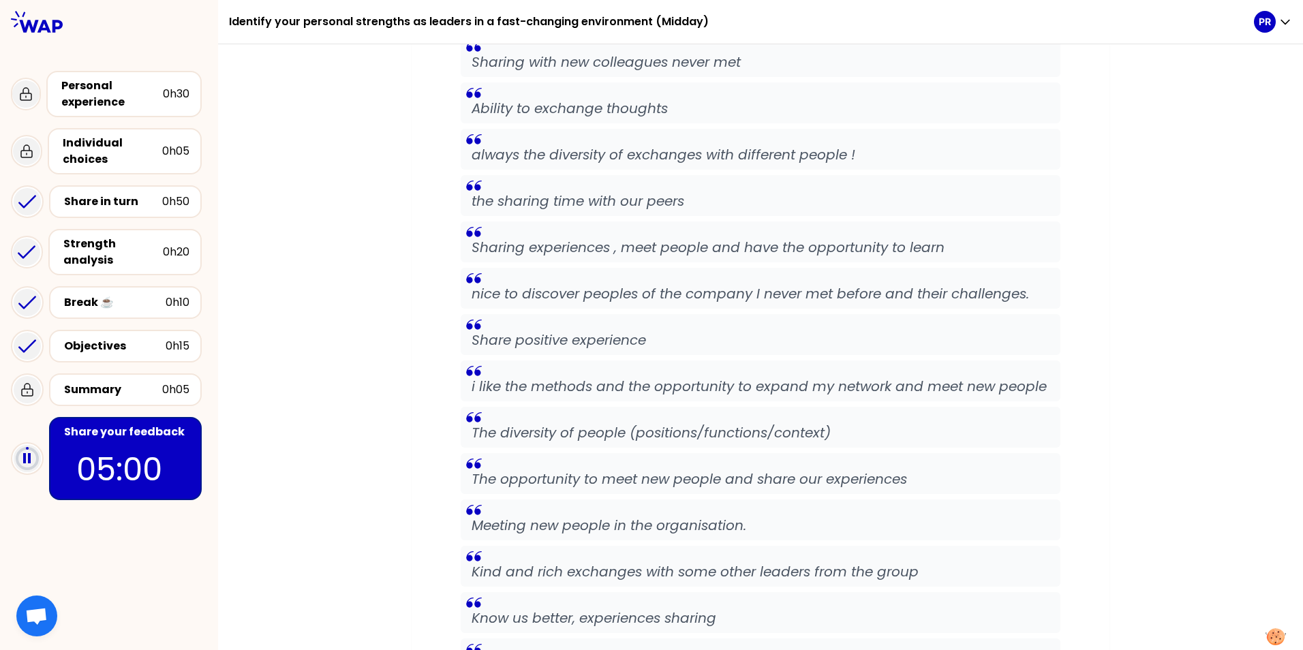
click at [525, 483] on p "The opportunity to meet new people and share our experiences" at bounding box center [761, 479] width 578 height 19
drag, startPoint x: 602, startPoint y: 482, endPoint x: 647, endPoint y: 482, distance: 44.3
click at [647, 482] on p "The opportunity to meet new people and share our experiences" at bounding box center [761, 479] width 578 height 19
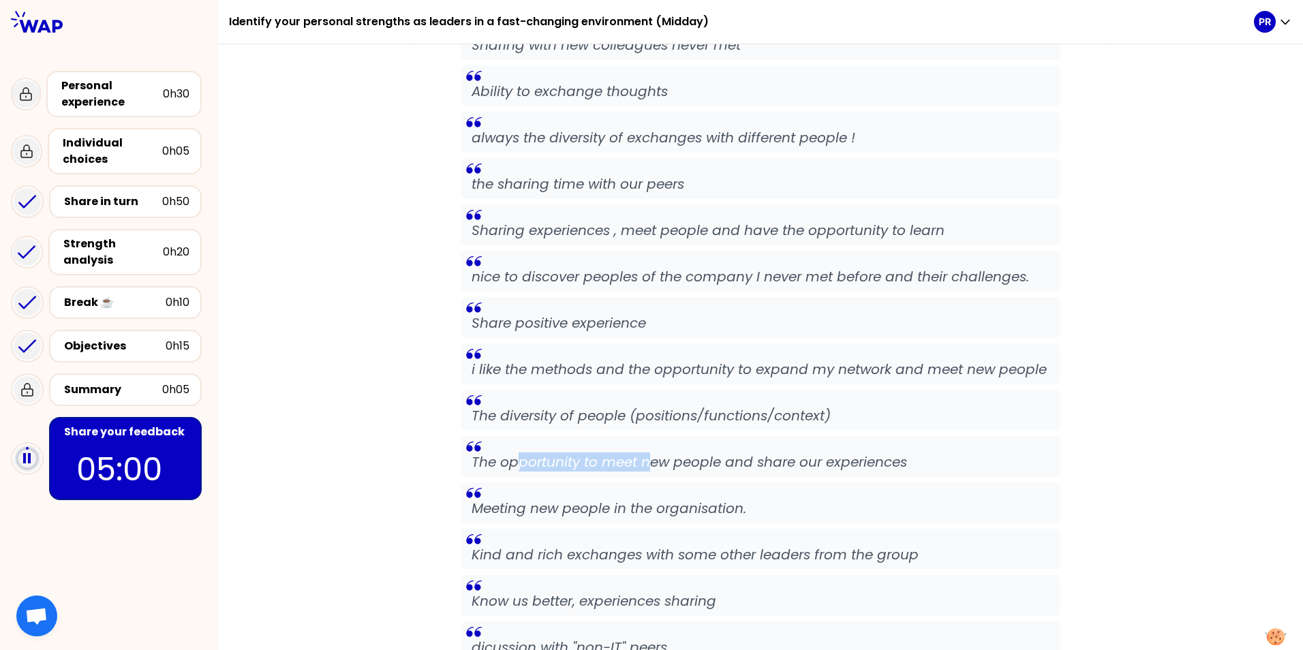
scroll to position [613, 0]
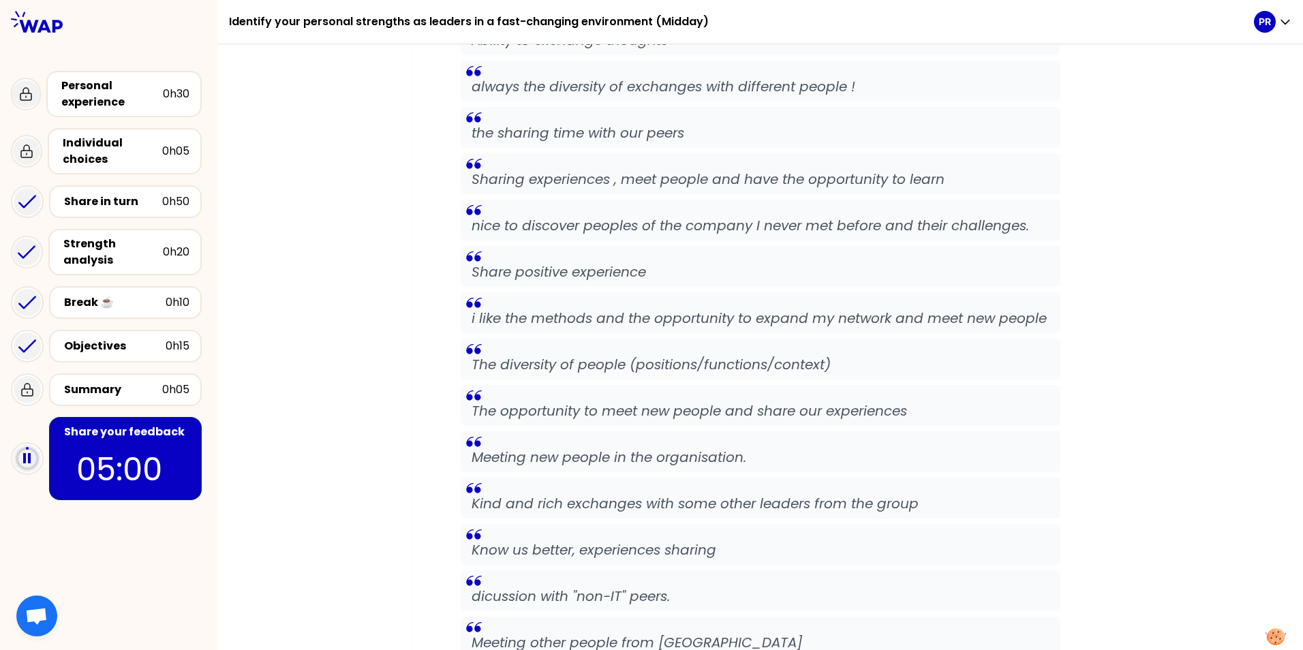
click at [523, 459] on p "Meeting new people in the organisation." at bounding box center [761, 457] width 578 height 19
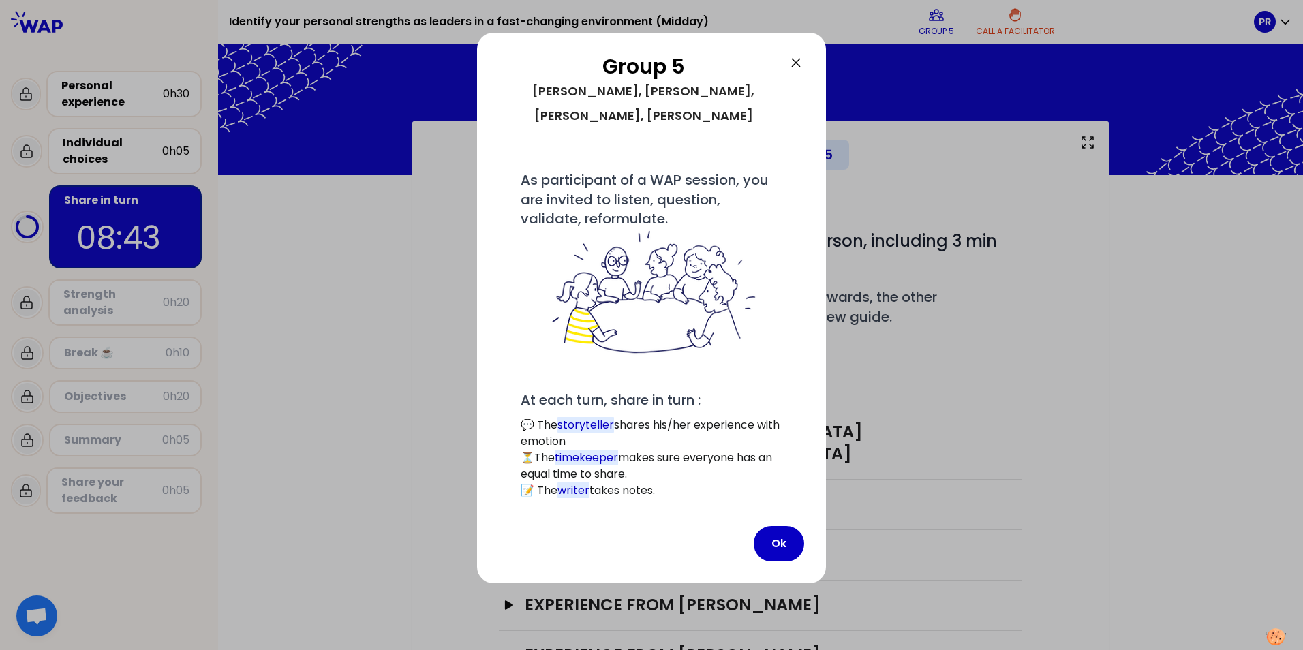
click at [797, 61] on icon at bounding box center [796, 63] width 8 height 8
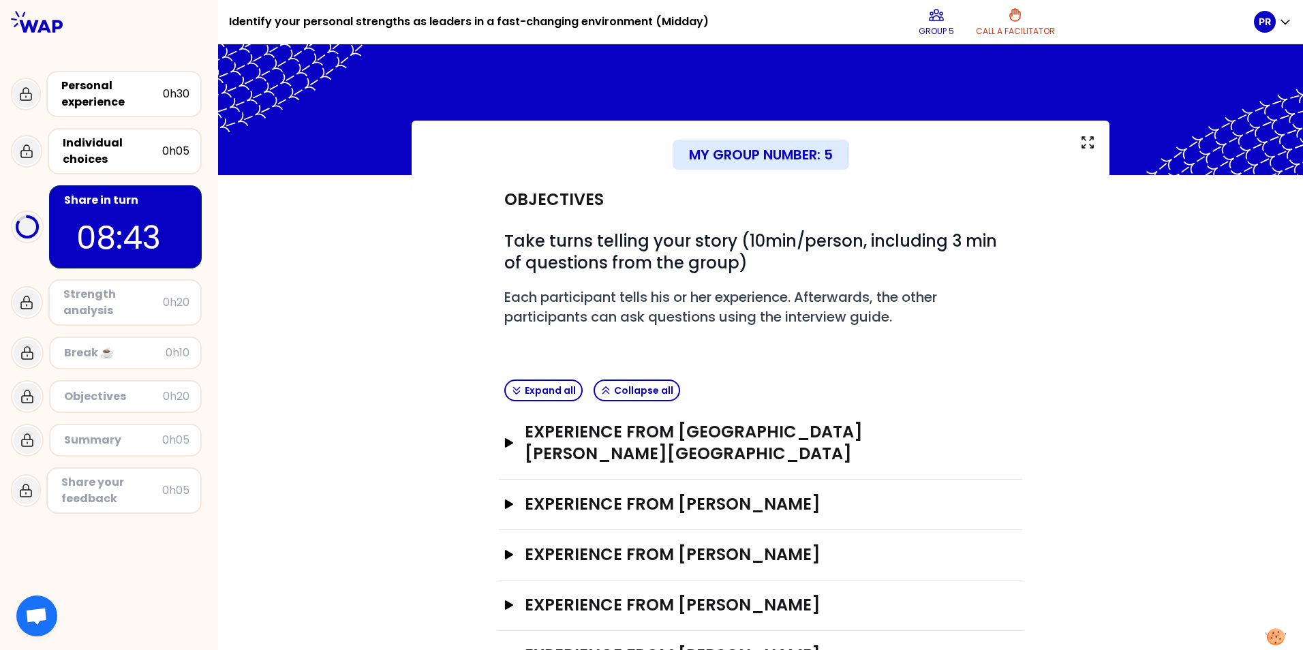
scroll to position [37, 0]
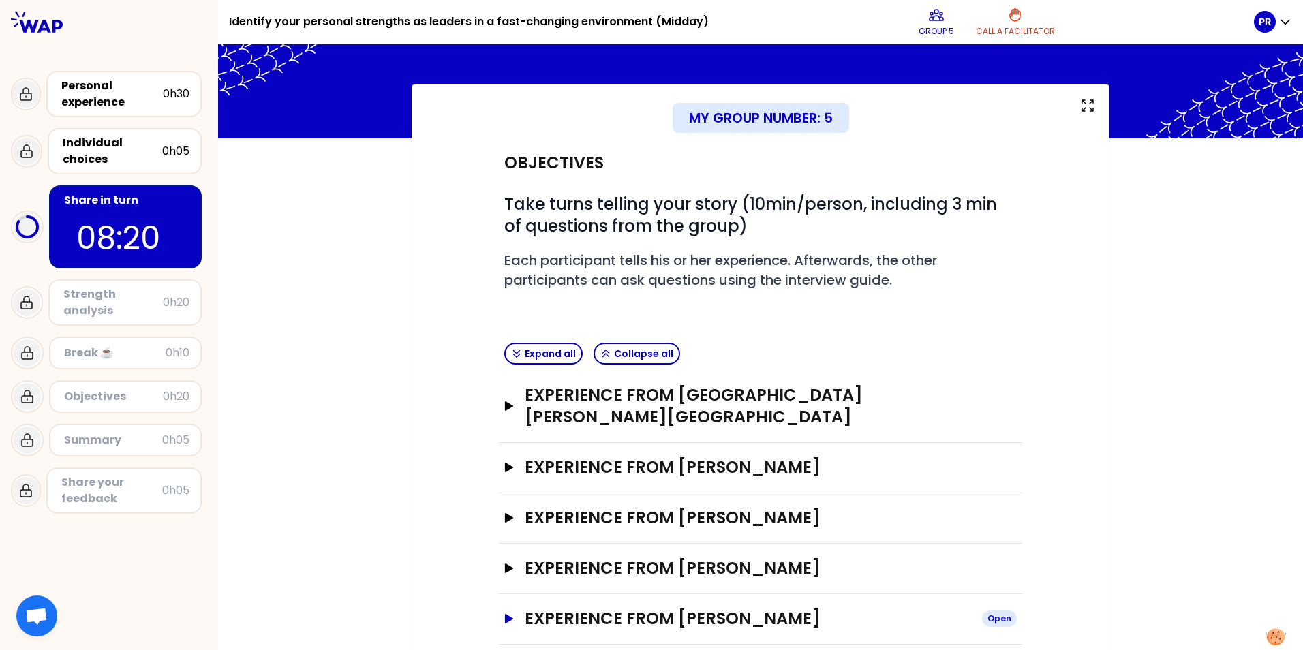
click at [677, 608] on h3 "Experience from [PERSON_NAME]" at bounding box center [748, 619] width 446 height 22
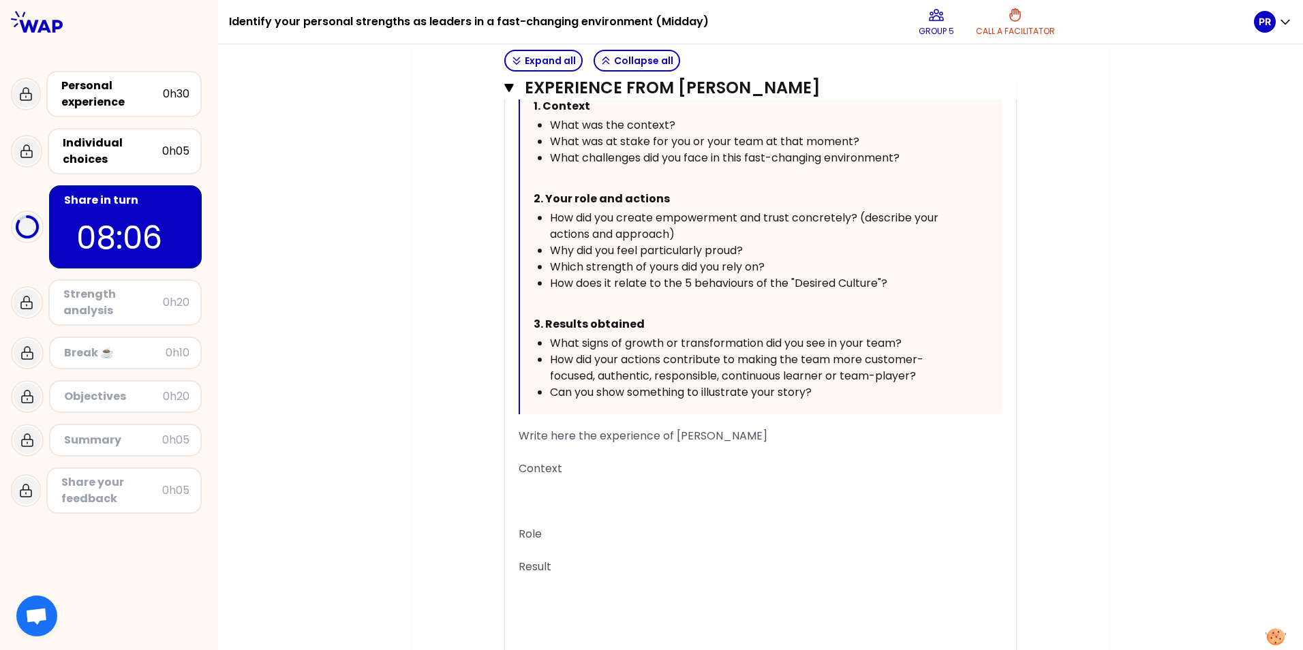
scroll to position [883, 0]
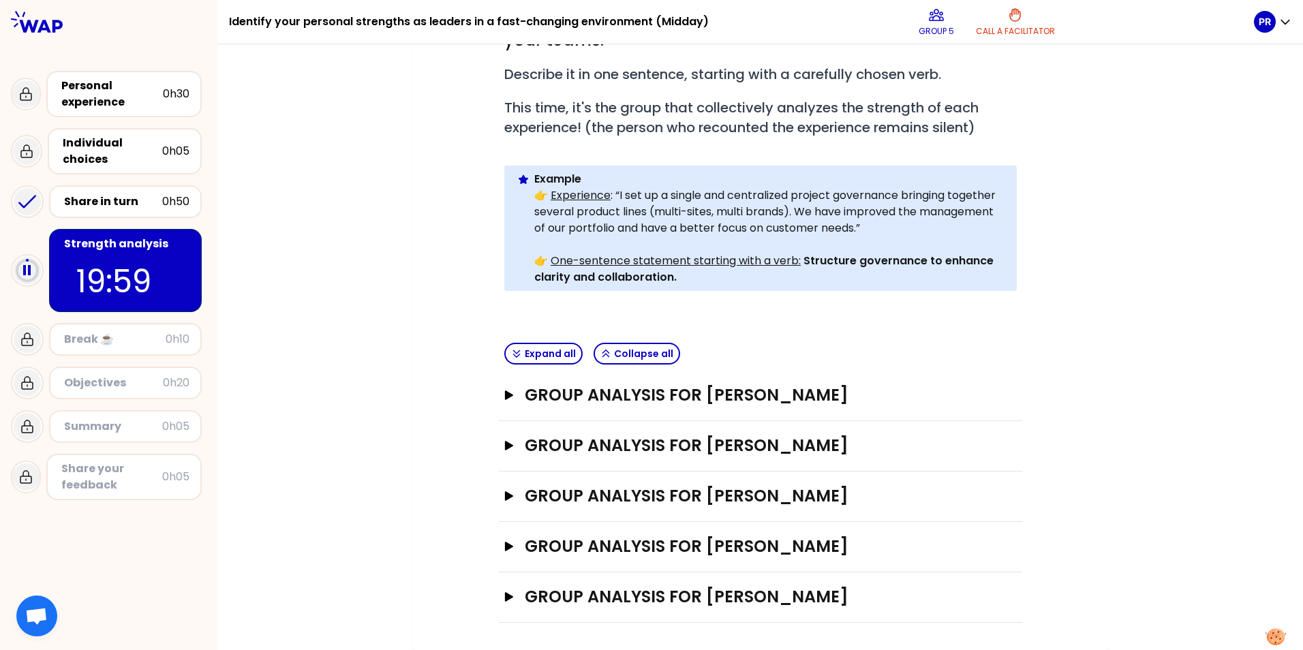
click at [1131, 236] on div at bounding box center [651, 325] width 1303 height 650
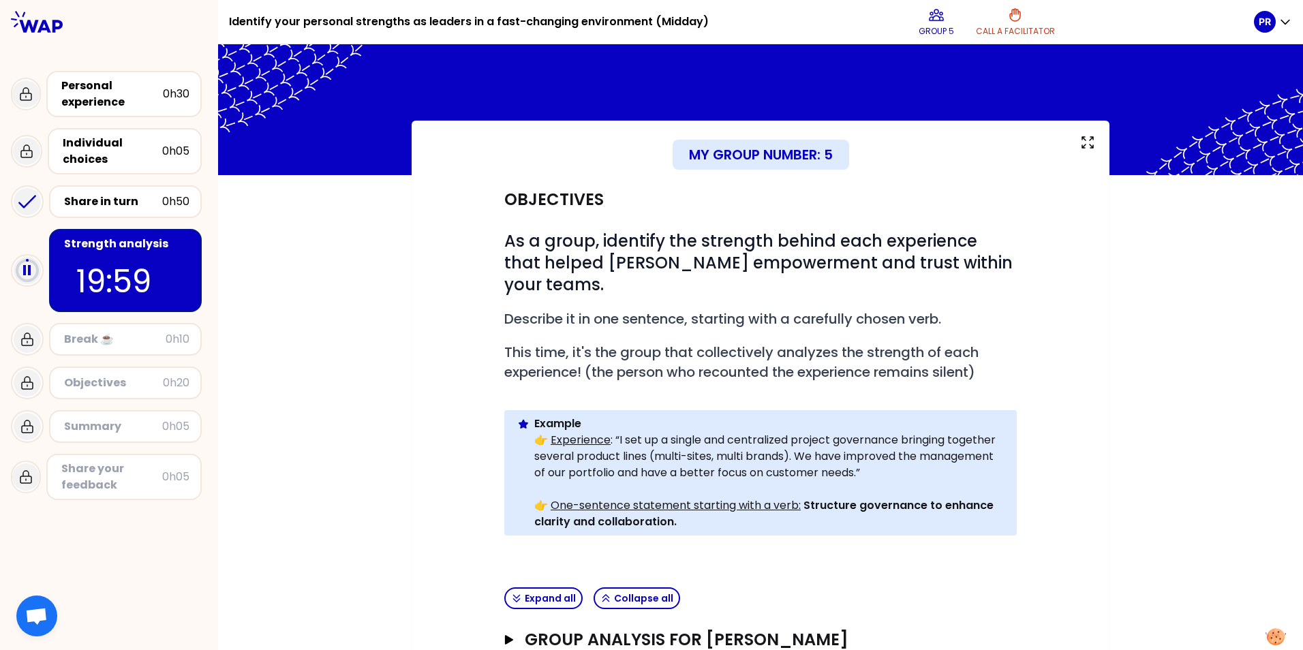
drag, startPoint x: 1298, startPoint y: 201, endPoint x: 1296, endPoint y: 232, distance: 31.4
click at [1296, 232] on div at bounding box center [651, 325] width 1303 height 650
click at [1135, 480] on div at bounding box center [651, 325] width 1303 height 650
drag, startPoint x: 1300, startPoint y: 236, endPoint x: 1291, endPoint y: 258, distance: 22.7
click at [1294, 256] on div at bounding box center [651, 325] width 1303 height 650
